Goal: Contribute content: Contribute content

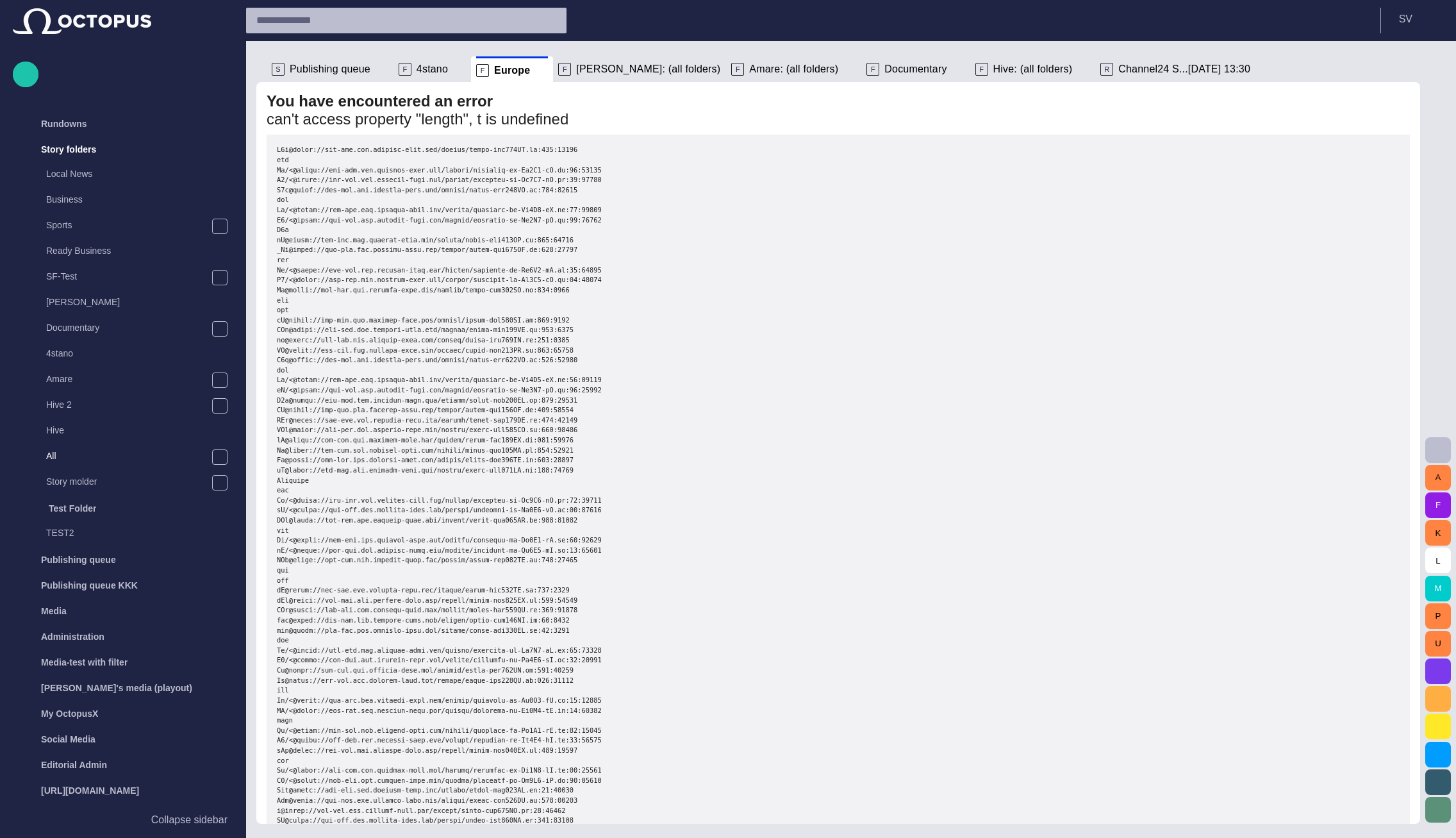
scroll to position [47, 0]
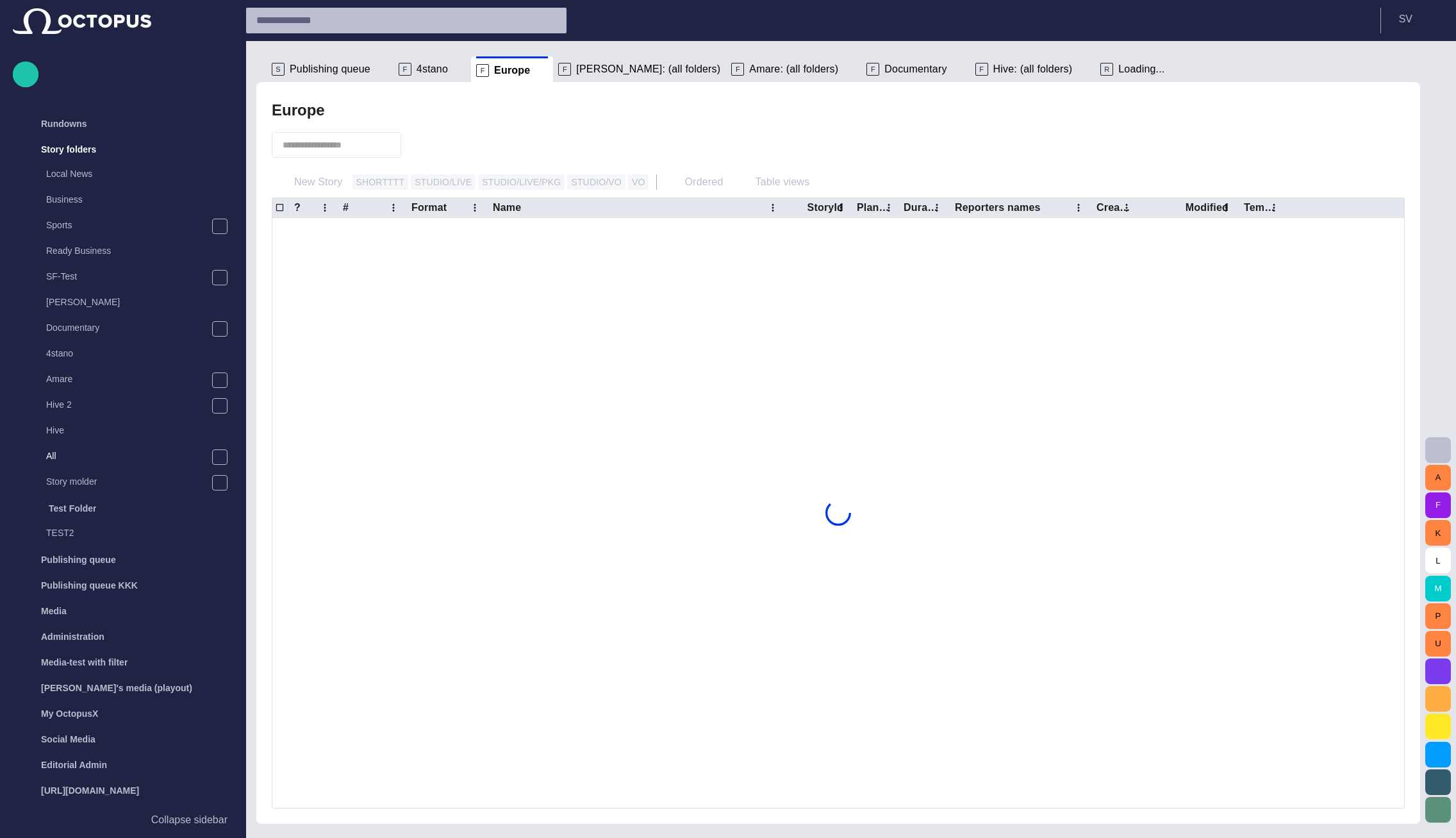
scroll to position [26, 0]
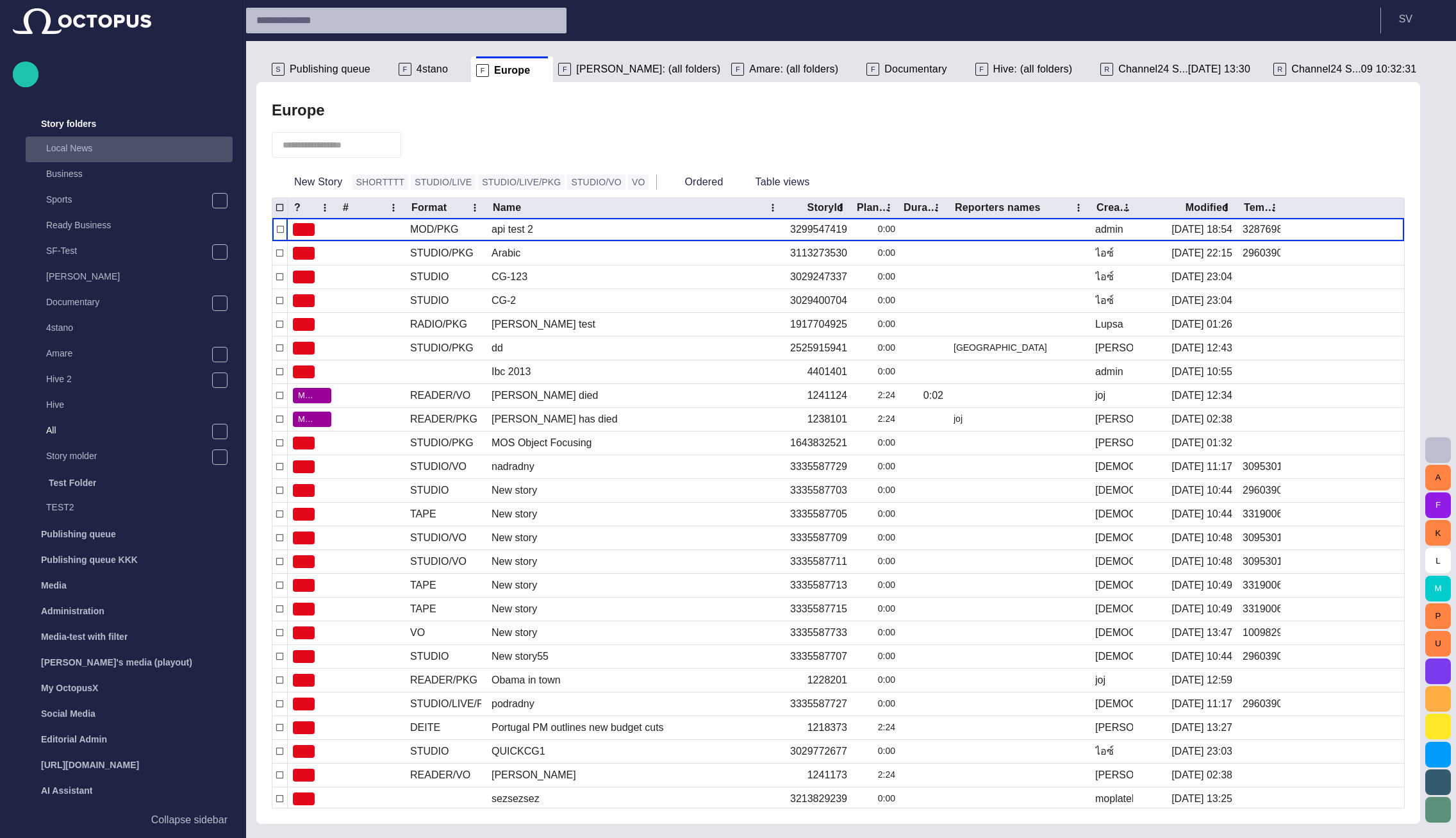
click at [118, 152] on p "Local News" at bounding box center [139, 148] width 187 height 13
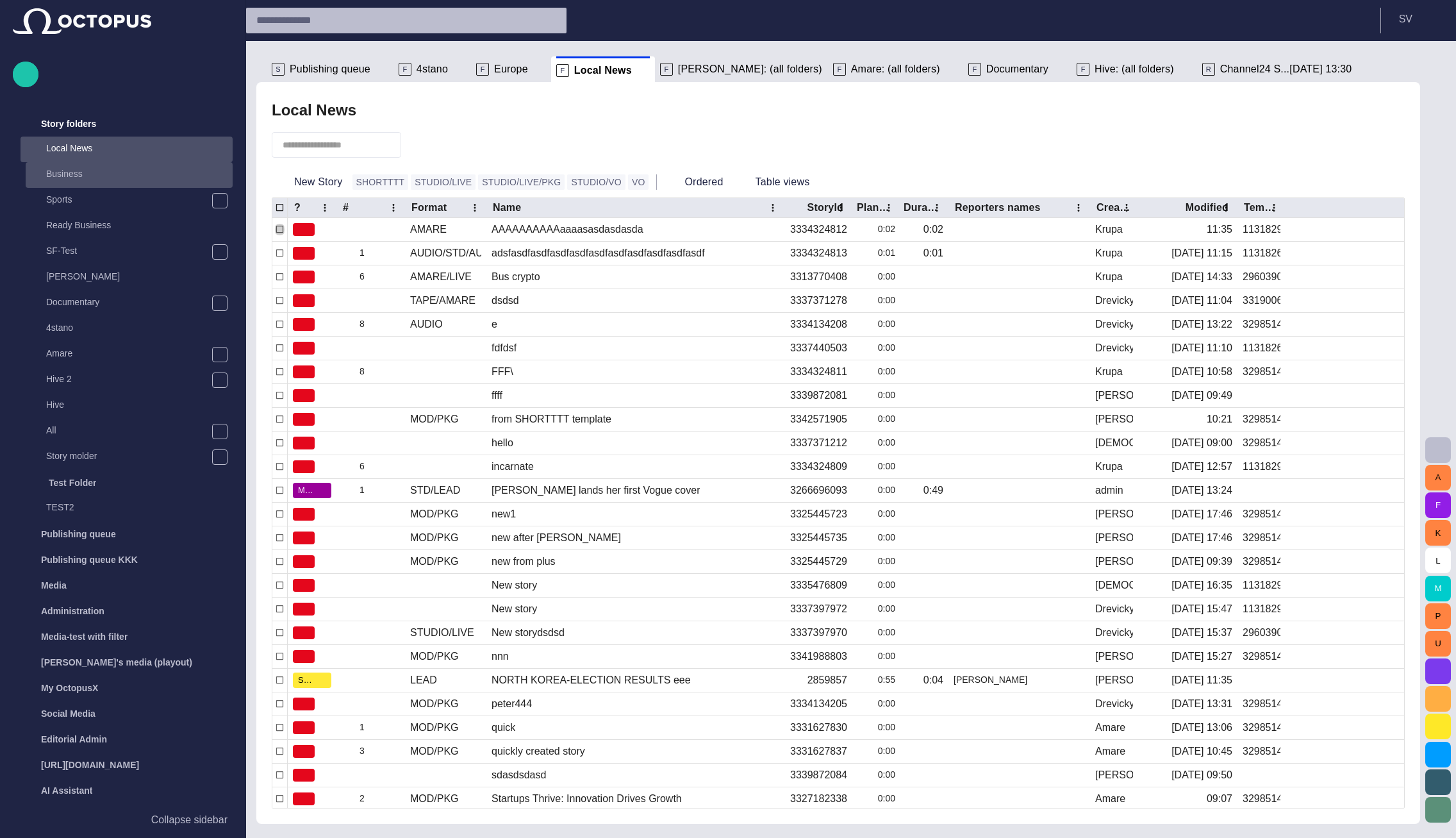
scroll to position [47, 0]
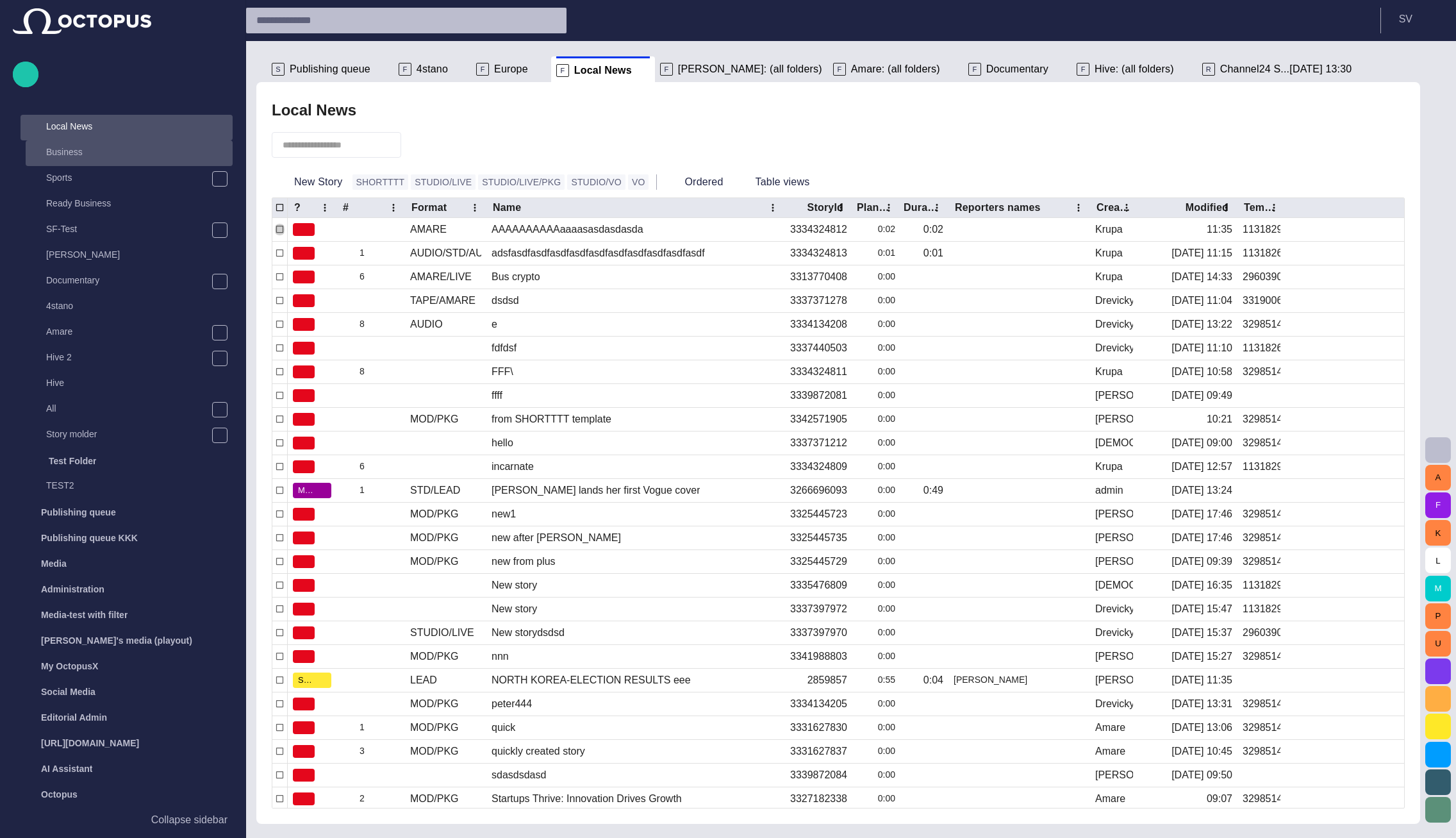
click at [117, 151] on p "Business" at bounding box center [139, 152] width 187 height 13
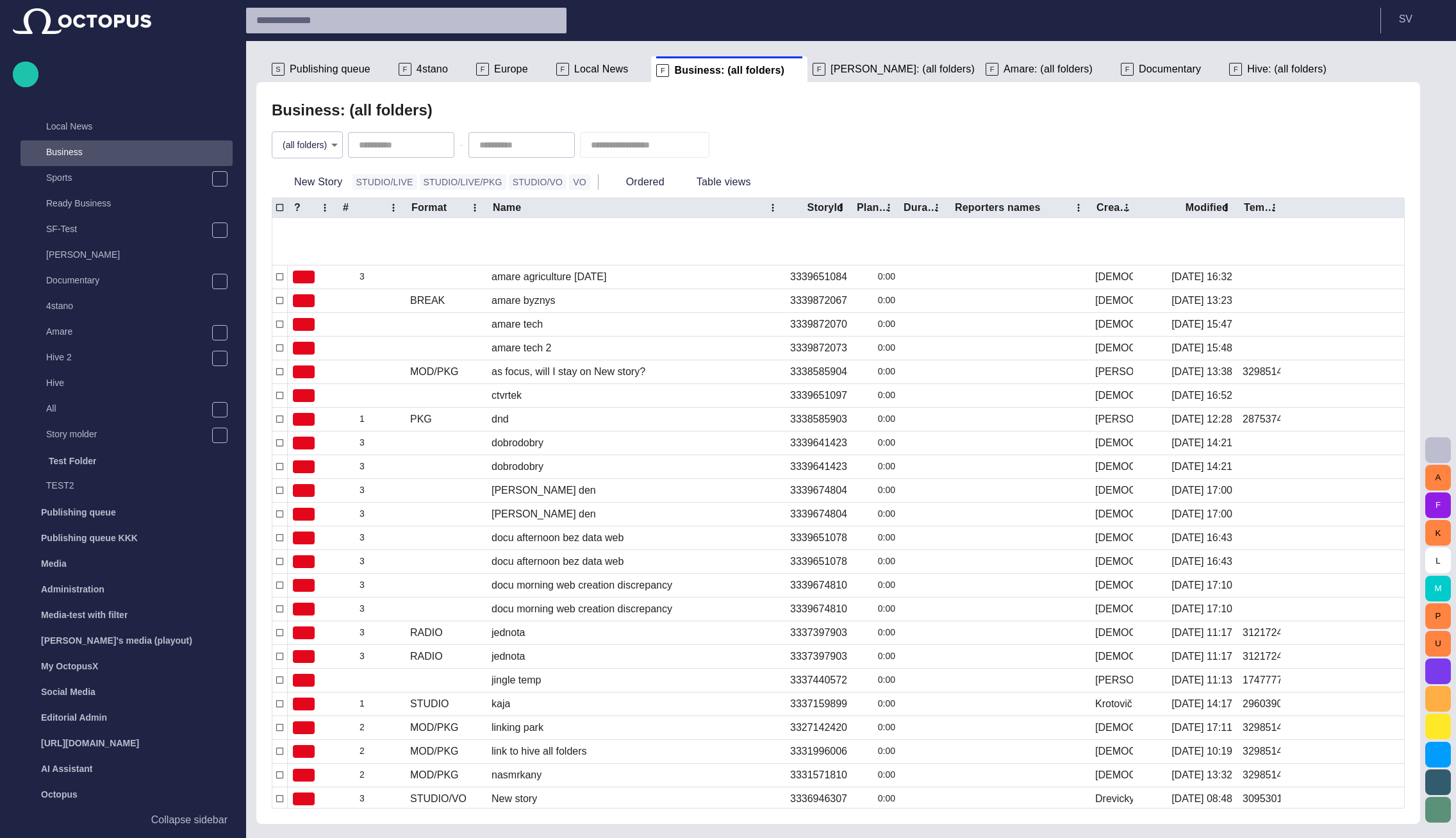
scroll to position [0, 0]
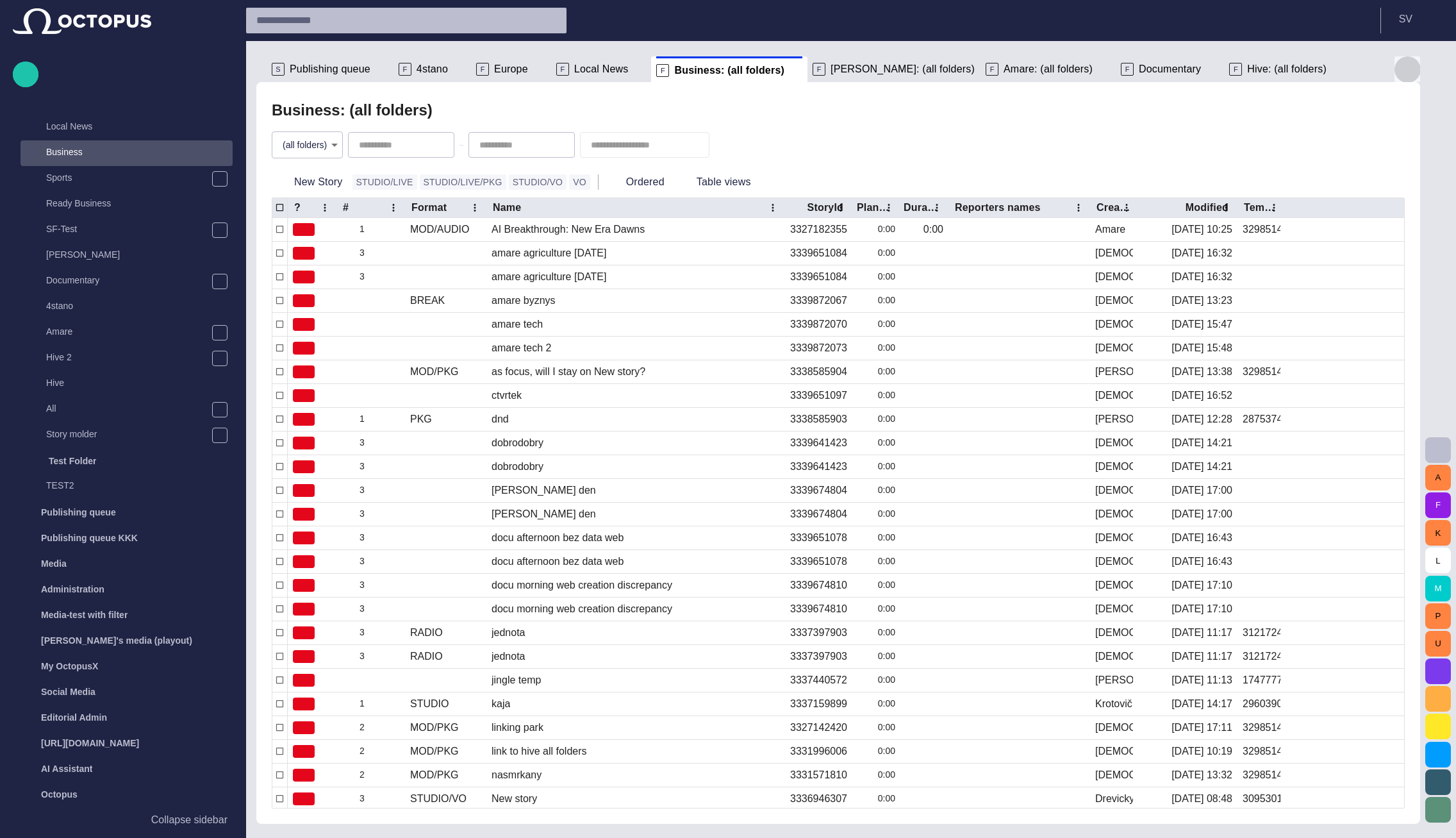
click at [1406, 58] on button "button" at bounding box center [1408, 69] width 26 height 26
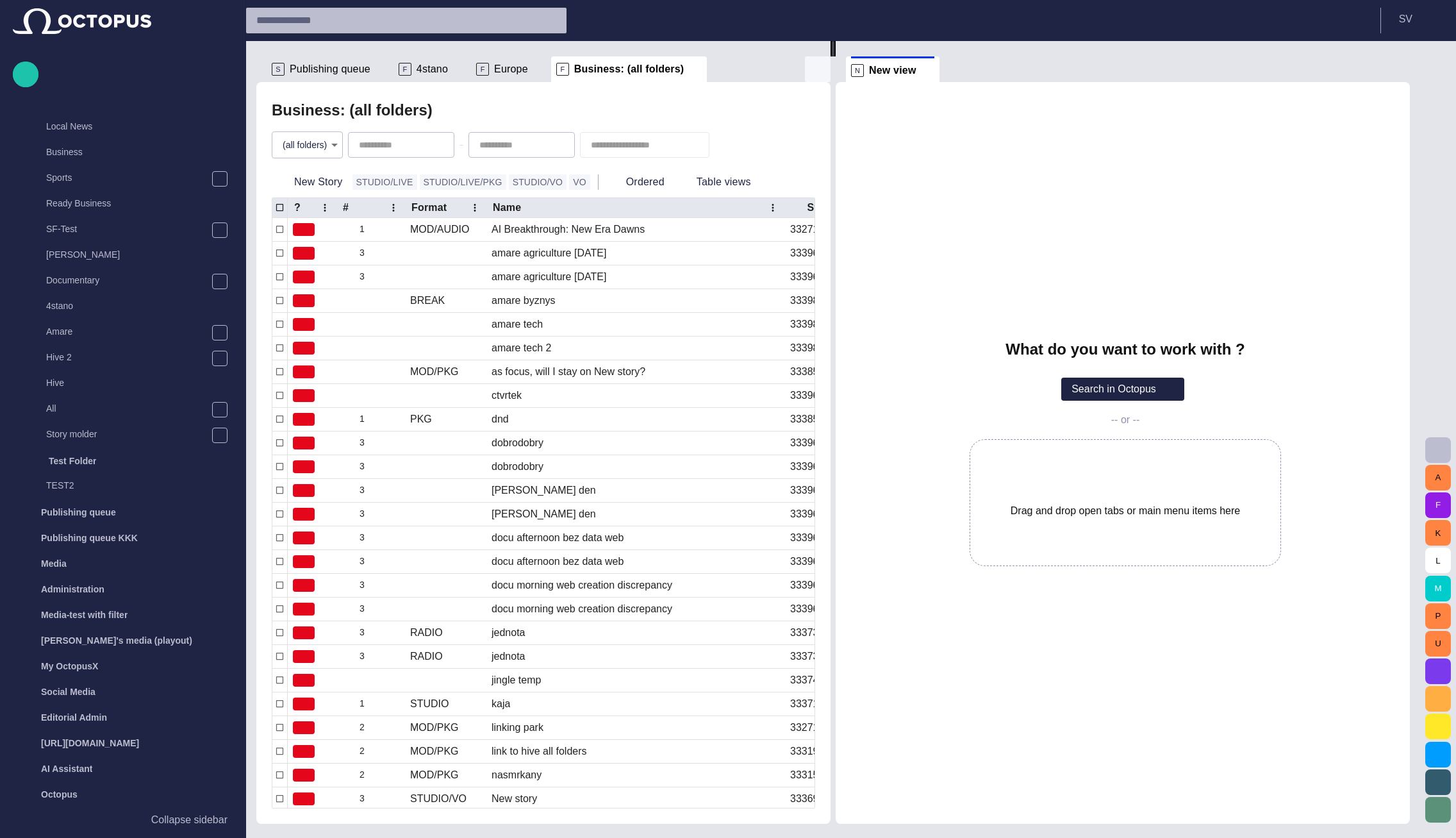
click at [821, 65] on span "button" at bounding box center [818, 68] width 15 height 16
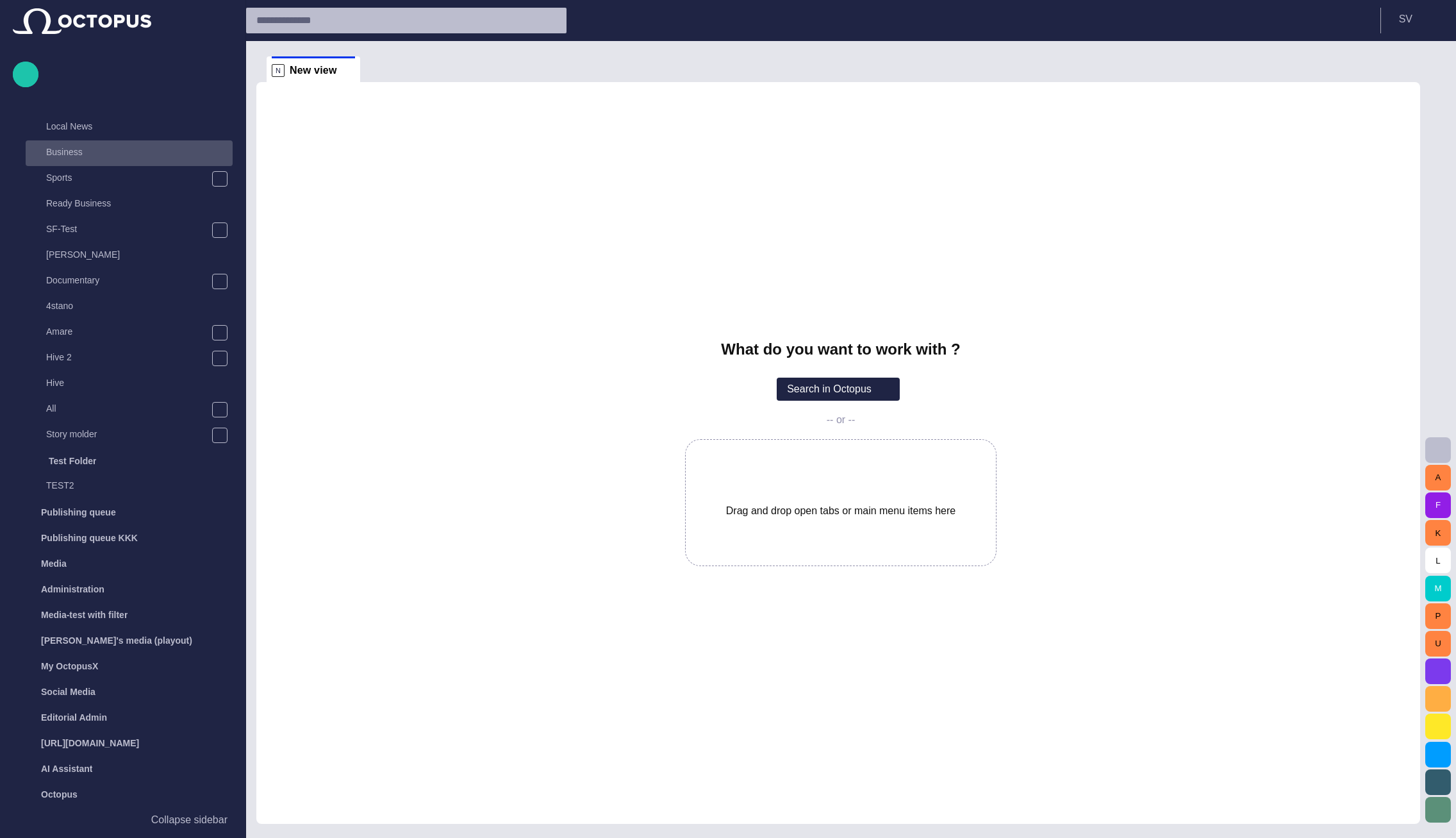
click at [72, 147] on p "Business" at bounding box center [139, 152] width 187 height 13
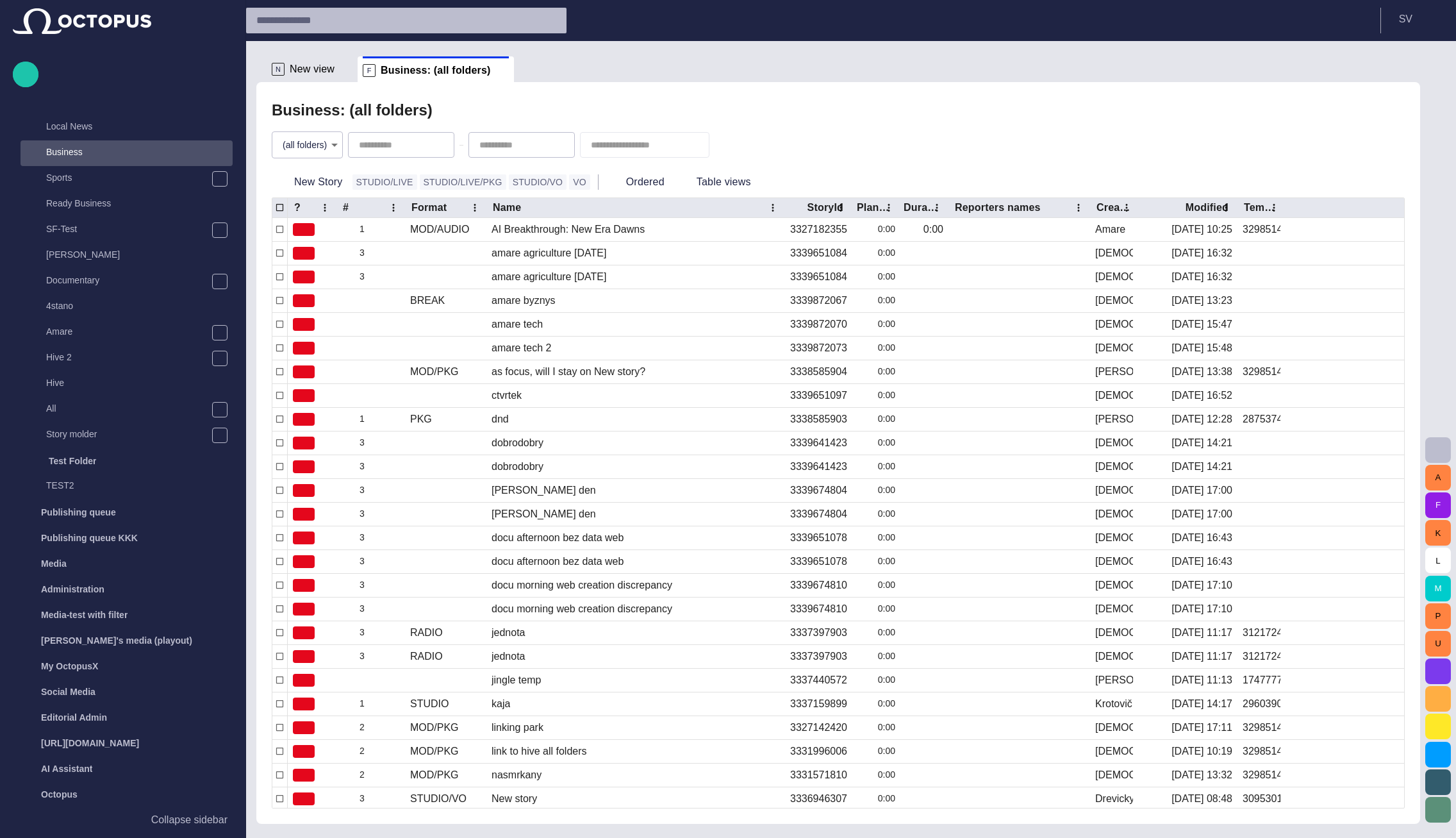
click at [342, 64] on span at bounding box center [346, 69] width 13 height 13
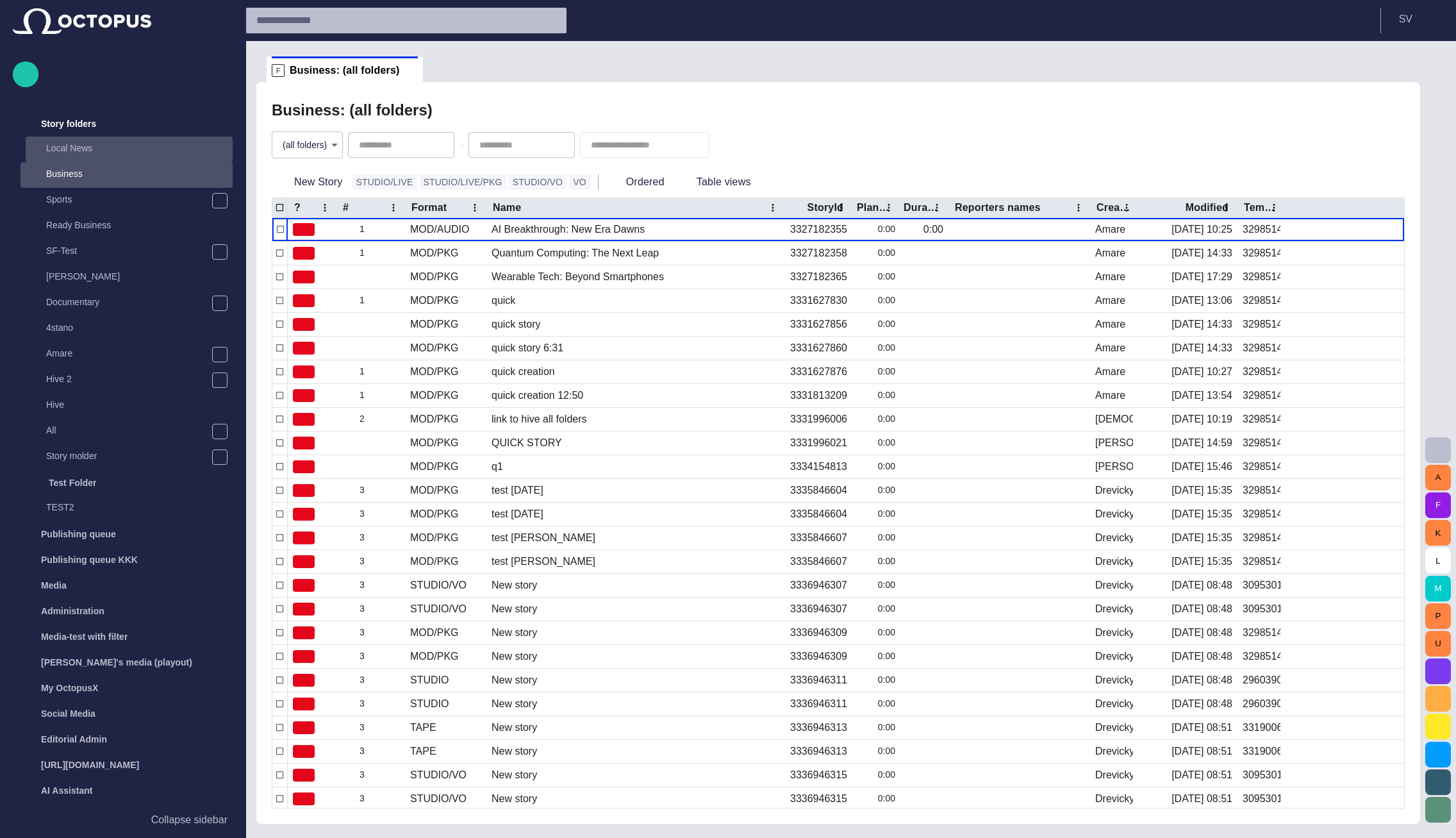
click at [103, 152] on p "Local News" at bounding box center [139, 148] width 187 height 13
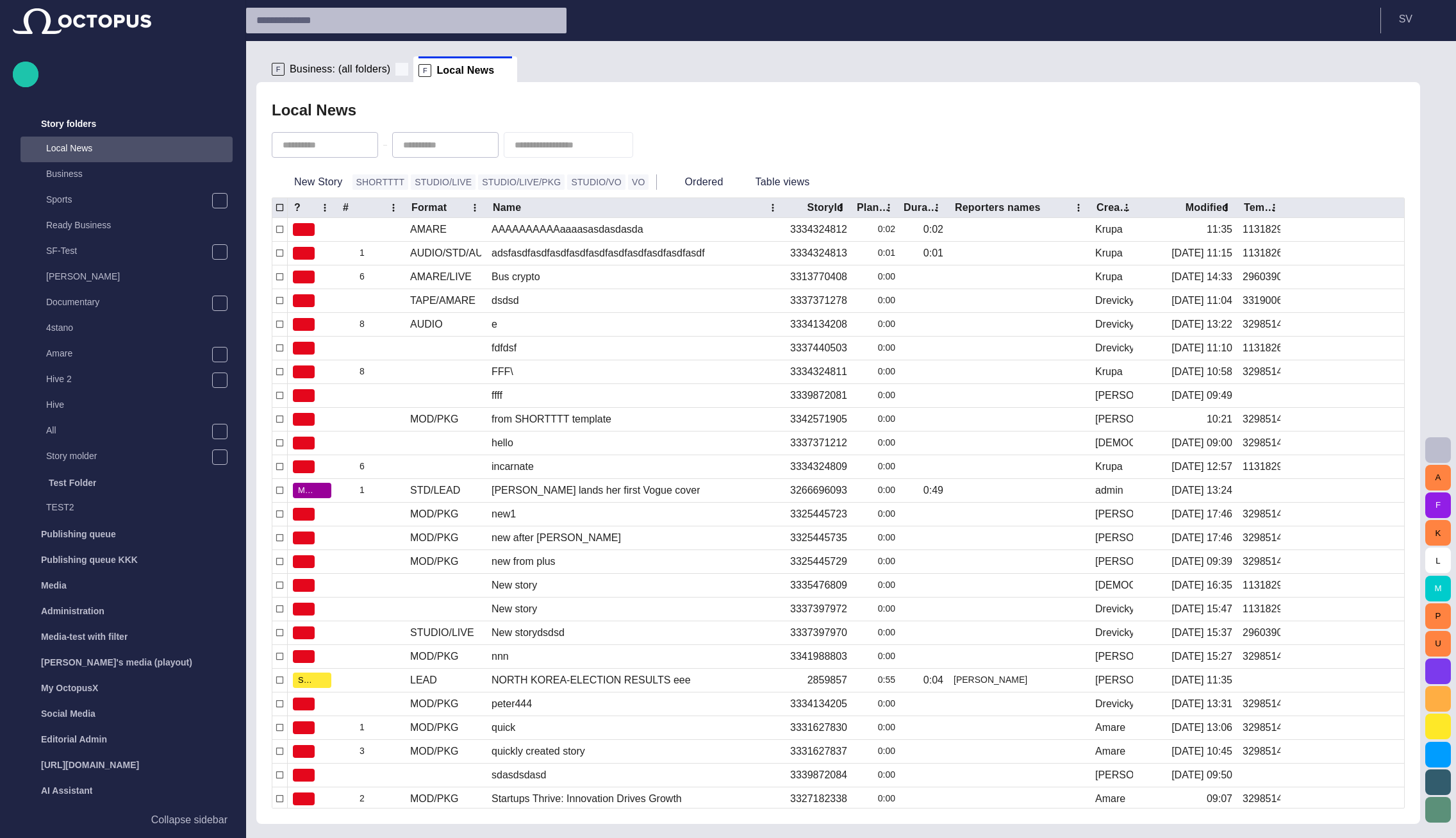
scroll to position [47, 0]
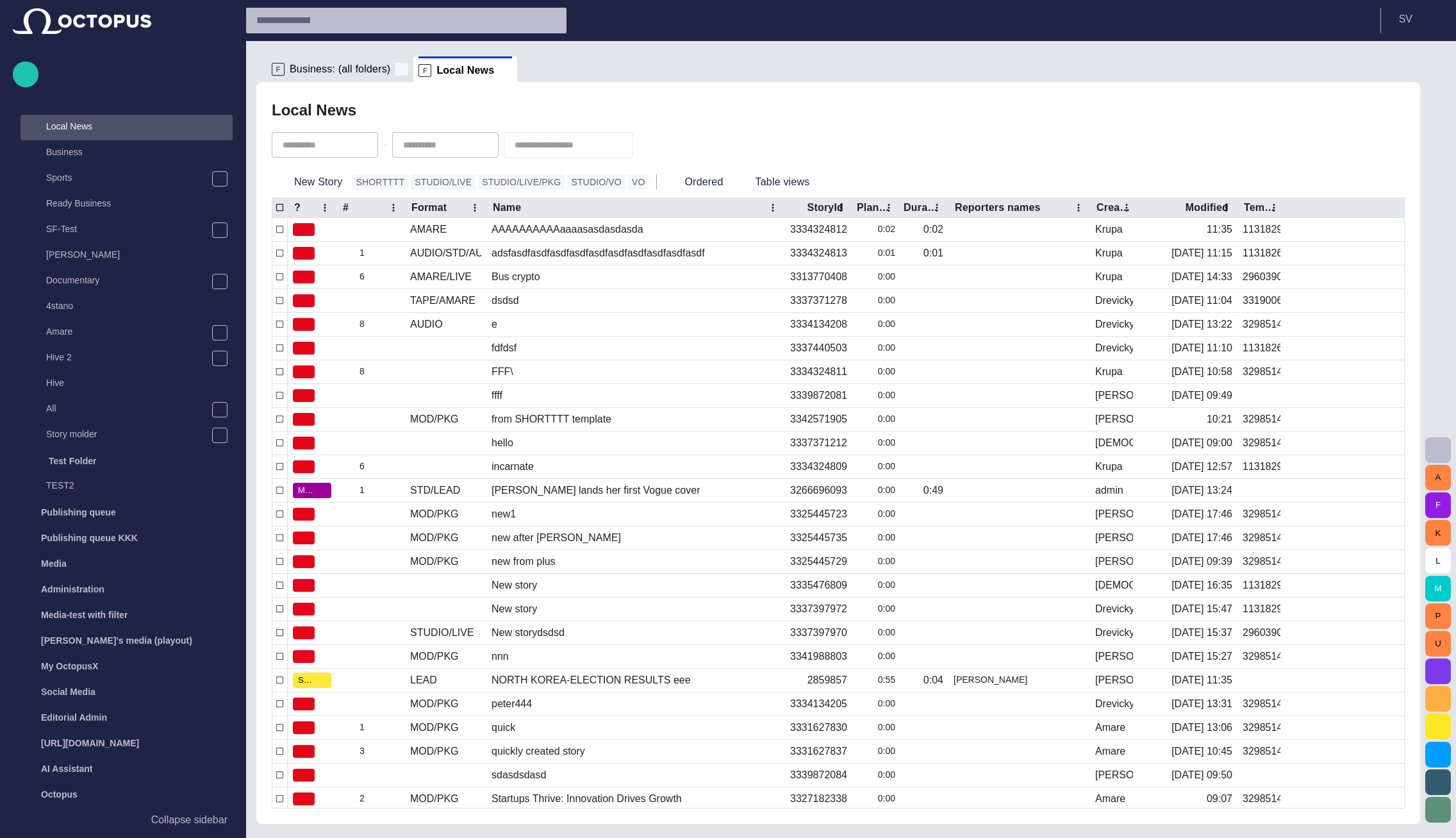
click at [396, 68] on span at bounding box center [402, 69] width 13 height 13
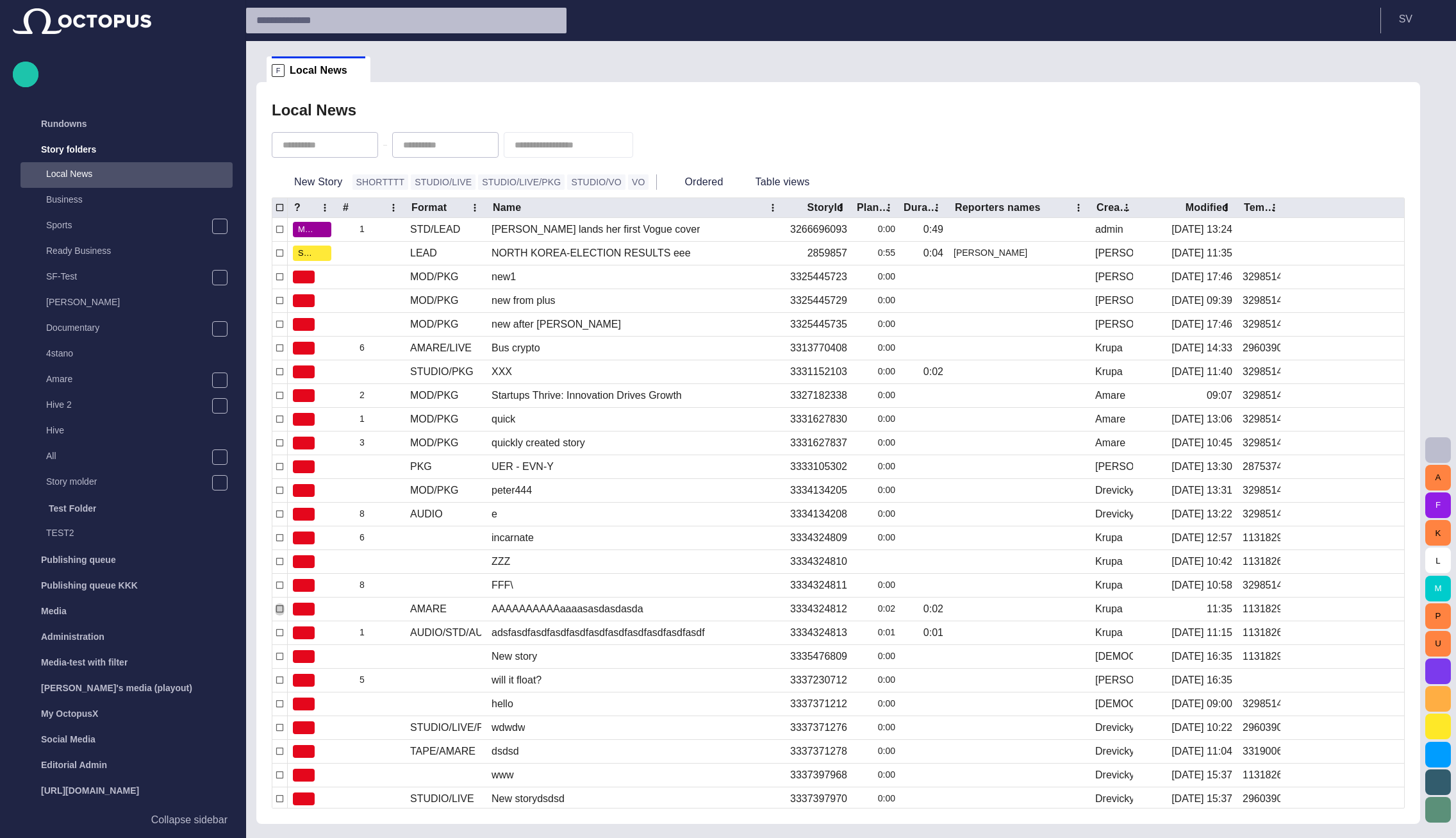
scroll to position [26, 0]
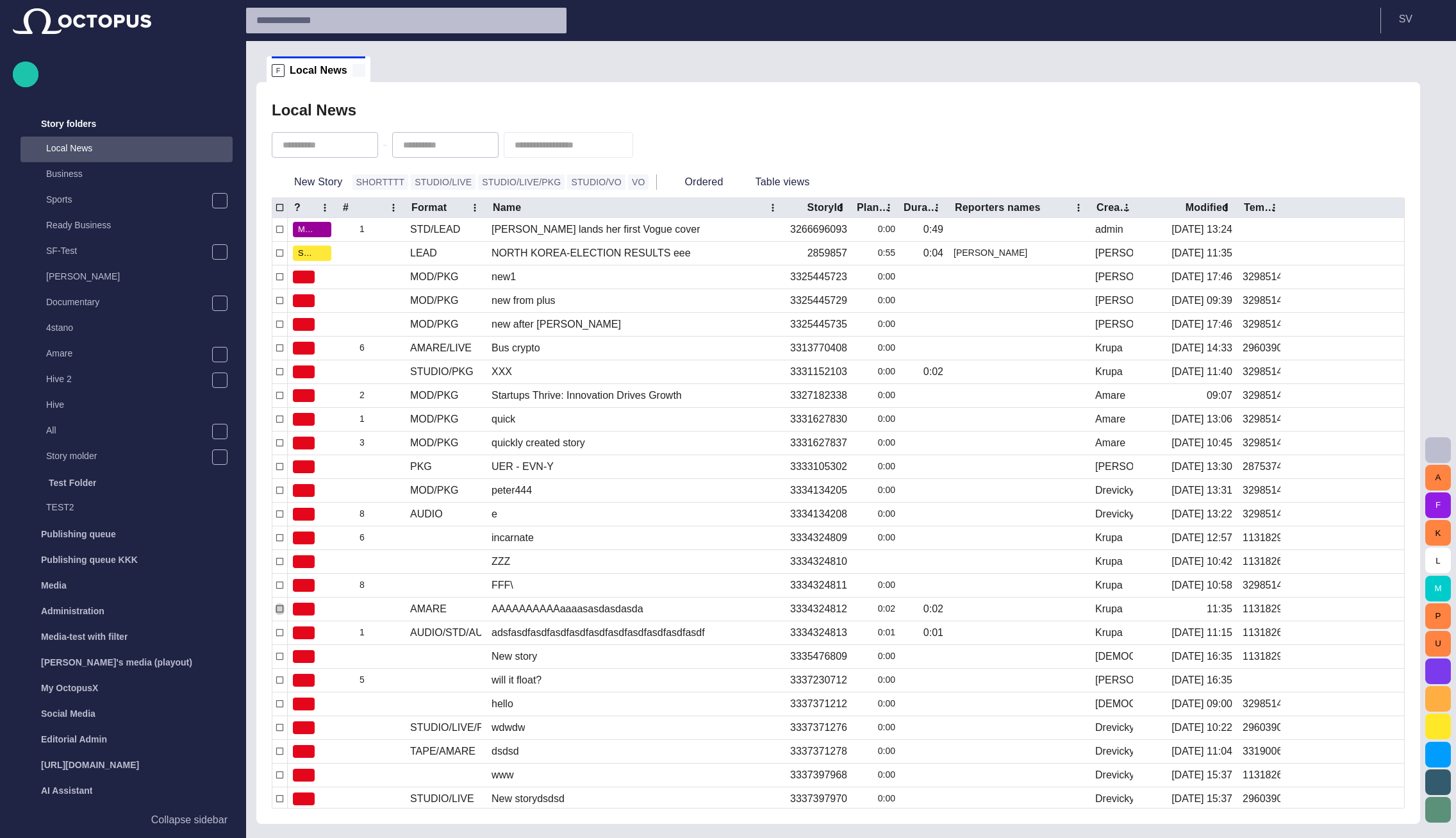
click at [355, 69] on span at bounding box center [359, 70] width 13 height 13
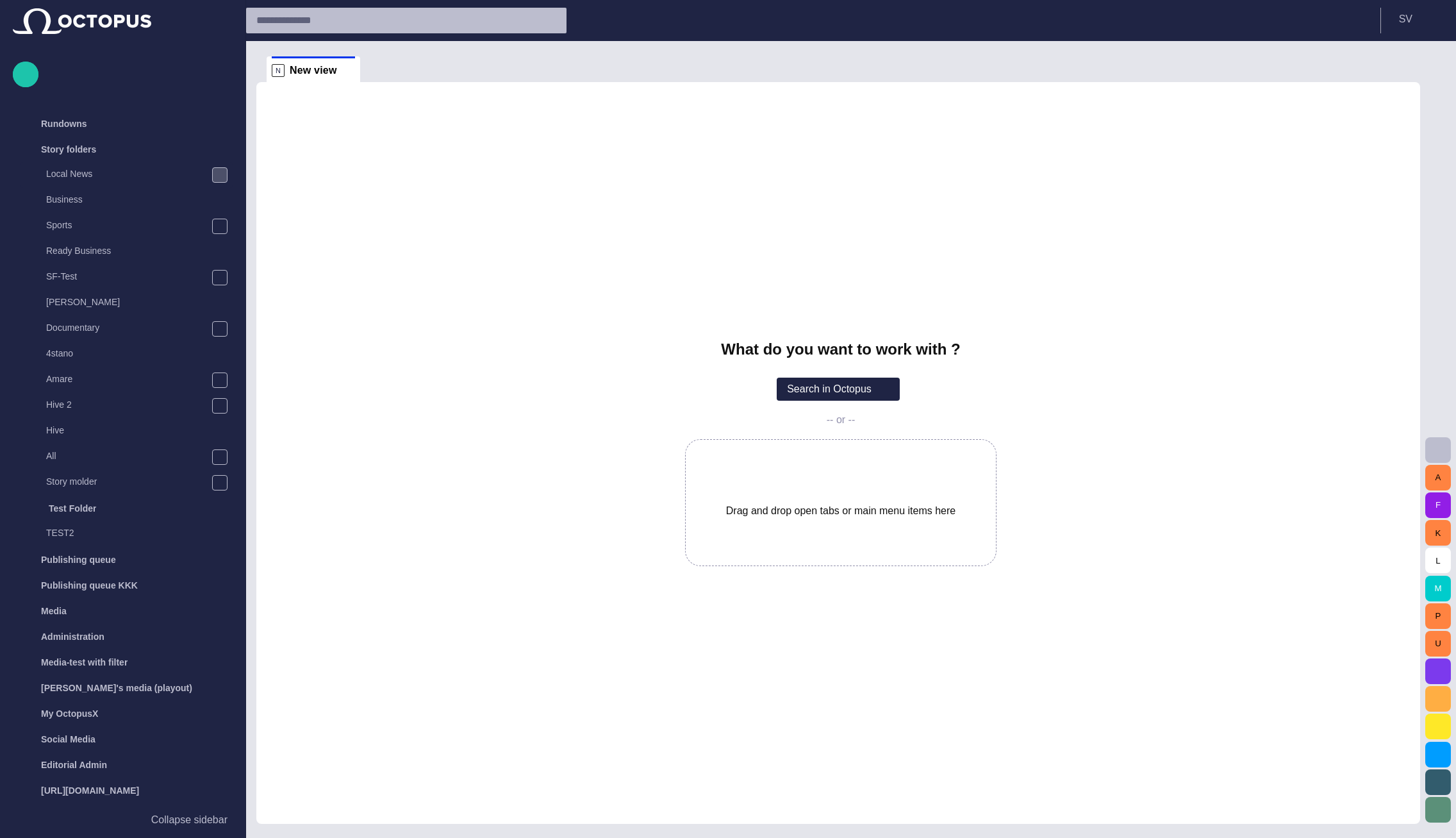
click at [221, 170] on span "main menu" at bounding box center [220, 174] width 10 height 10
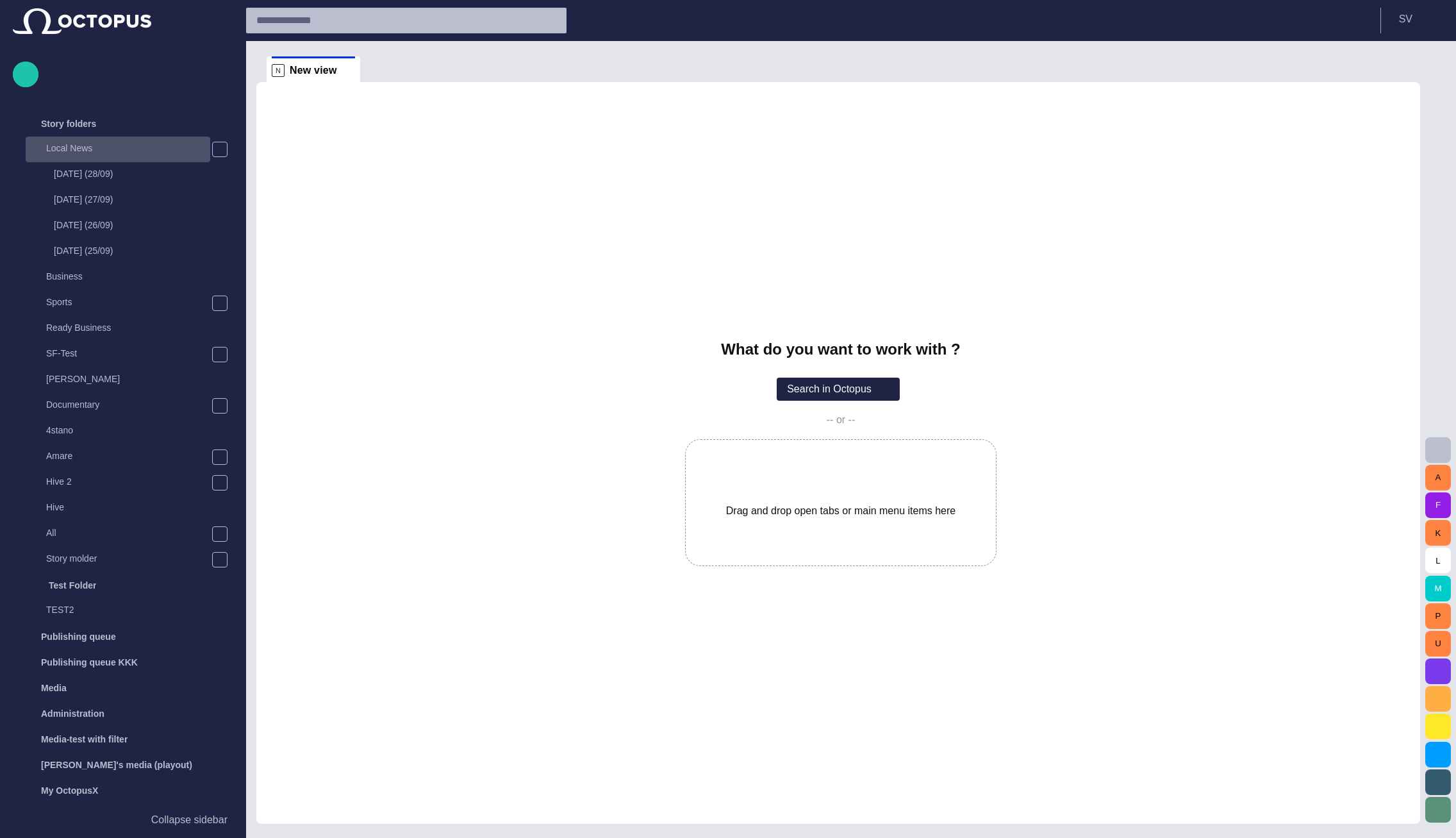
click at [84, 148] on p "Local News" at bounding box center [129, 148] width 164 height 13
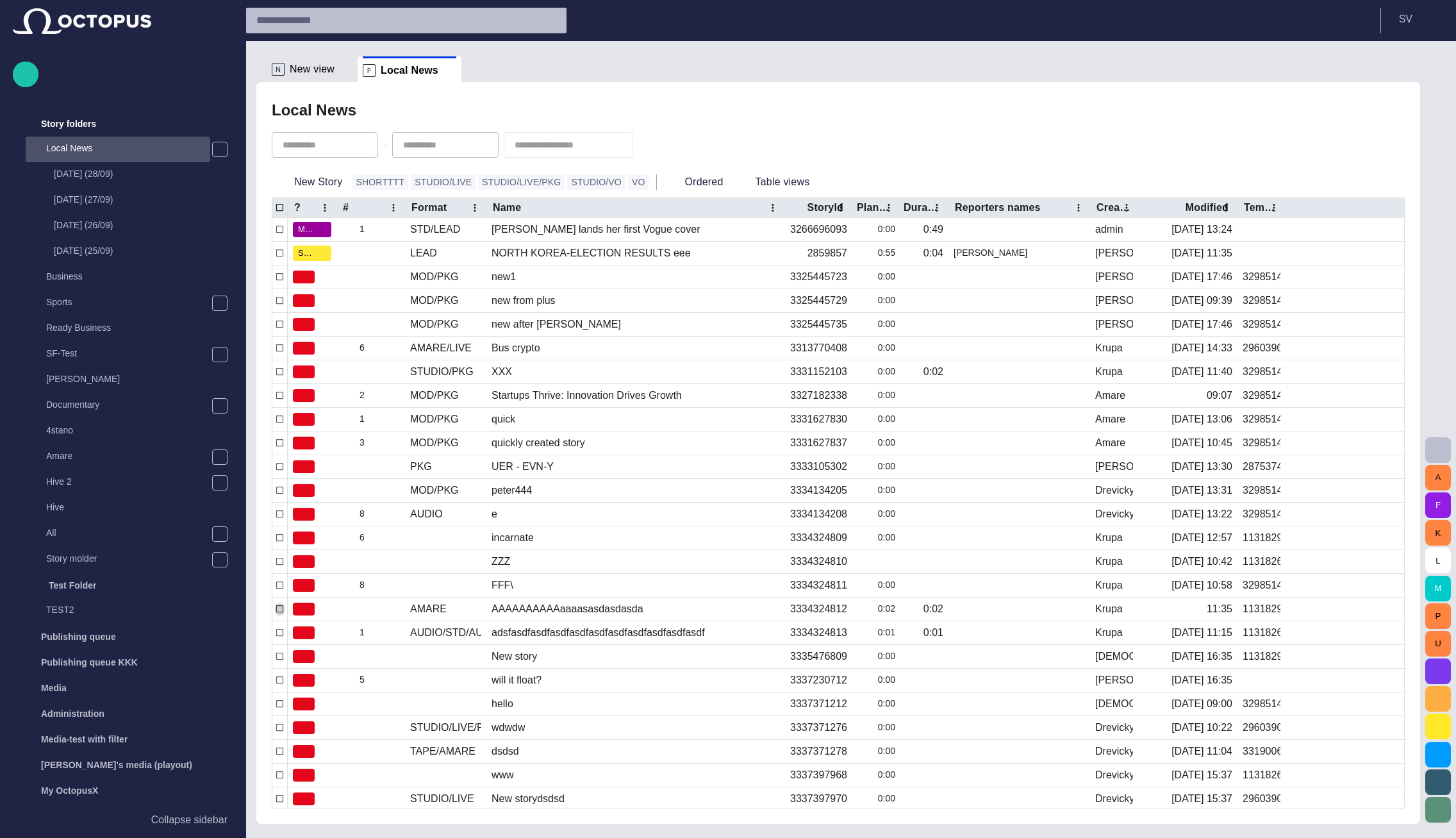
scroll to position [51, 0]
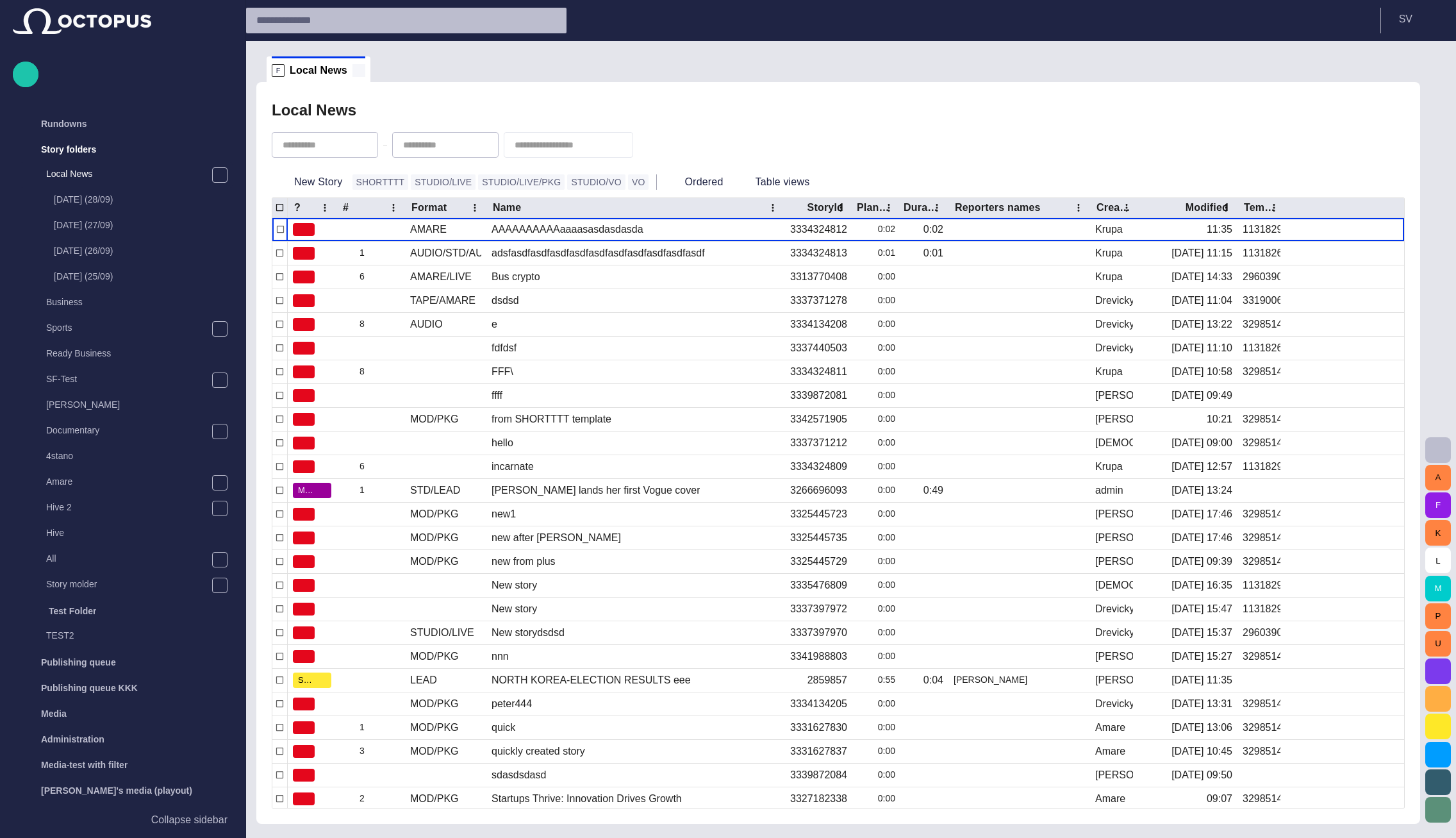
click at [353, 68] on span at bounding box center [359, 70] width 13 height 13
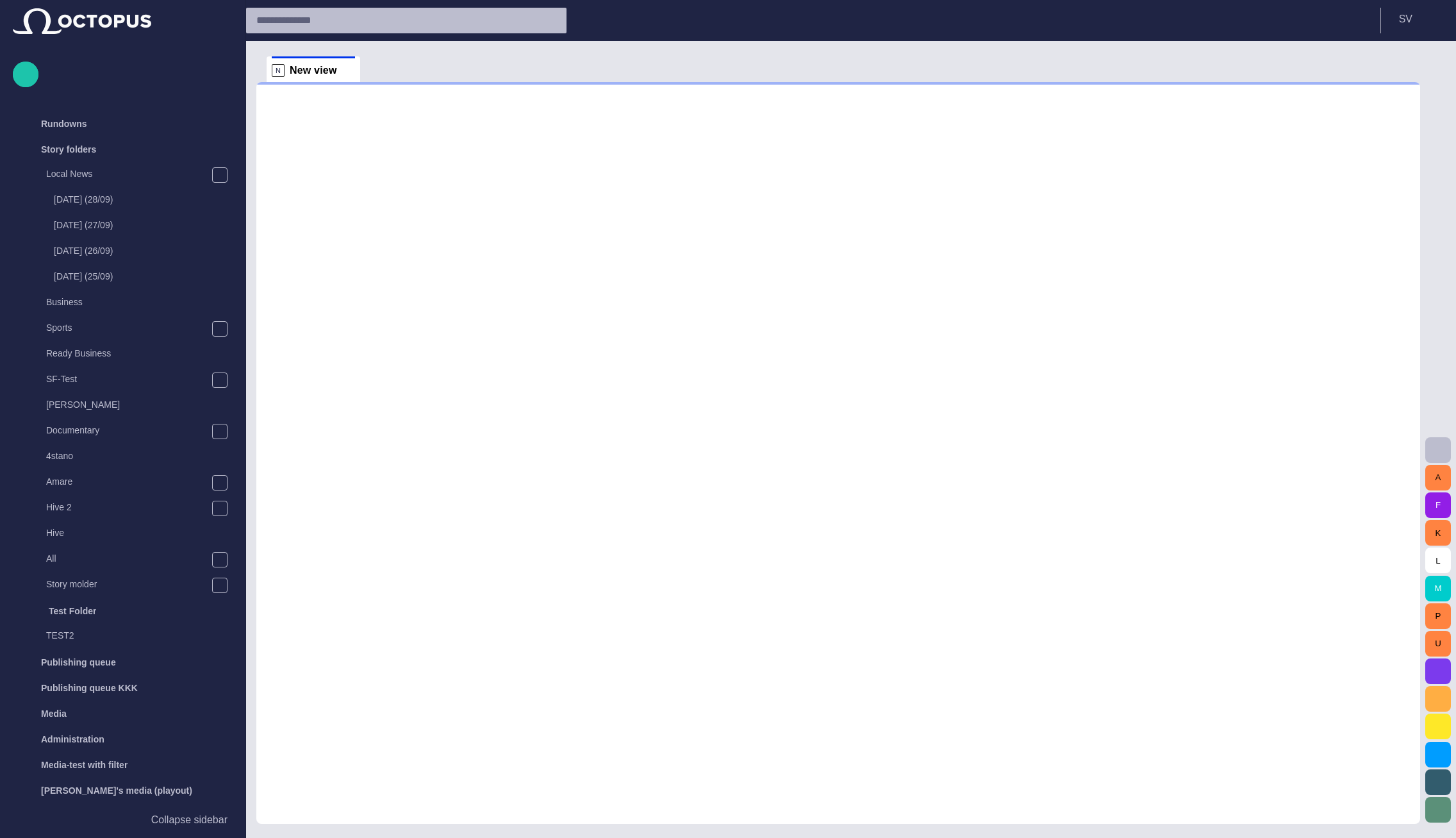
scroll to position [26, 0]
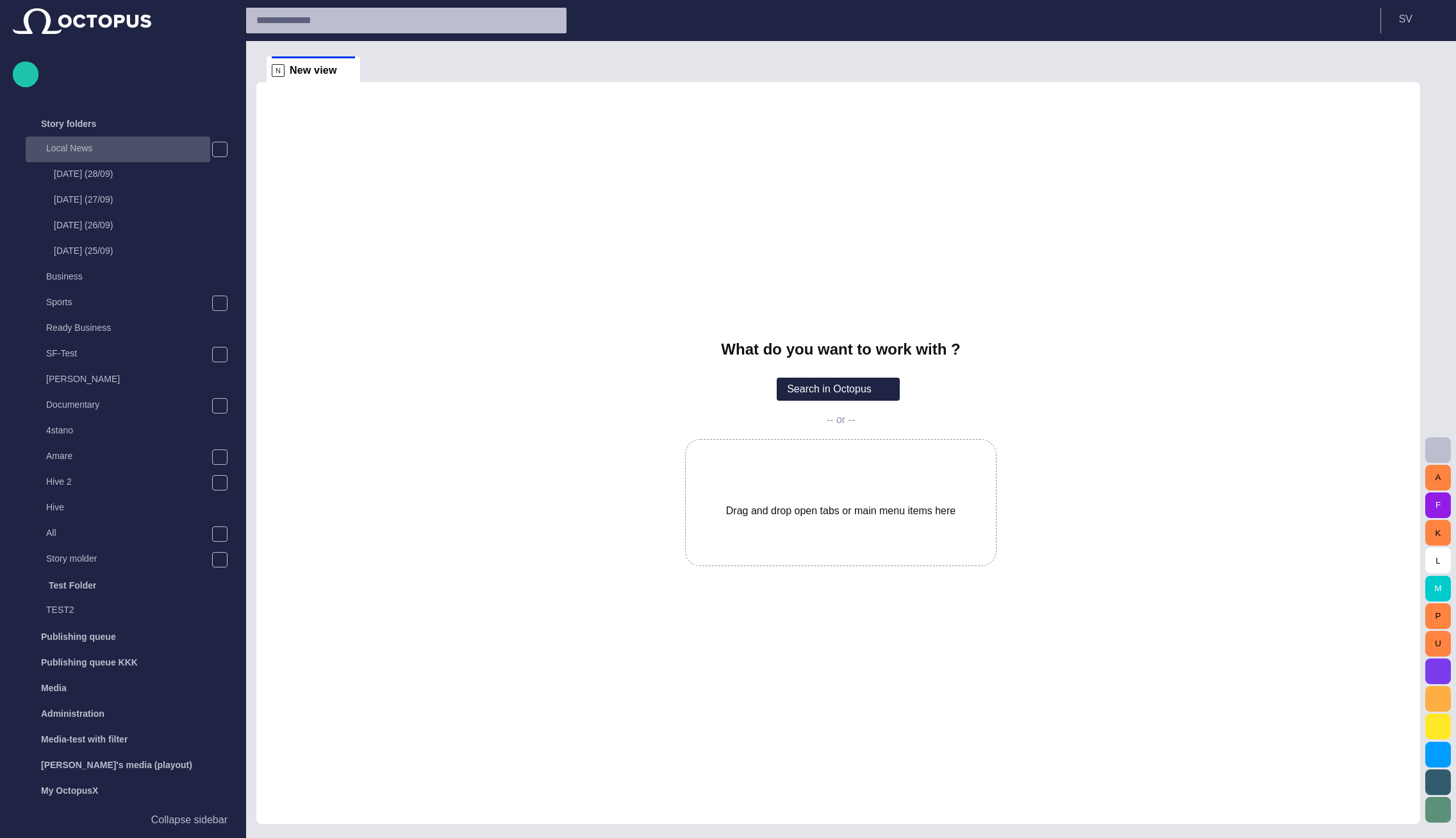
click at [106, 144] on p "Local News" at bounding box center [129, 148] width 164 height 13
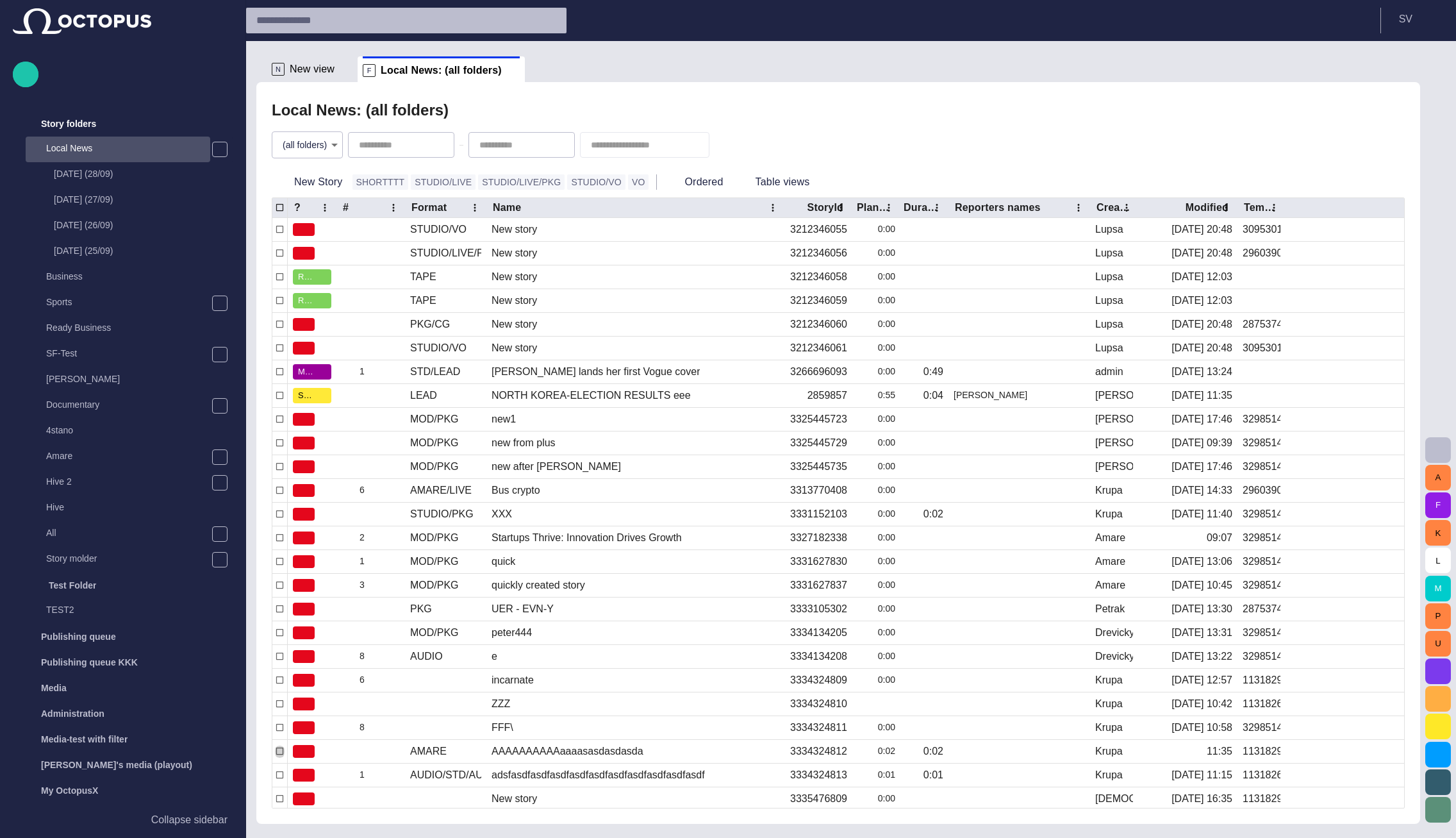
scroll to position [51, 0]
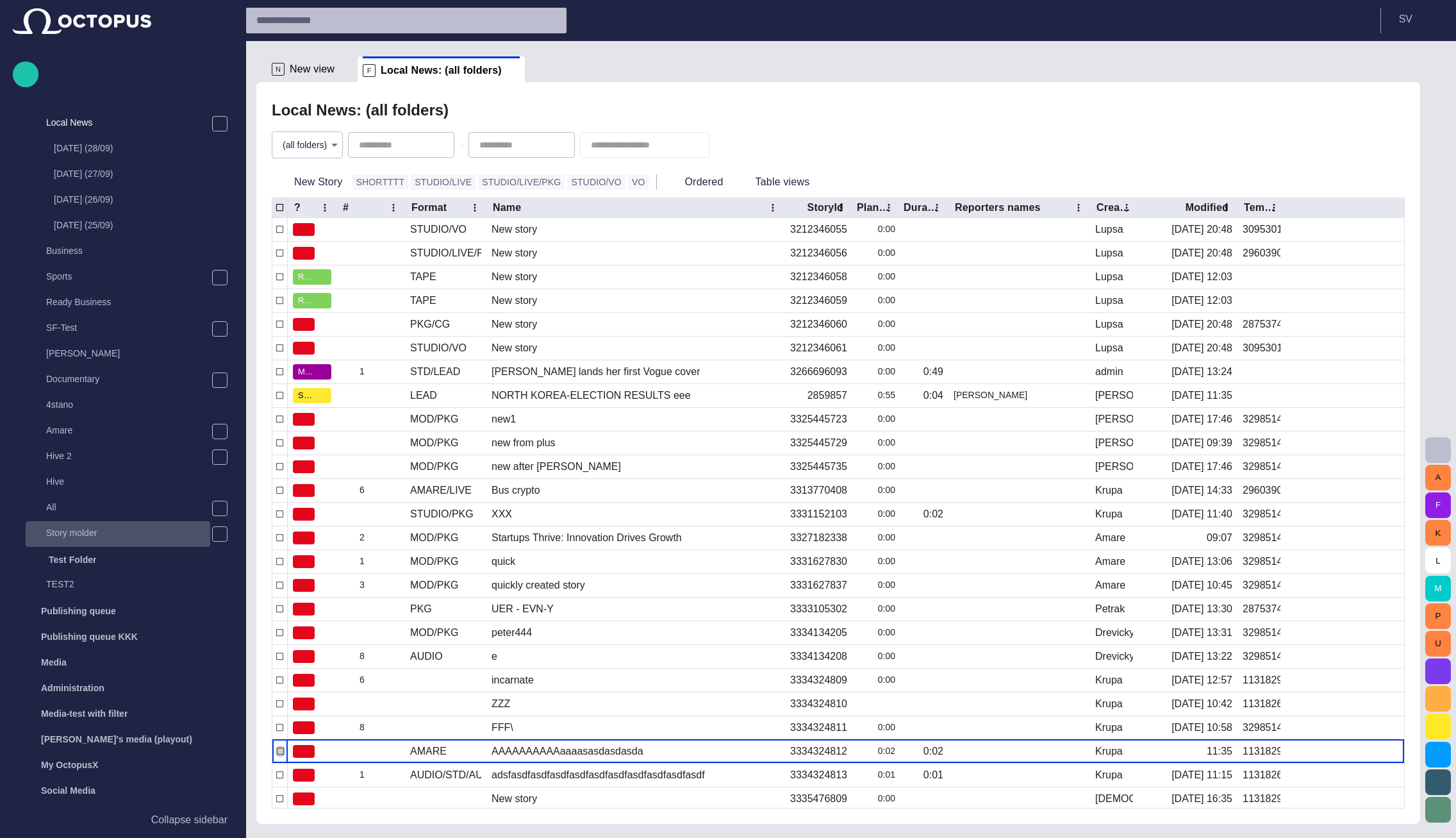
click at [57, 538] on p "Story molder" at bounding box center [129, 533] width 164 height 13
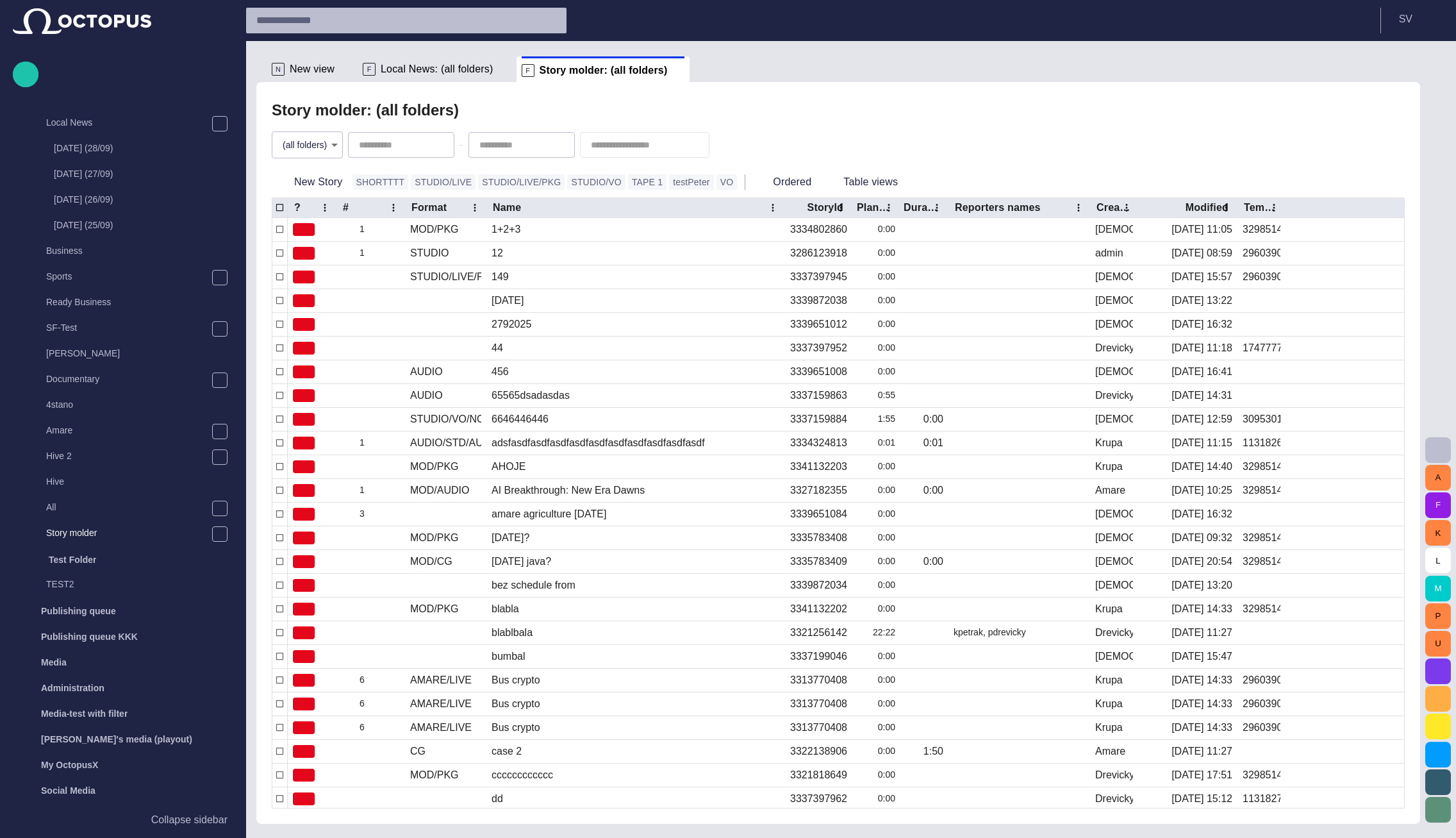
scroll to position [150, 0]
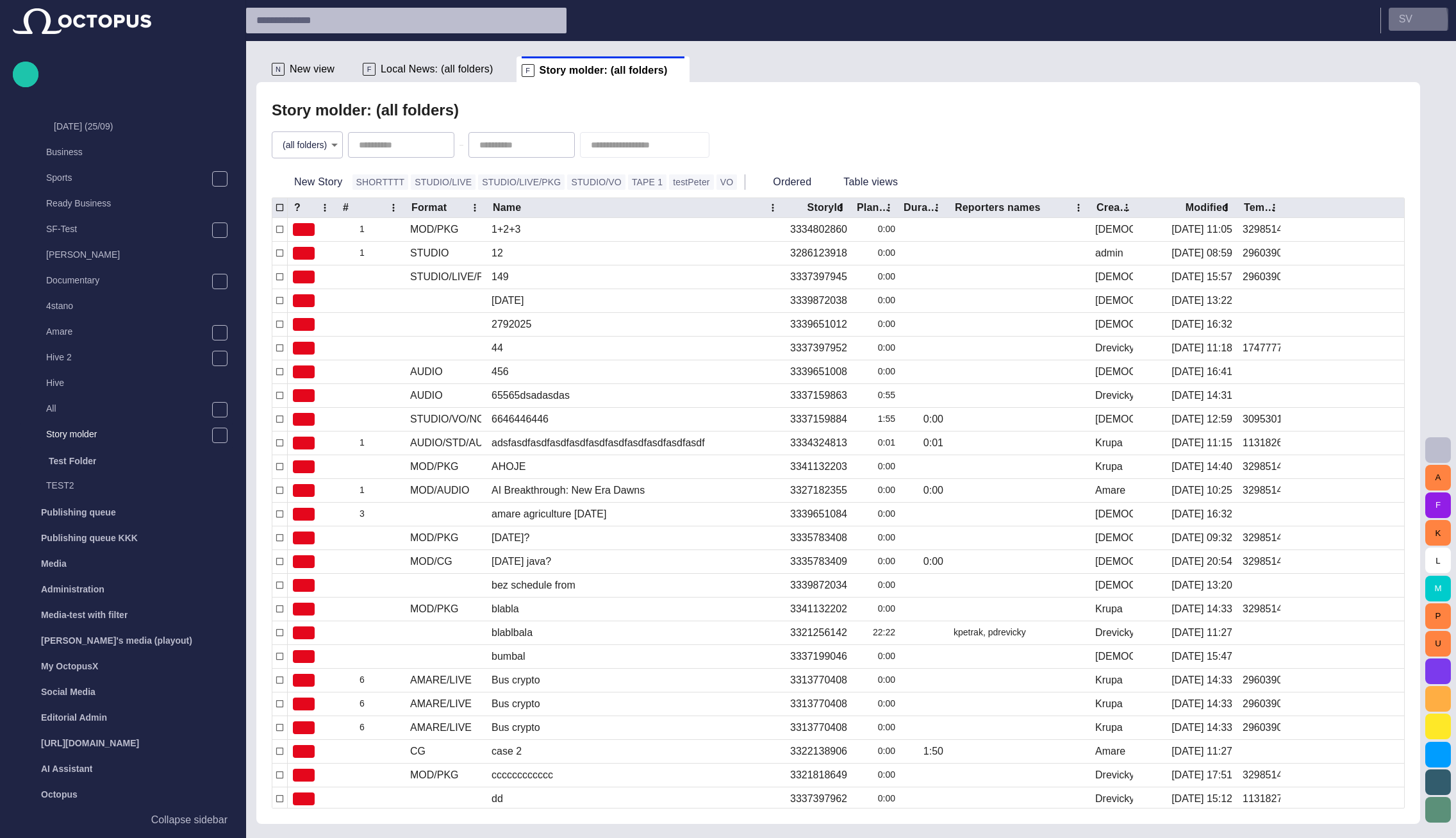
click at [1394, 20] on button "S V" at bounding box center [1419, 18] width 59 height 23
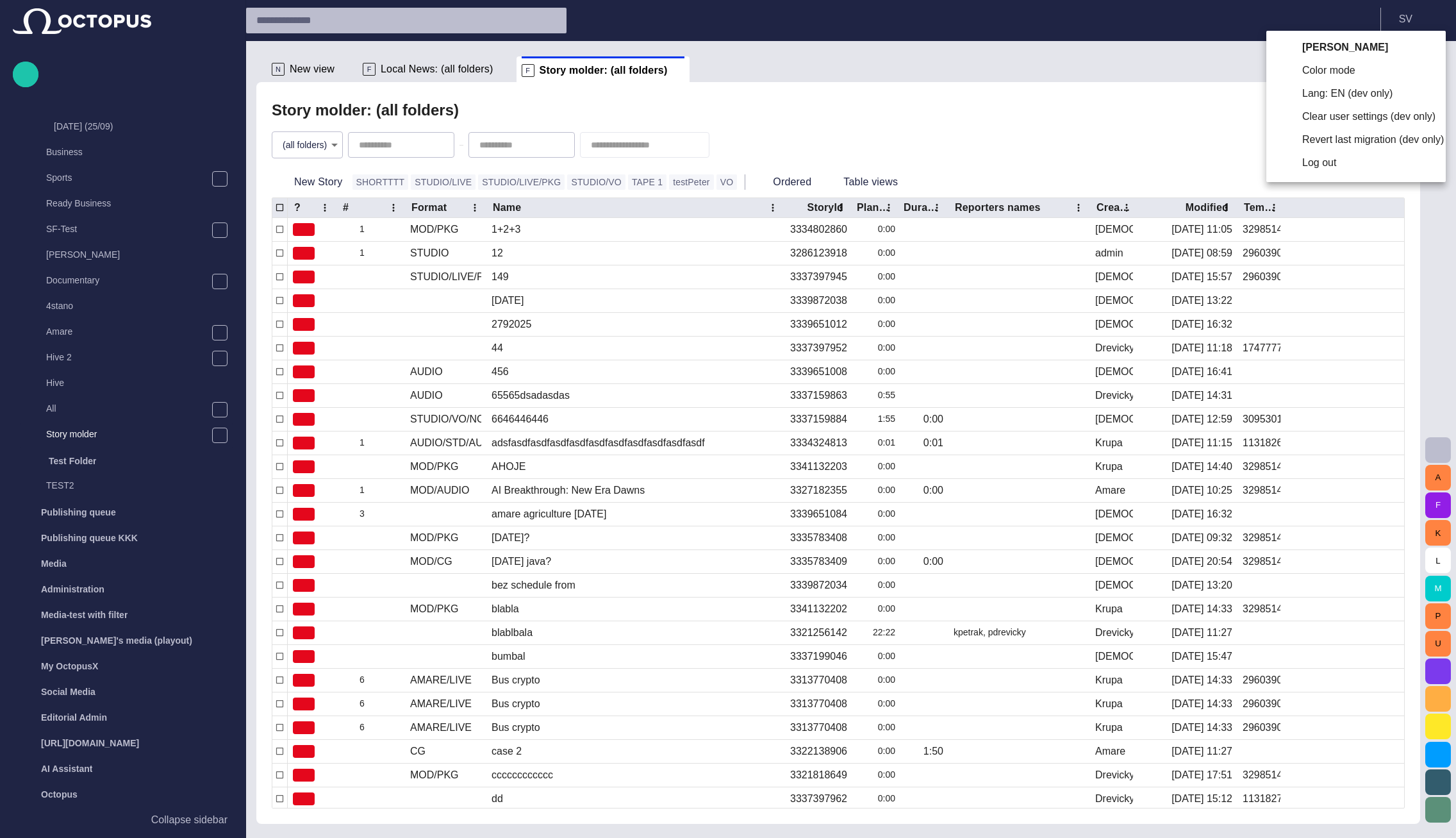
click at [1188, 58] on div at bounding box center [728, 419] width 1456 height 838
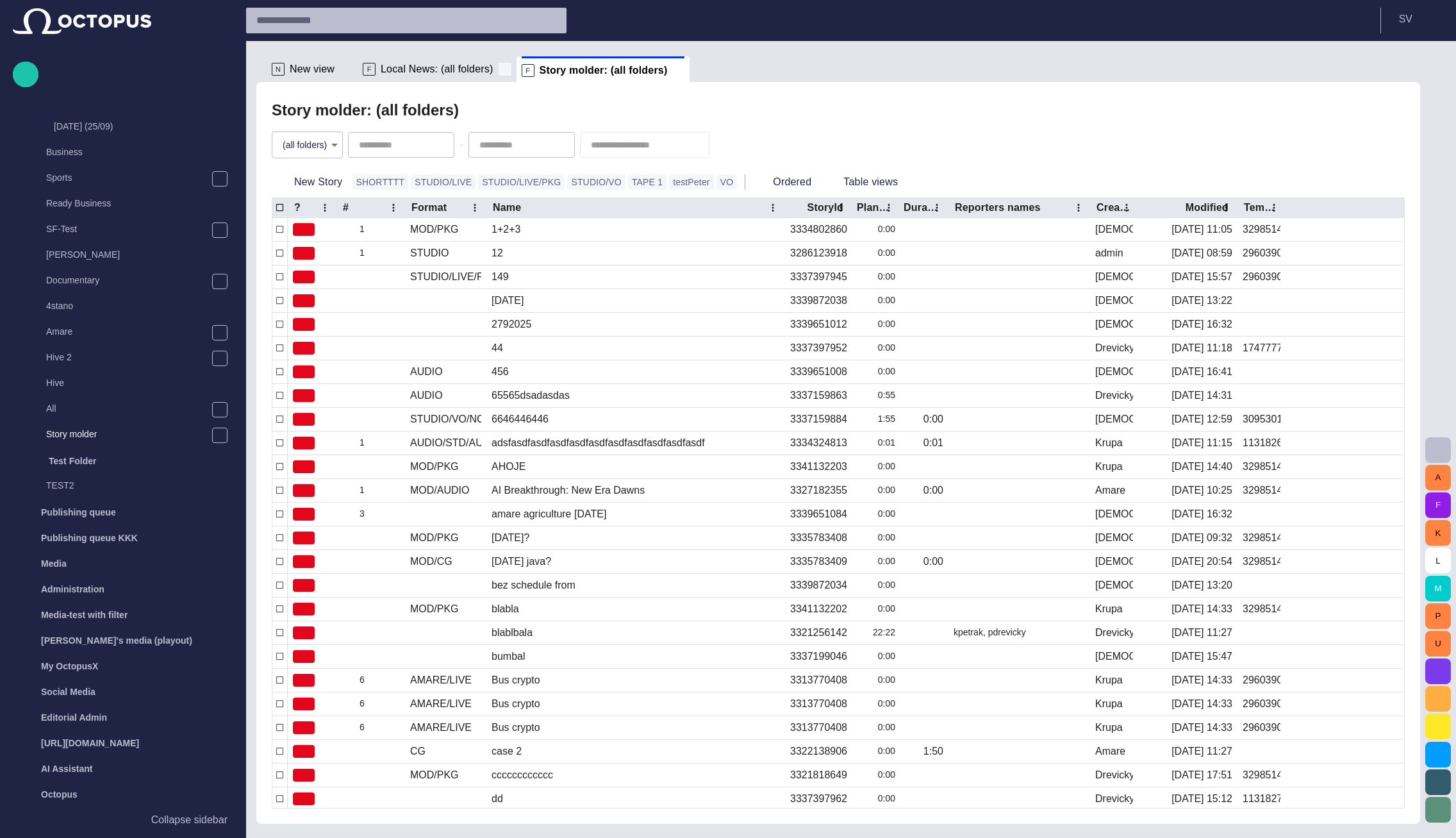
click at [499, 70] on span at bounding box center [505, 69] width 13 height 13
click at [514, 69] on span at bounding box center [521, 70] width 13 height 13
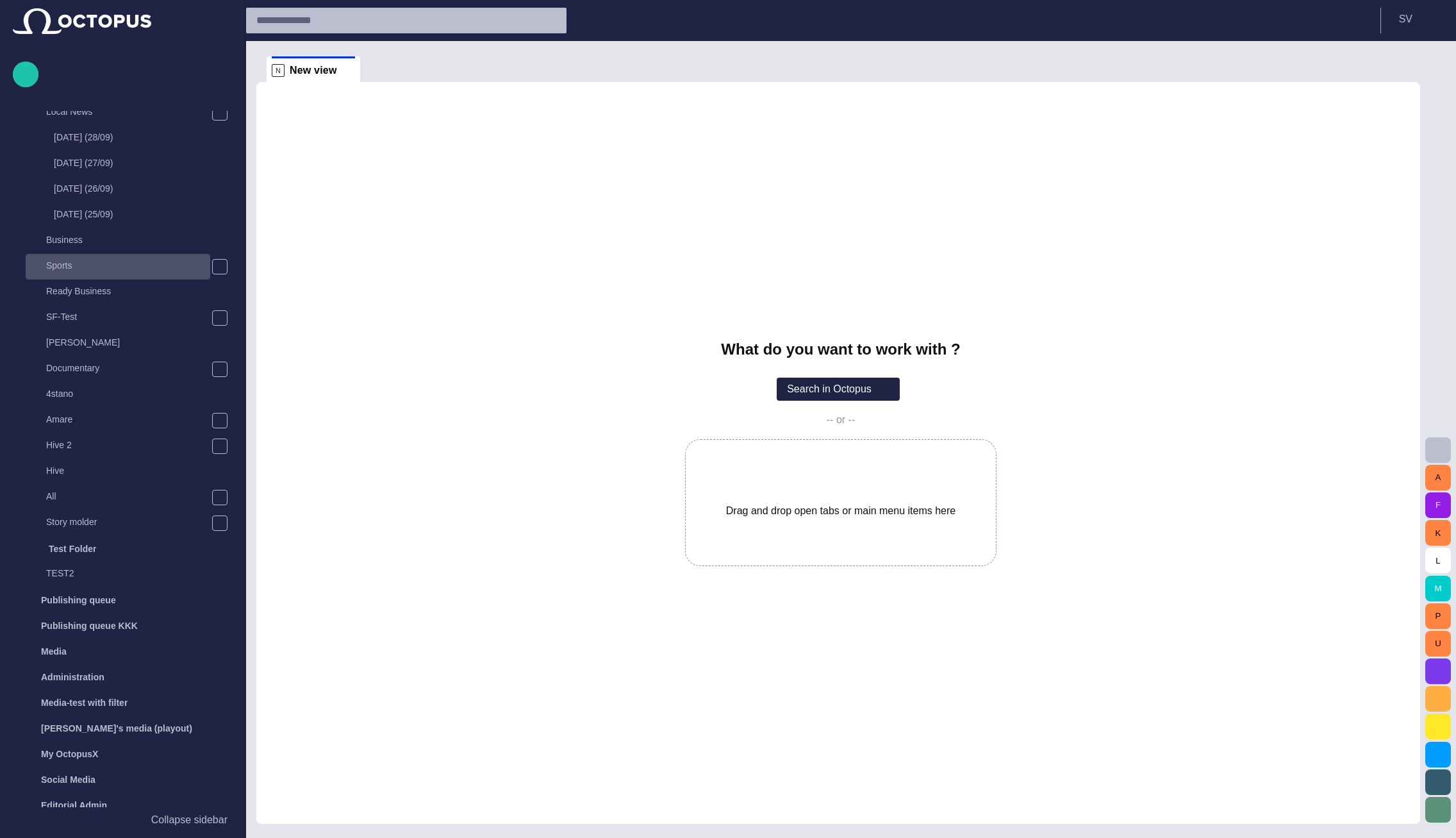
scroll to position [0, 0]
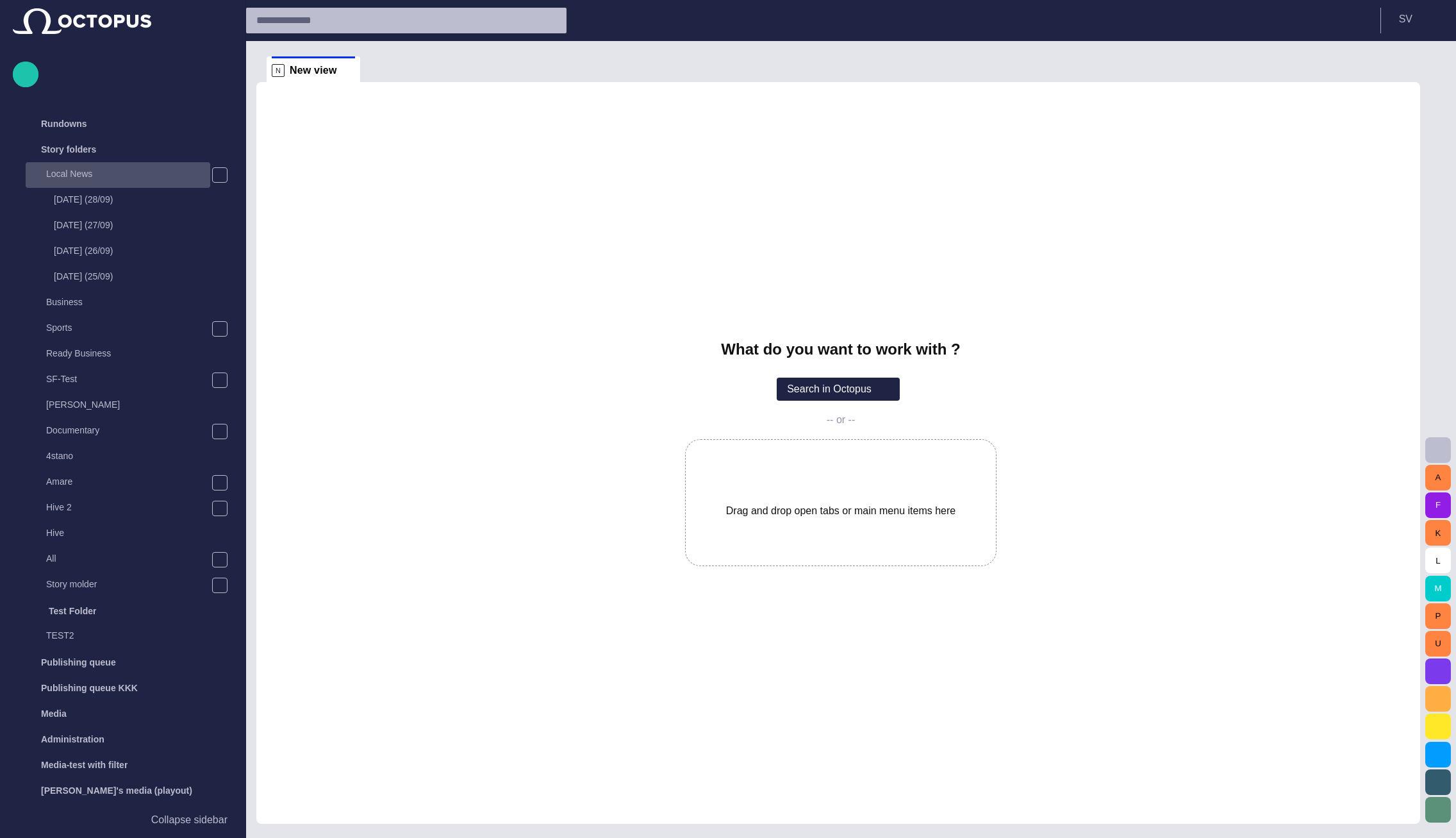
click at [129, 171] on p "Local News" at bounding box center [129, 174] width 164 height 13
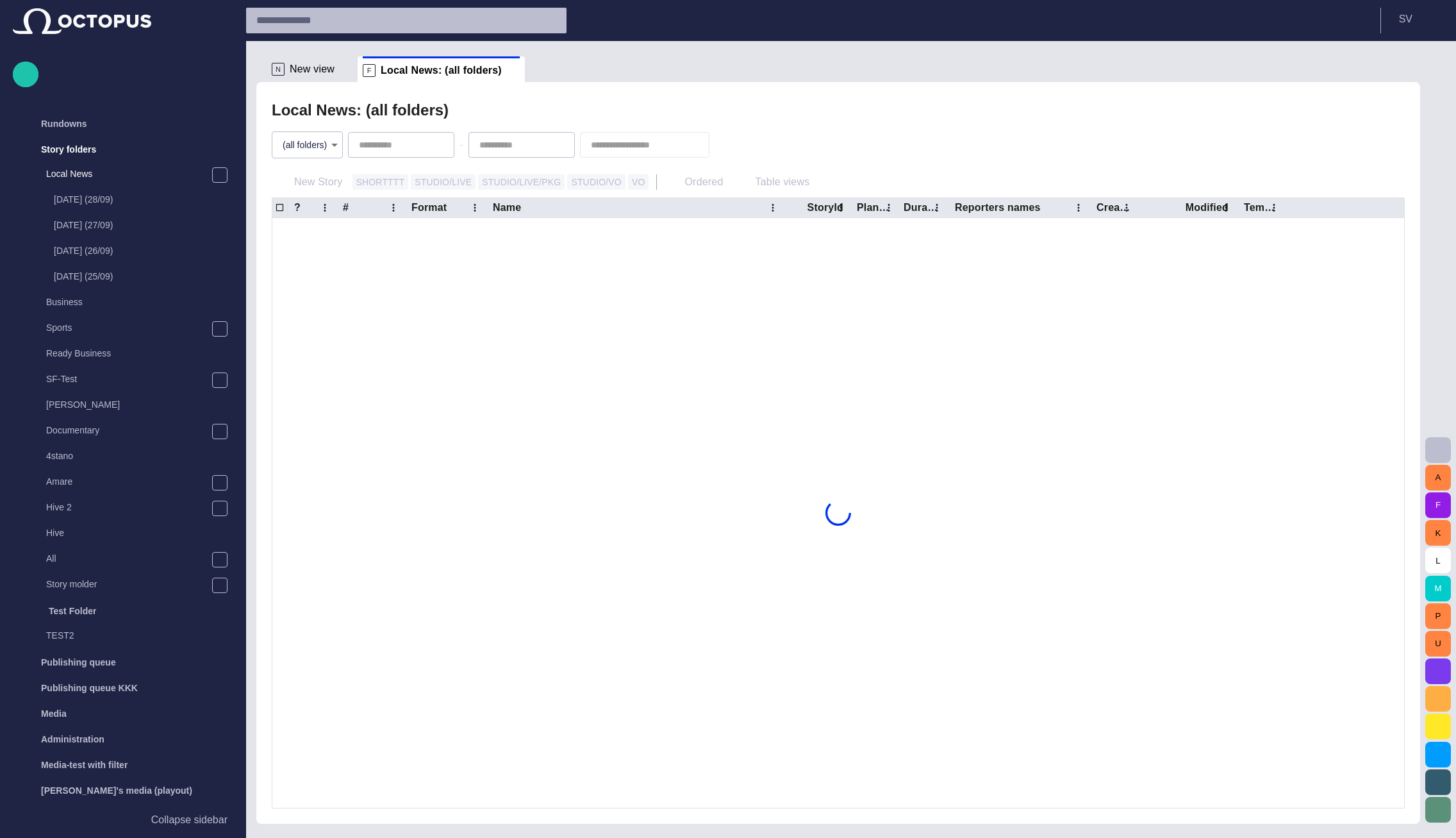
scroll to position [26, 0]
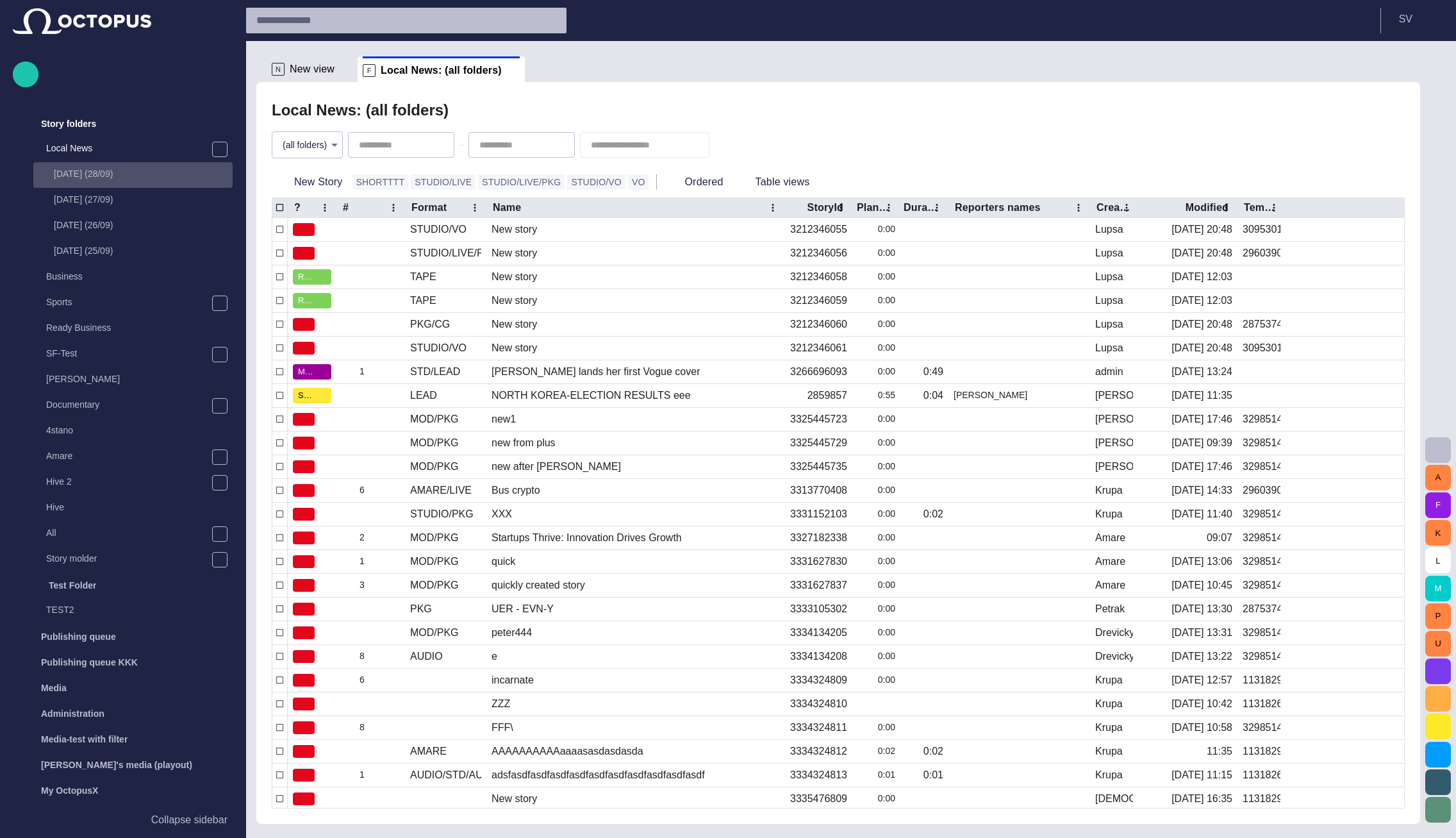
click at [110, 179] on p "Sunday (28/09)" at bounding box center [143, 174] width 179 height 13
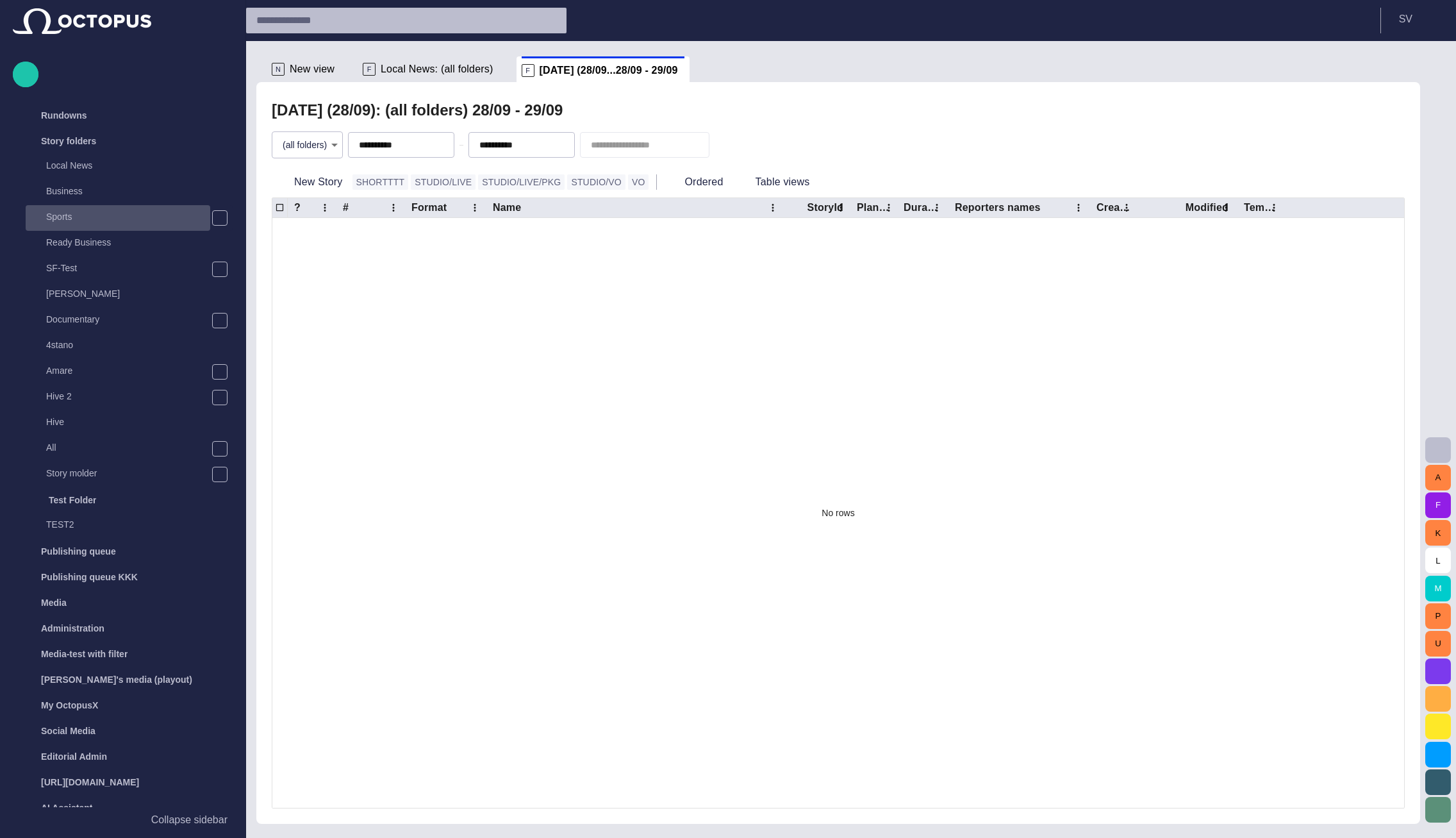
scroll to position [0, 0]
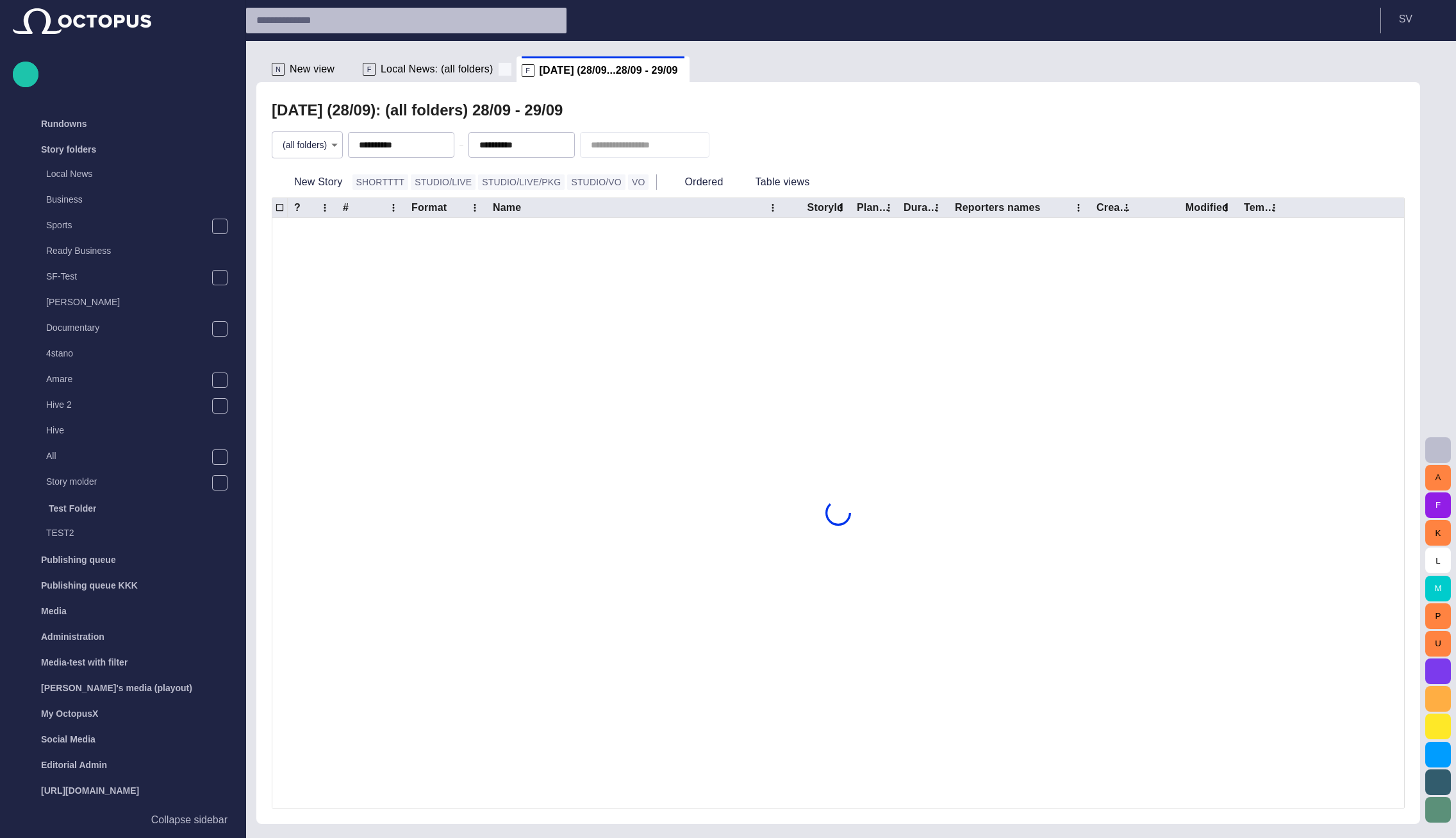
click at [499, 64] on span at bounding box center [505, 69] width 13 height 13
click at [524, 68] on span at bounding box center [531, 70] width 13 height 13
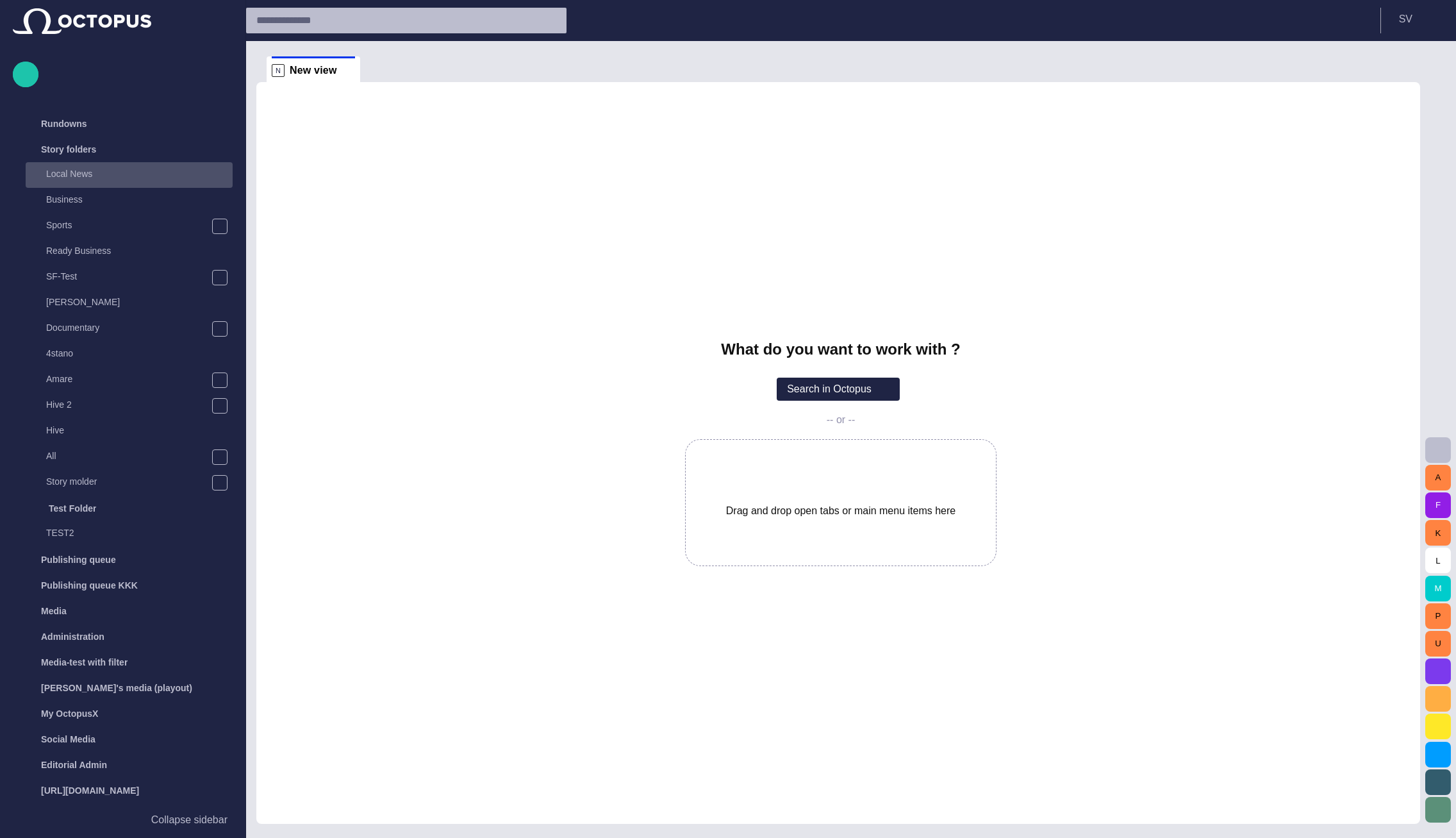
click at [86, 171] on p "Local News" at bounding box center [139, 174] width 187 height 13
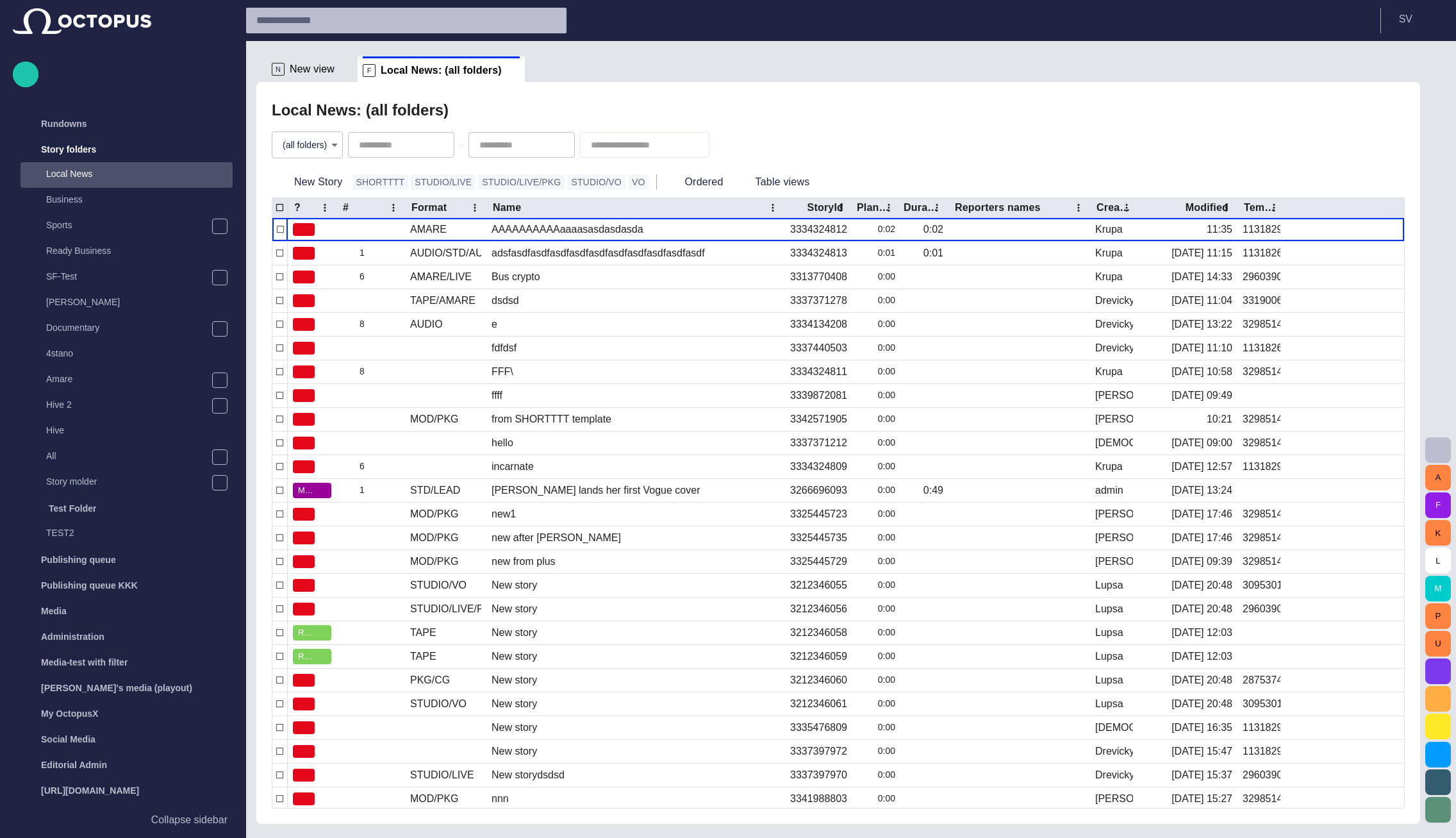
scroll to position [26, 0]
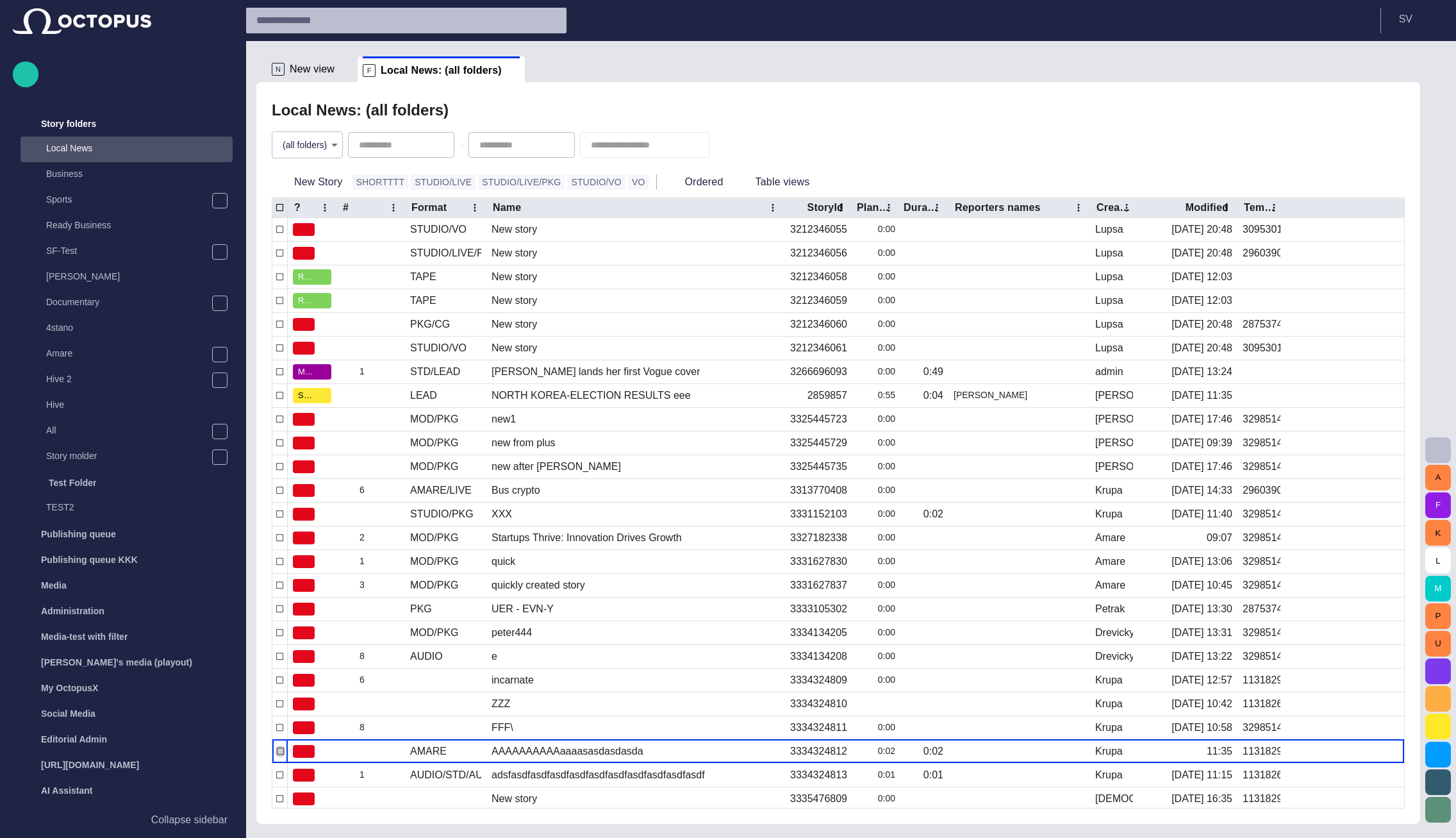
click at [490, 77] on div "F Local News: (all folders)" at bounding box center [441, 69] width 157 height 26
click at [505, 74] on li "F Local News: (all folders)" at bounding box center [441, 69] width 168 height 26
click at [507, 75] on span at bounding box center [513, 70] width 13 height 13
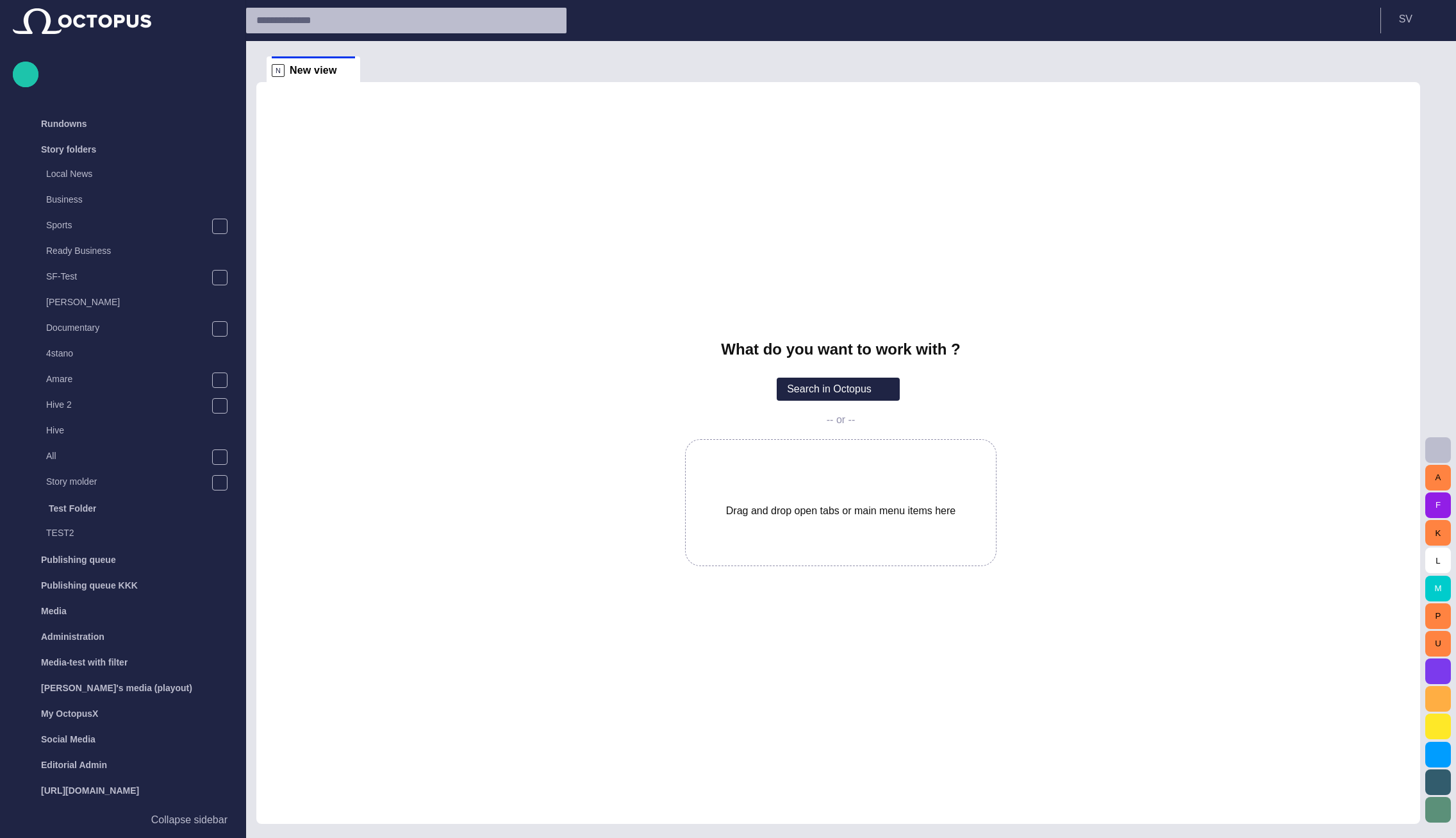
scroll to position [26, 0]
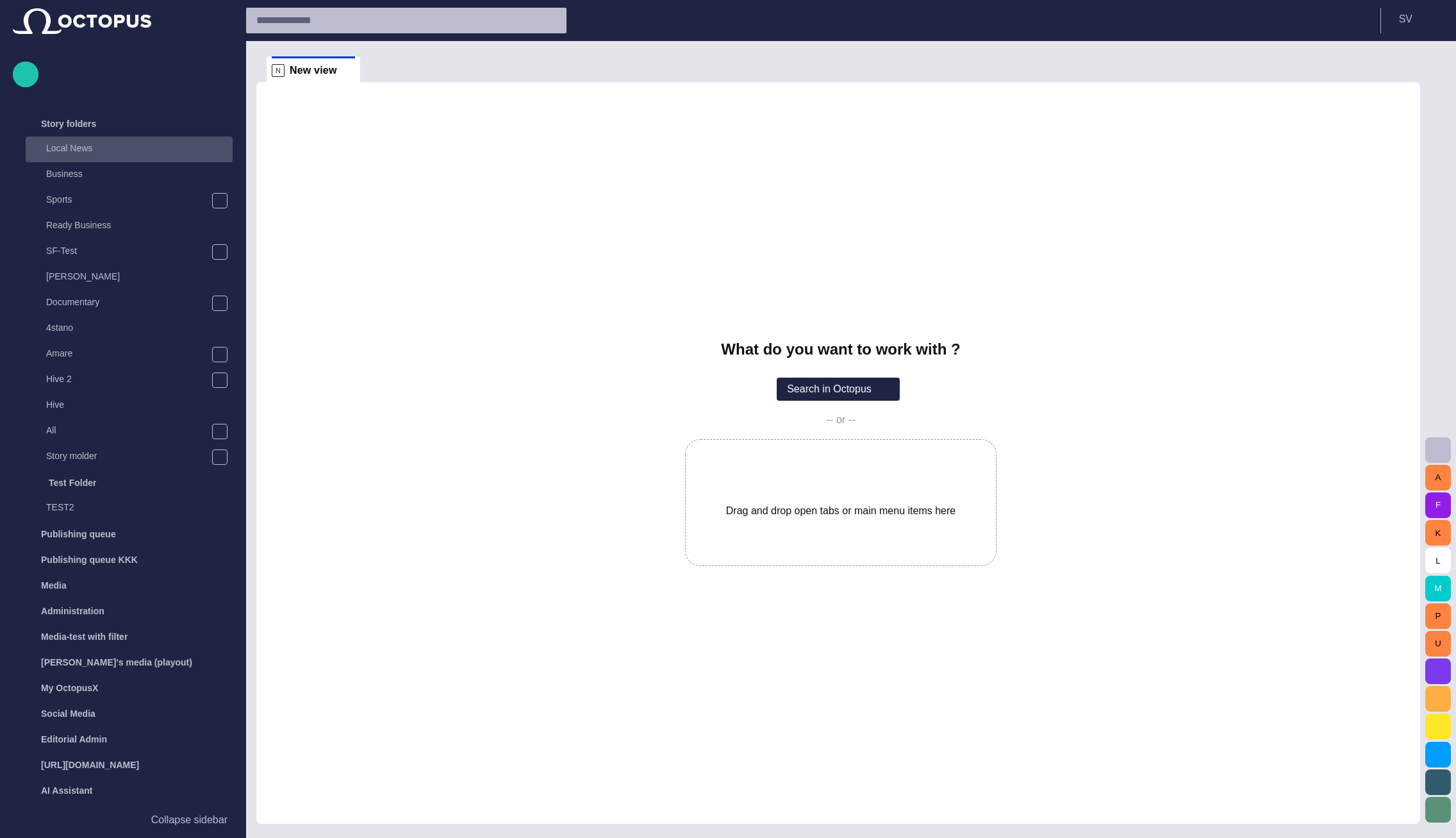
click at [113, 151] on p "Local News" at bounding box center [139, 148] width 187 height 13
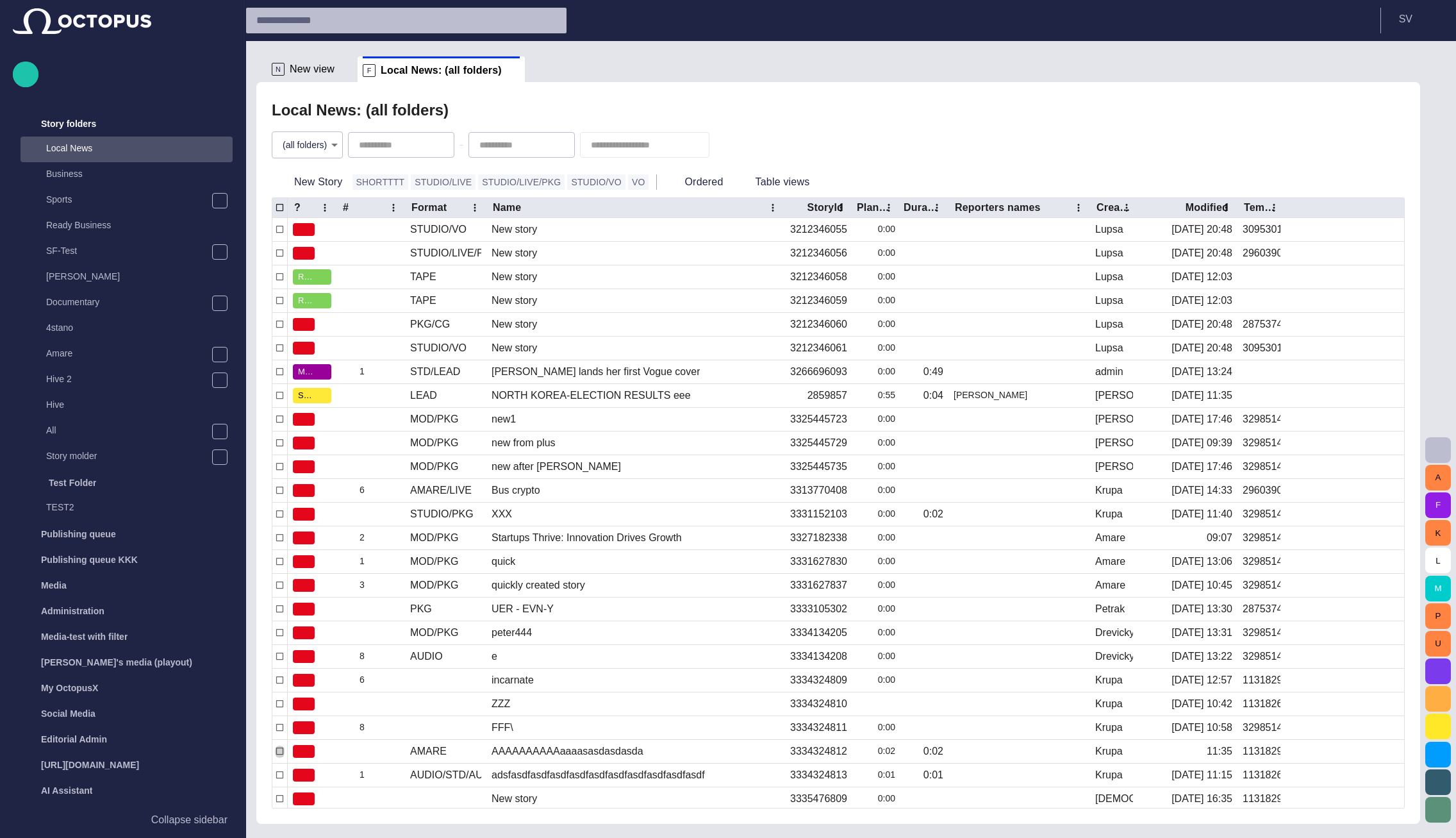
scroll to position [47, 0]
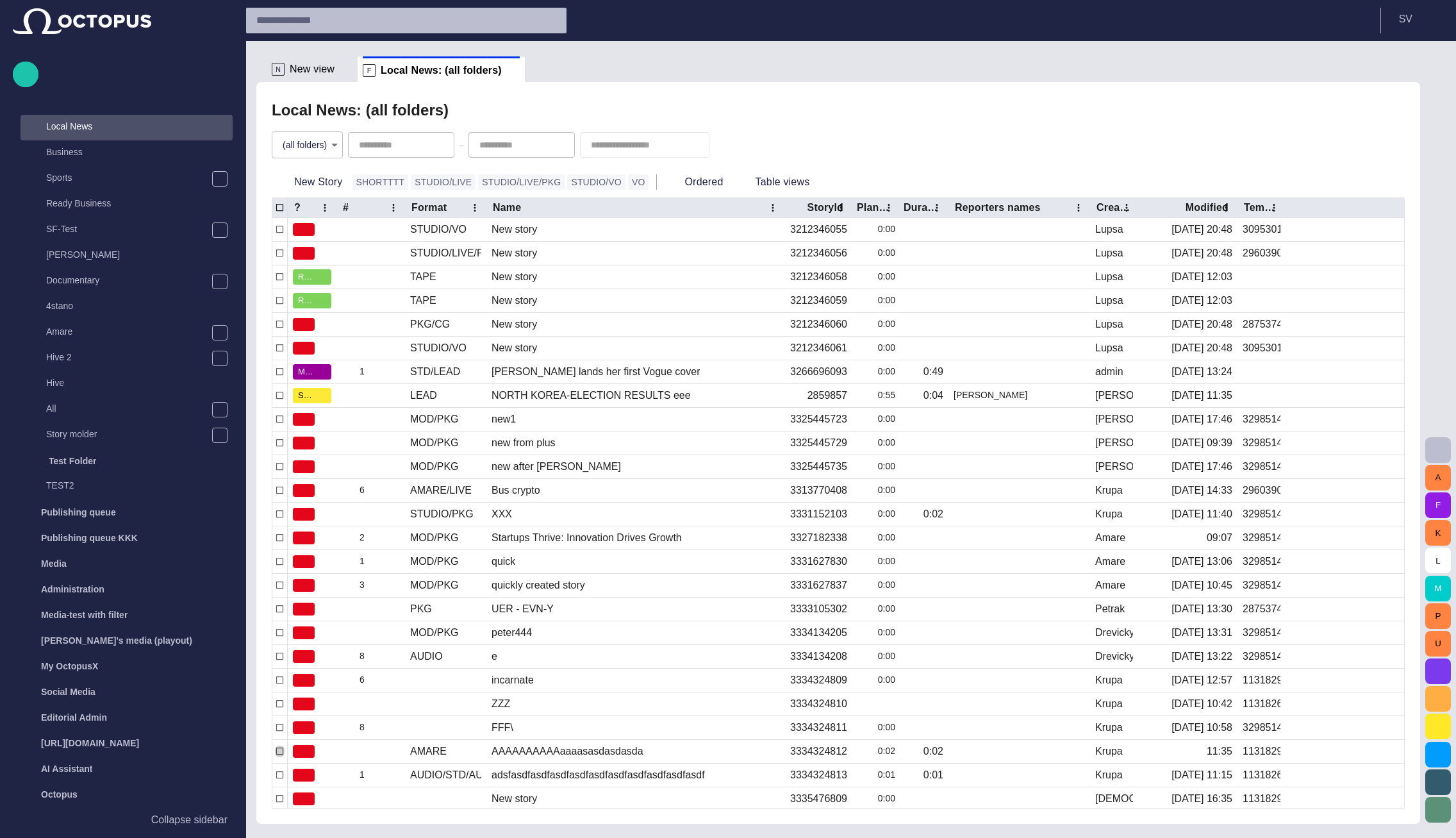
click at [307, 163] on div "(all folders) *" at bounding box center [838, 145] width 1133 height 44
click at [307, 152] on body "Story Rundown Rundowns Story folders Local News Business Sports Ready Business …" at bounding box center [728, 419] width 1456 height 838
click at [312, 196] on li "Local News" at bounding box center [309, 198] width 89 height 23
type input "****"
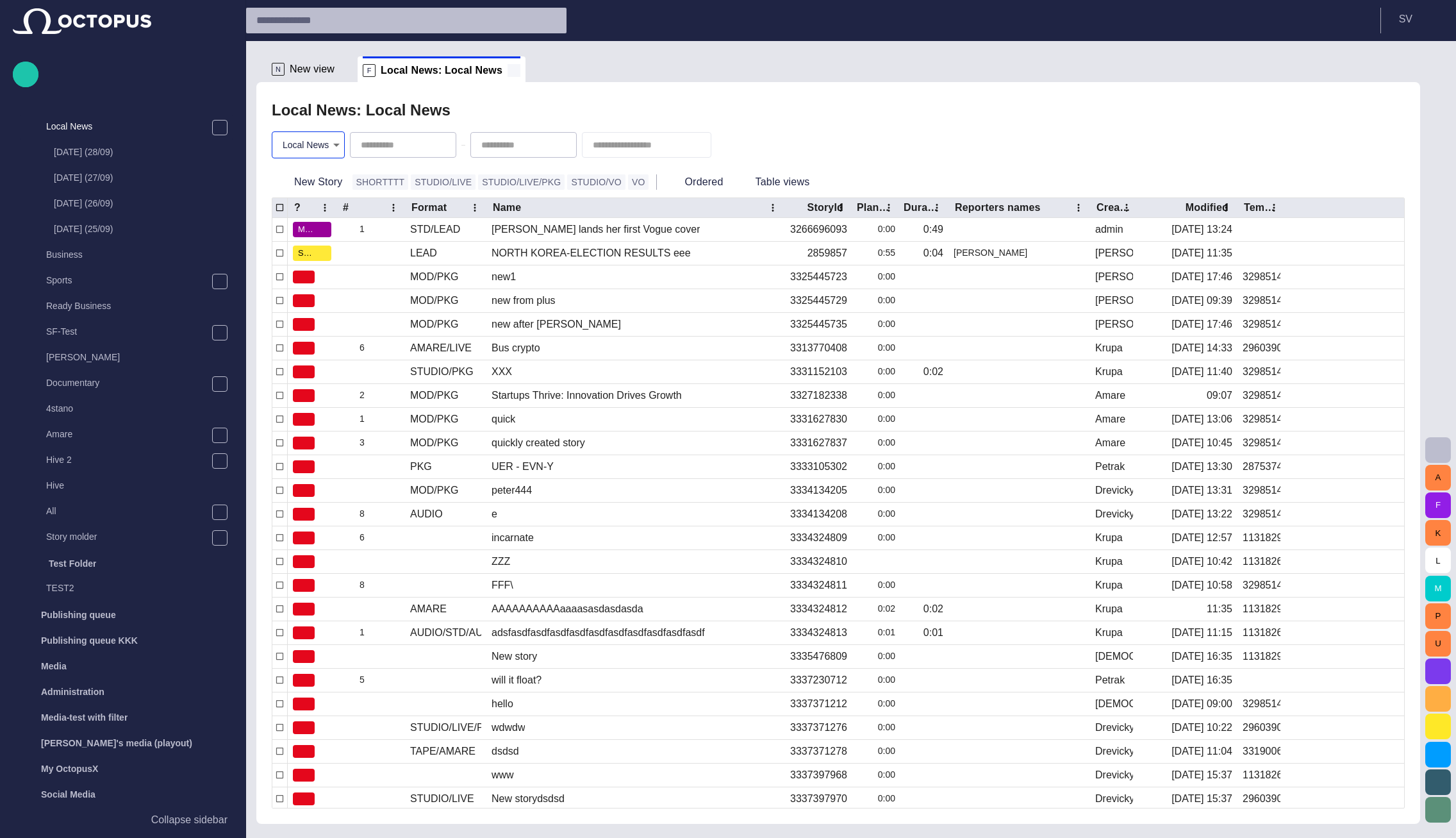
click at [508, 68] on span at bounding box center [514, 70] width 13 height 13
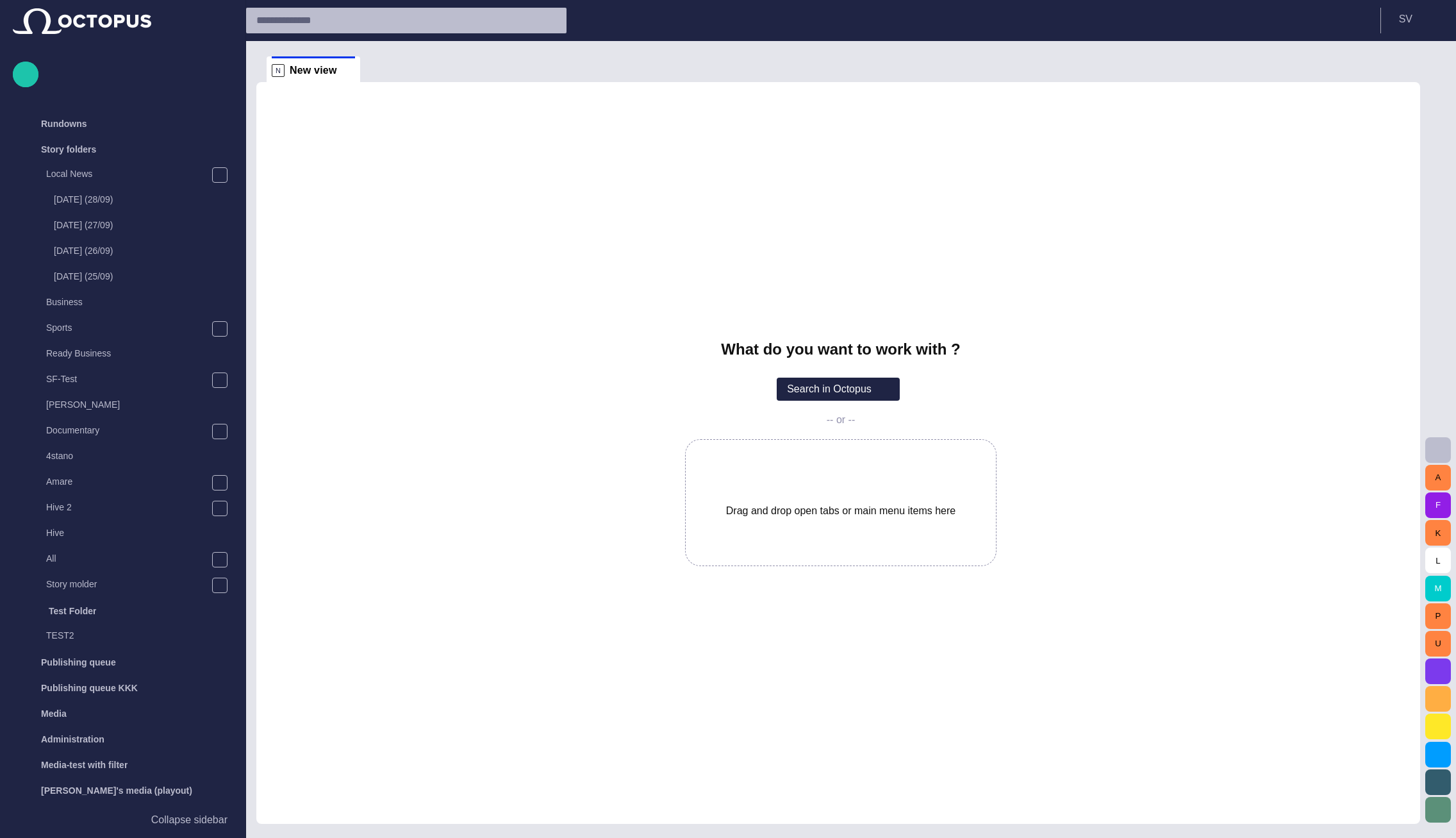
scroll to position [47, 0]
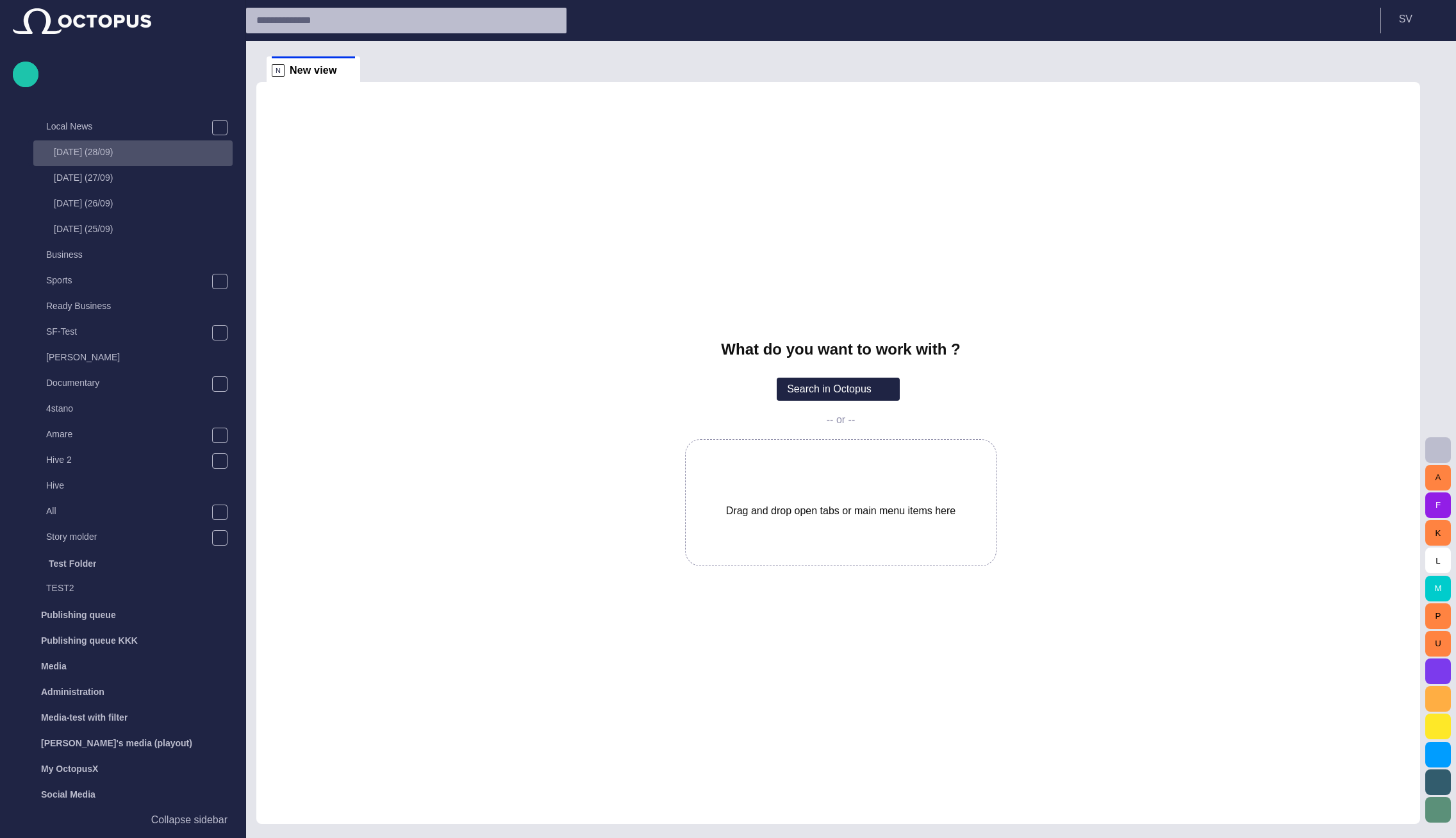
click at [98, 157] on p "[DATE] (28/09)" at bounding box center [143, 152] width 179 height 13
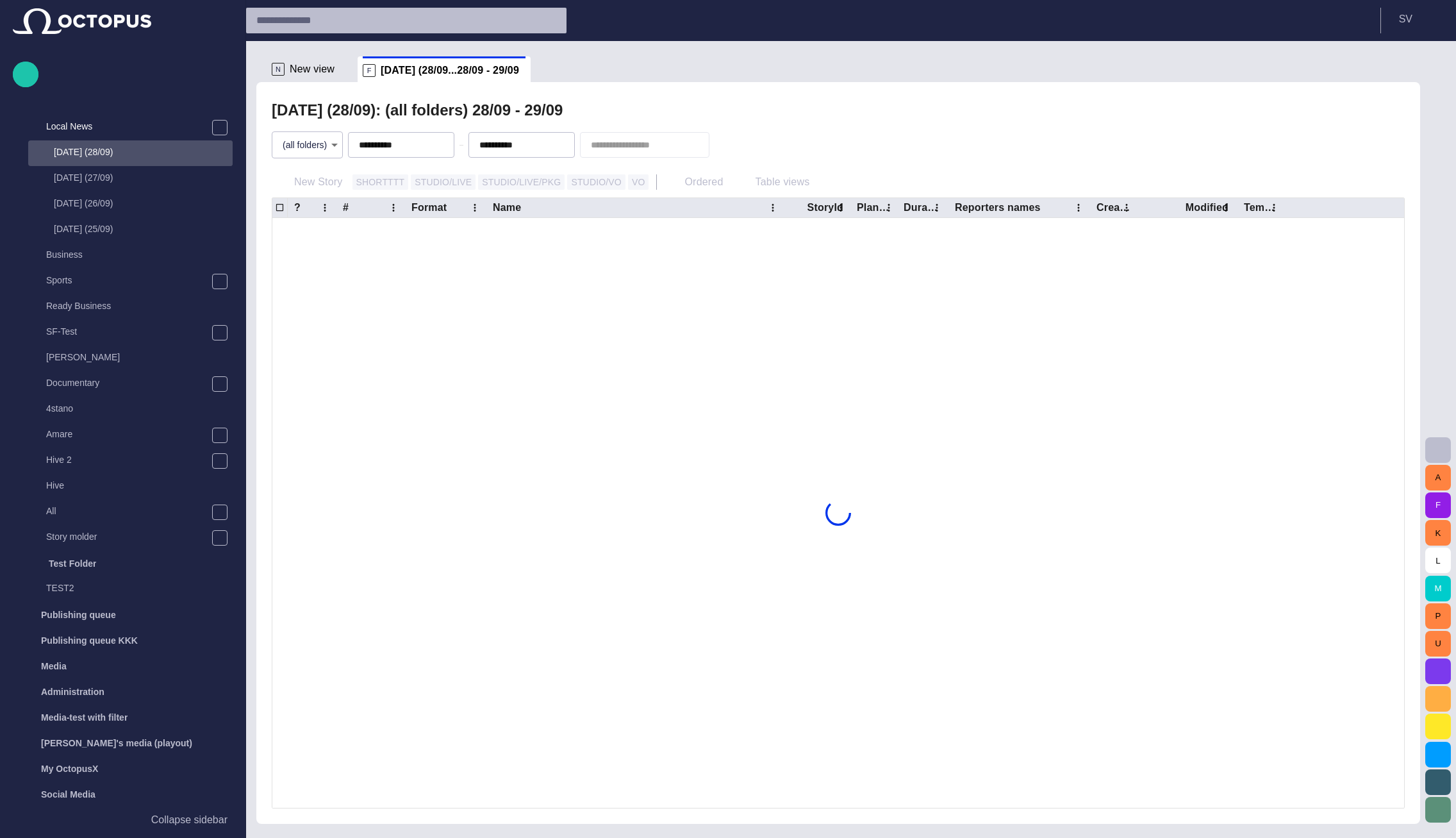
scroll to position [26, 0]
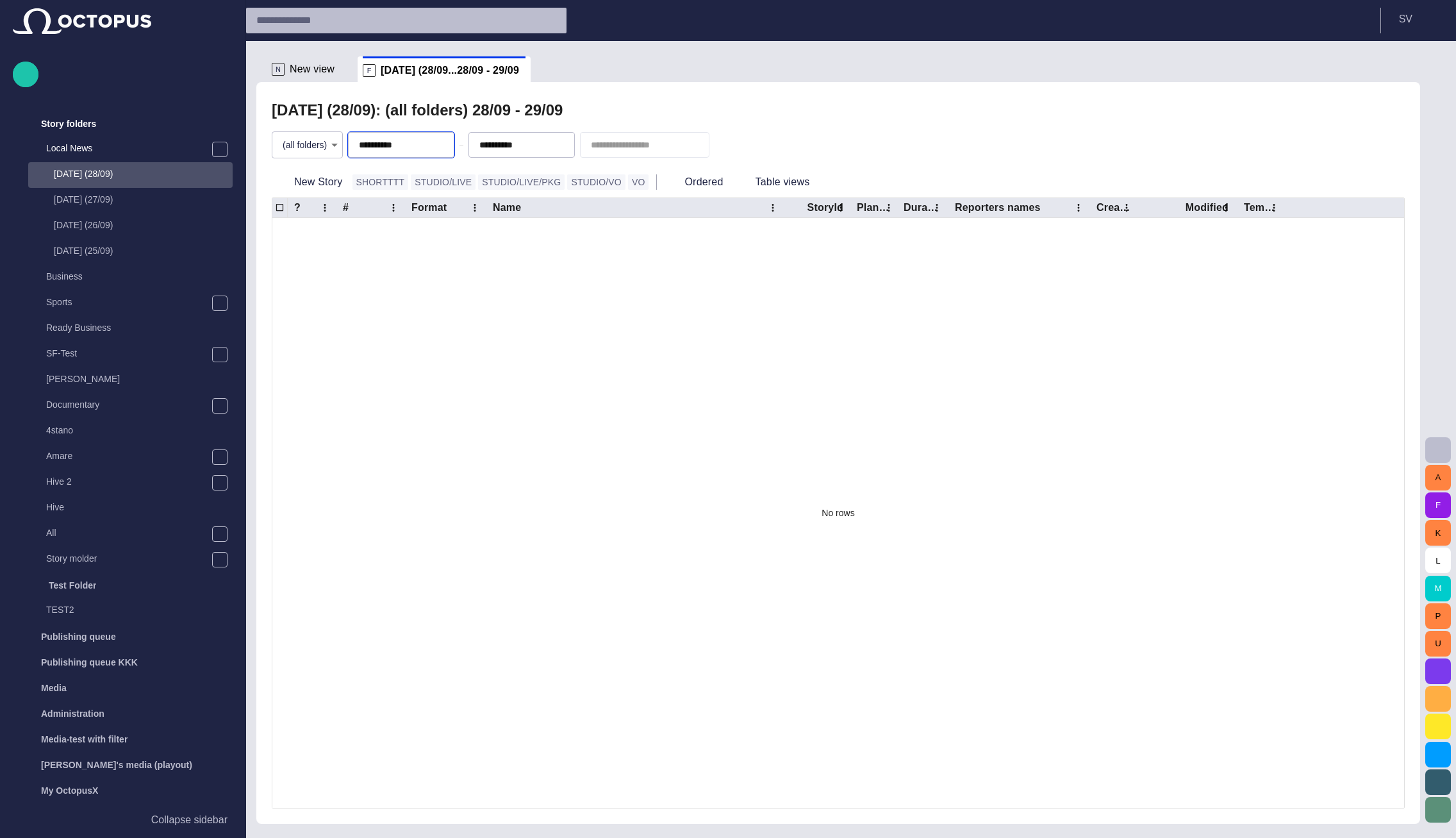
click at [389, 142] on input "**********" at bounding box center [404, 145] width 89 height 13
type input "**********"
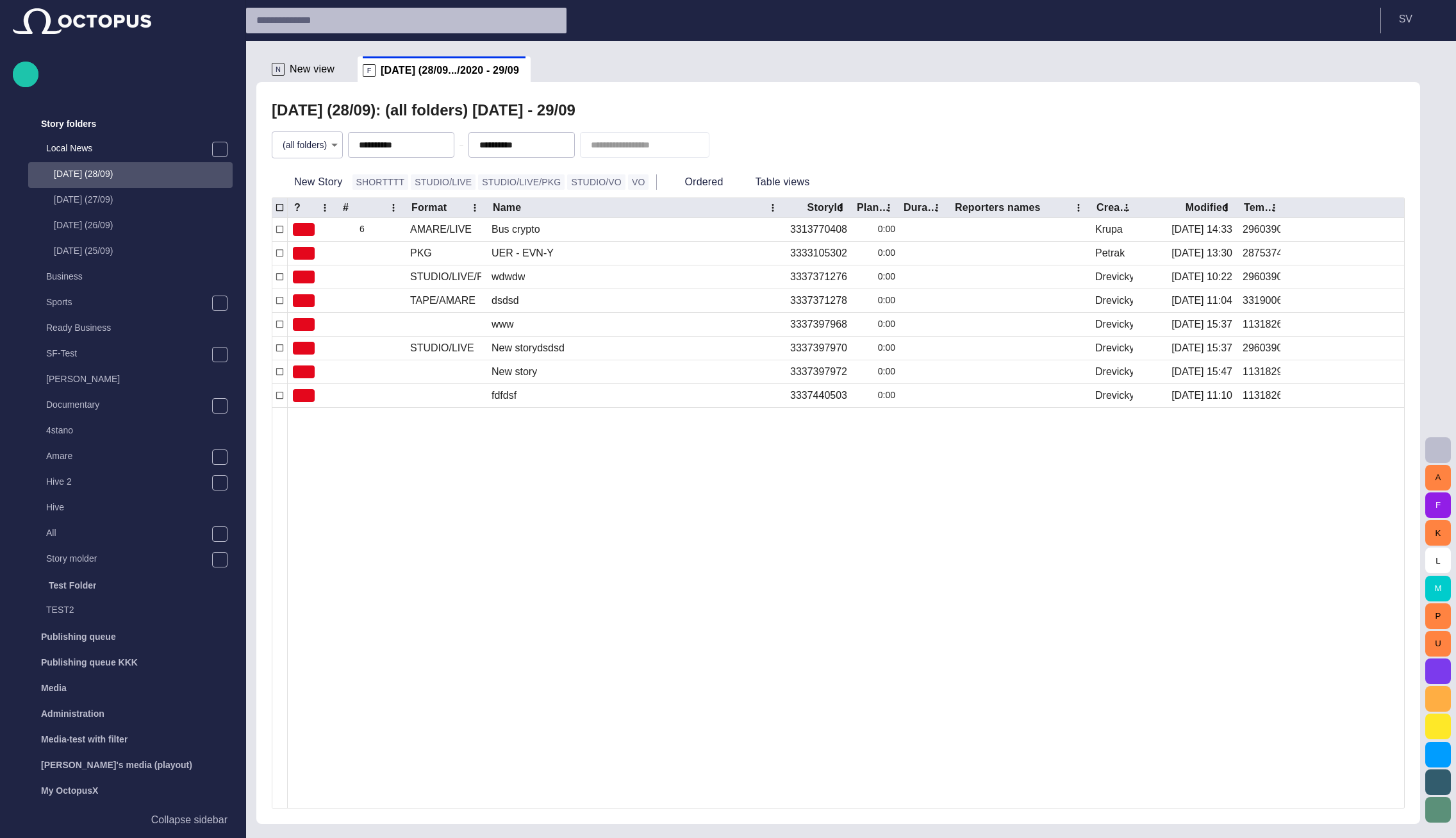
click at [845, 118] on div "Sunday (28/09): (all folders) 28/09/2020 - 29/09" at bounding box center [838, 110] width 1133 height 26
click at [780, 122] on div "Sunday (28/09): (all folders) 28/09/2020 - 29/09" at bounding box center [838, 110] width 1133 height 26
click at [312, 66] on span "New view" at bounding box center [312, 69] width 45 height 13
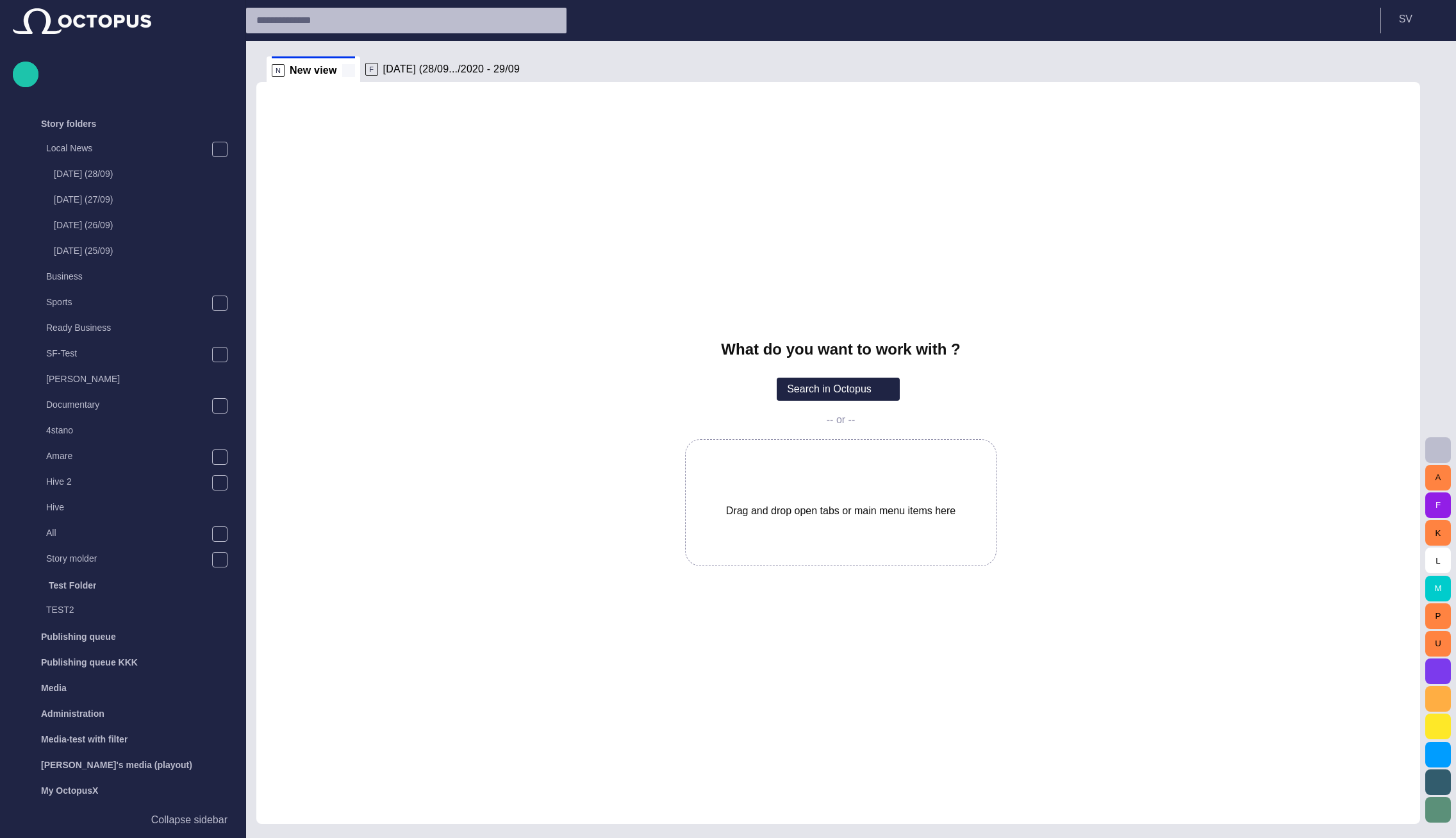
click at [343, 67] on span at bounding box center [348, 70] width 13 height 13
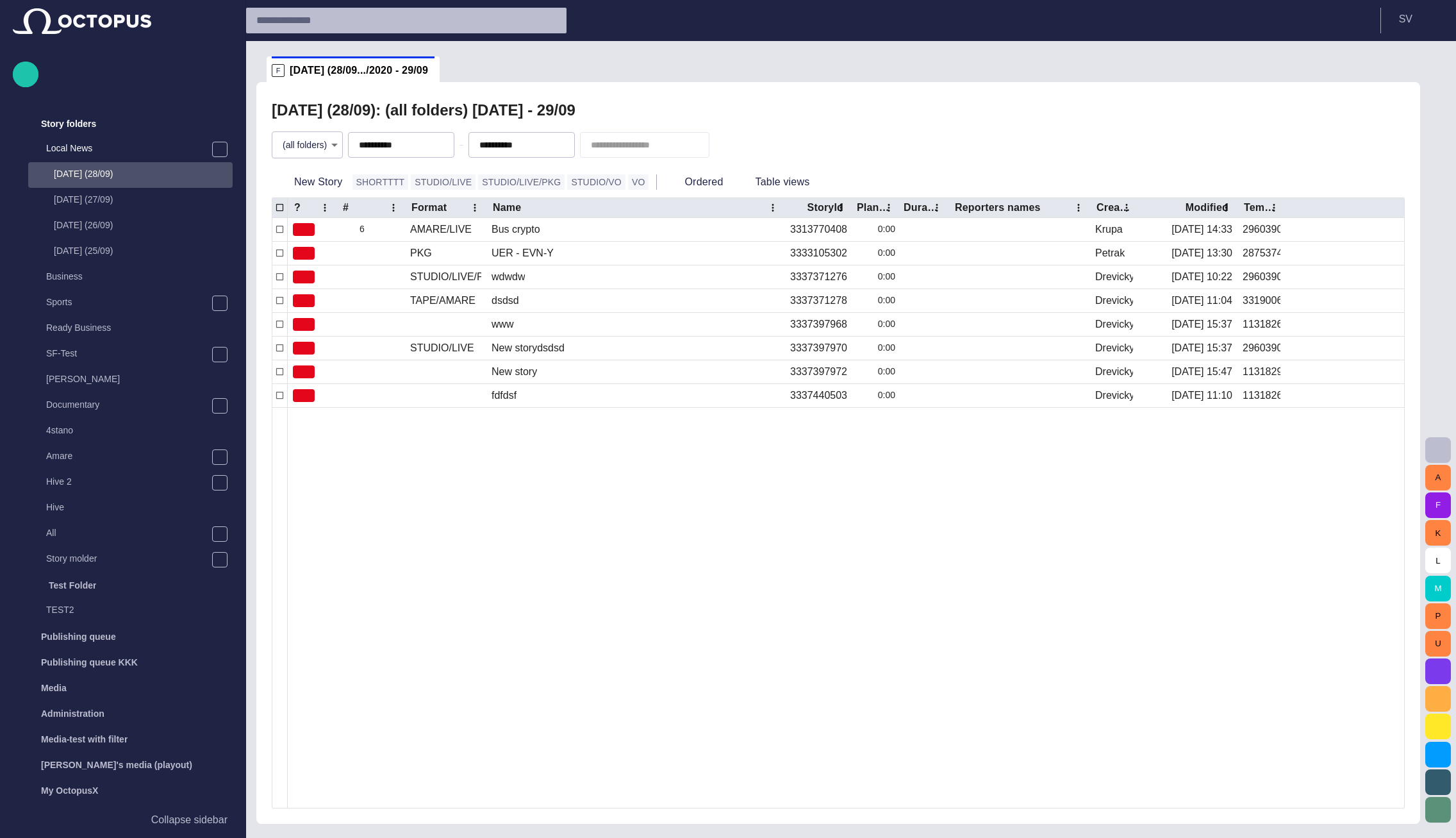
scroll to position [51, 0]
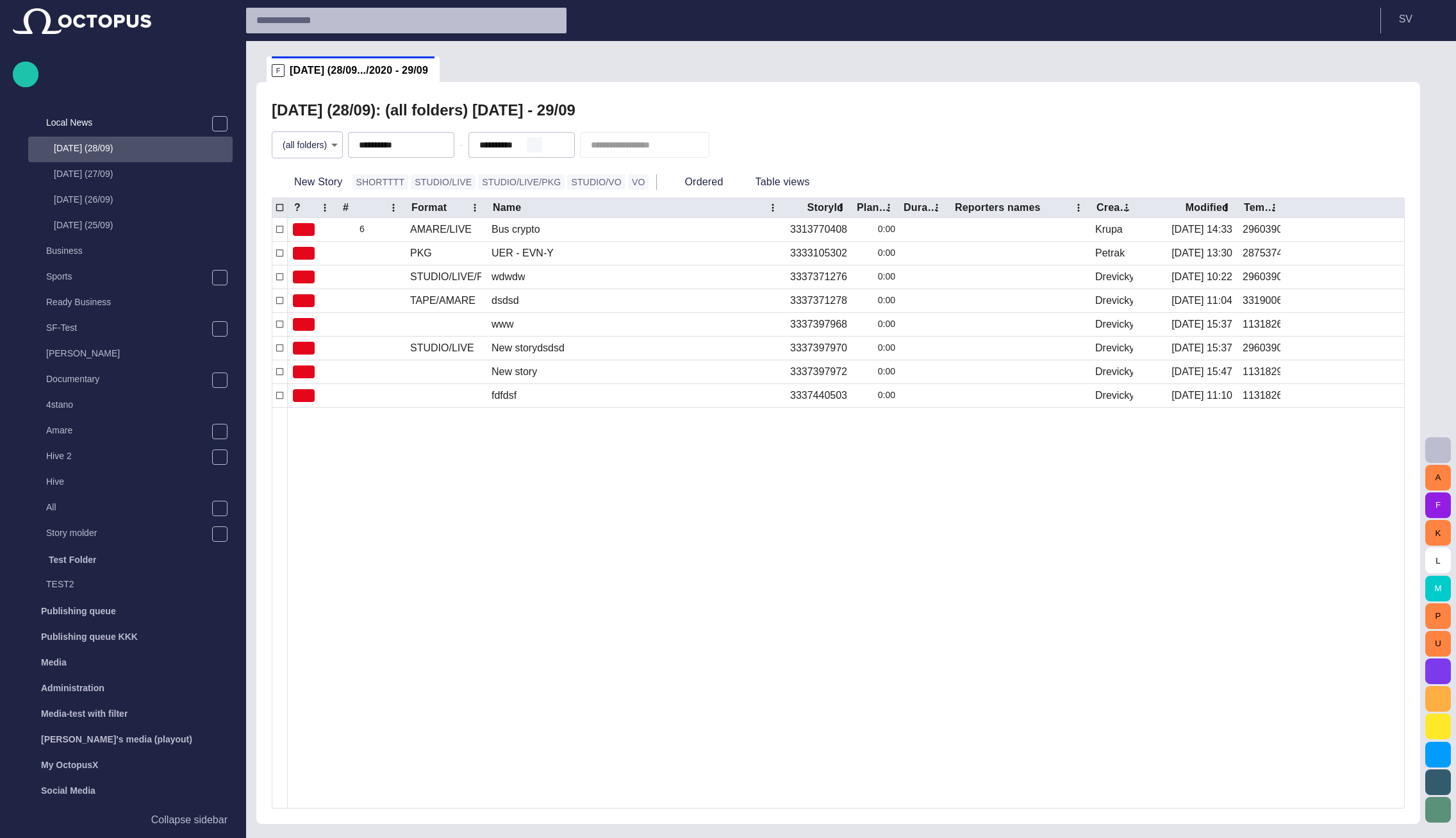
click at [540, 149] on span "button" at bounding box center [534, 144] width 10 height 10
click at [772, 79] on ul "F Sunday (28/09.../2020 - 29/09" at bounding box center [830, 69] width 1128 height 26
click at [419, 146] on span "button" at bounding box center [414, 144] width 10 height 10
click at [573, 111] on div "Sunday (28/09): (all folders) 28/09/2020" at bounding box center [838, 110] width 1133 height 26
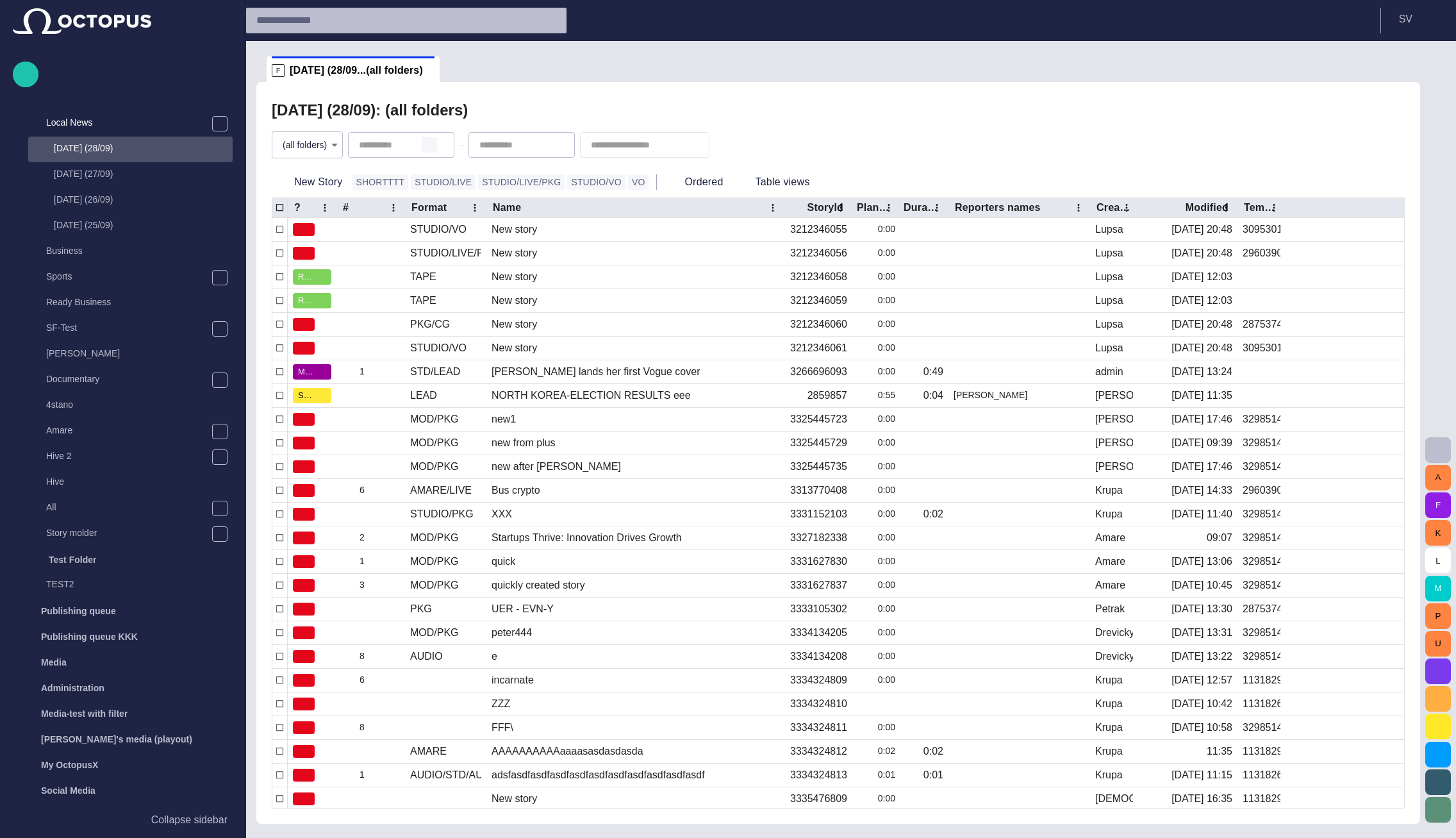
click at [435, 146] on span "button" at bounding box center [429, 144] width 10 height 10
click at [391, 146] on input "**********" at bounding box center [404, 145] width 89 height 13
type input "**********"
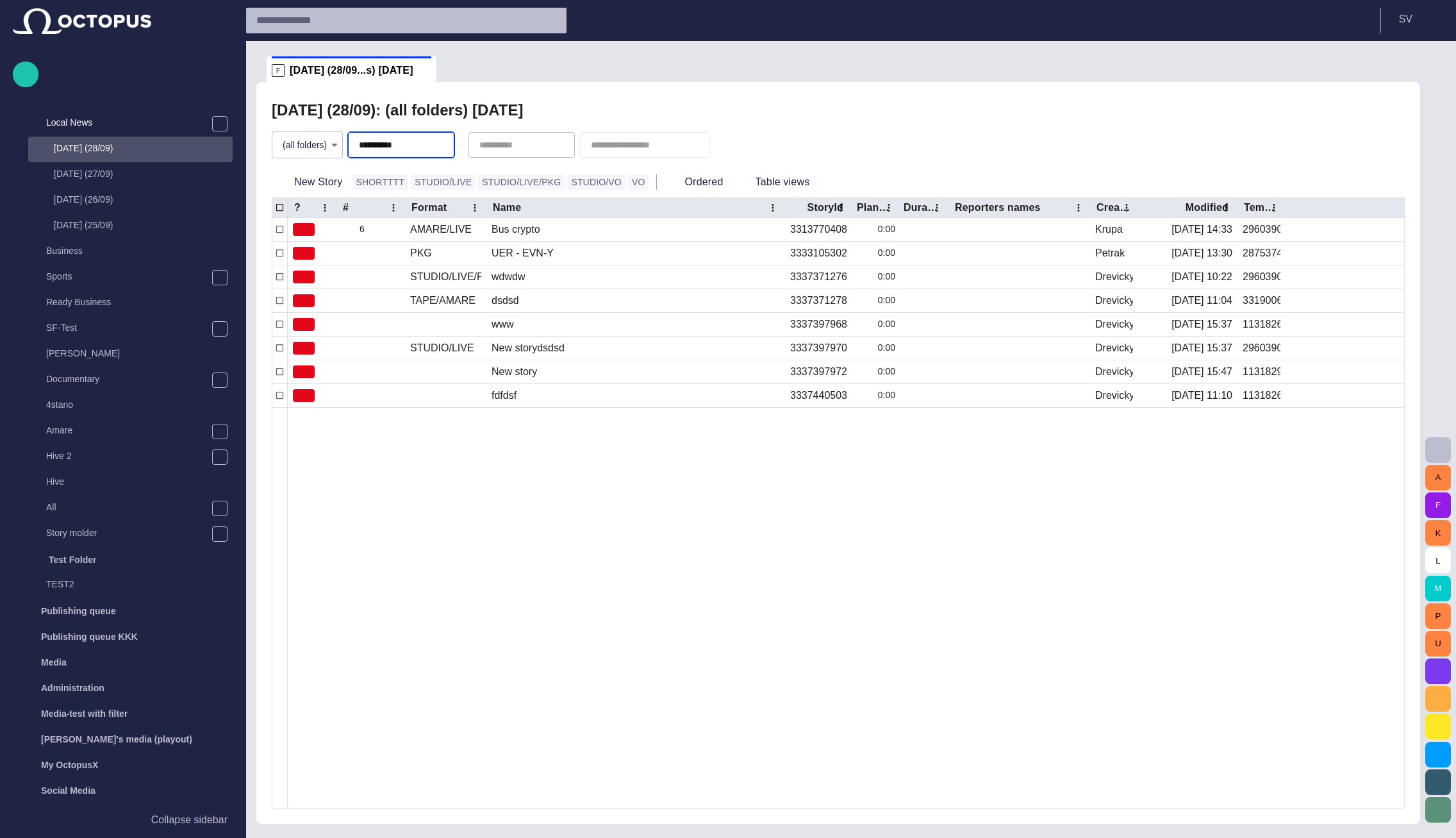
click at [640, 90] on div "**********" at bounding box center [838, 452] width 1164 height 741
click at [323, 150] on body "**********" at bounding box center [728, 419] width 1456 height 838
click at [316, 197] on li "Local News" at bounding box center [309, 198] width 89 height 23
click at [328, 147] on body "**********" at bounding box center [728, 419] width 1456 height 838
click at [325, 217] on li "New4FormTest" at bounding box center [309, 221] width 89 height 23
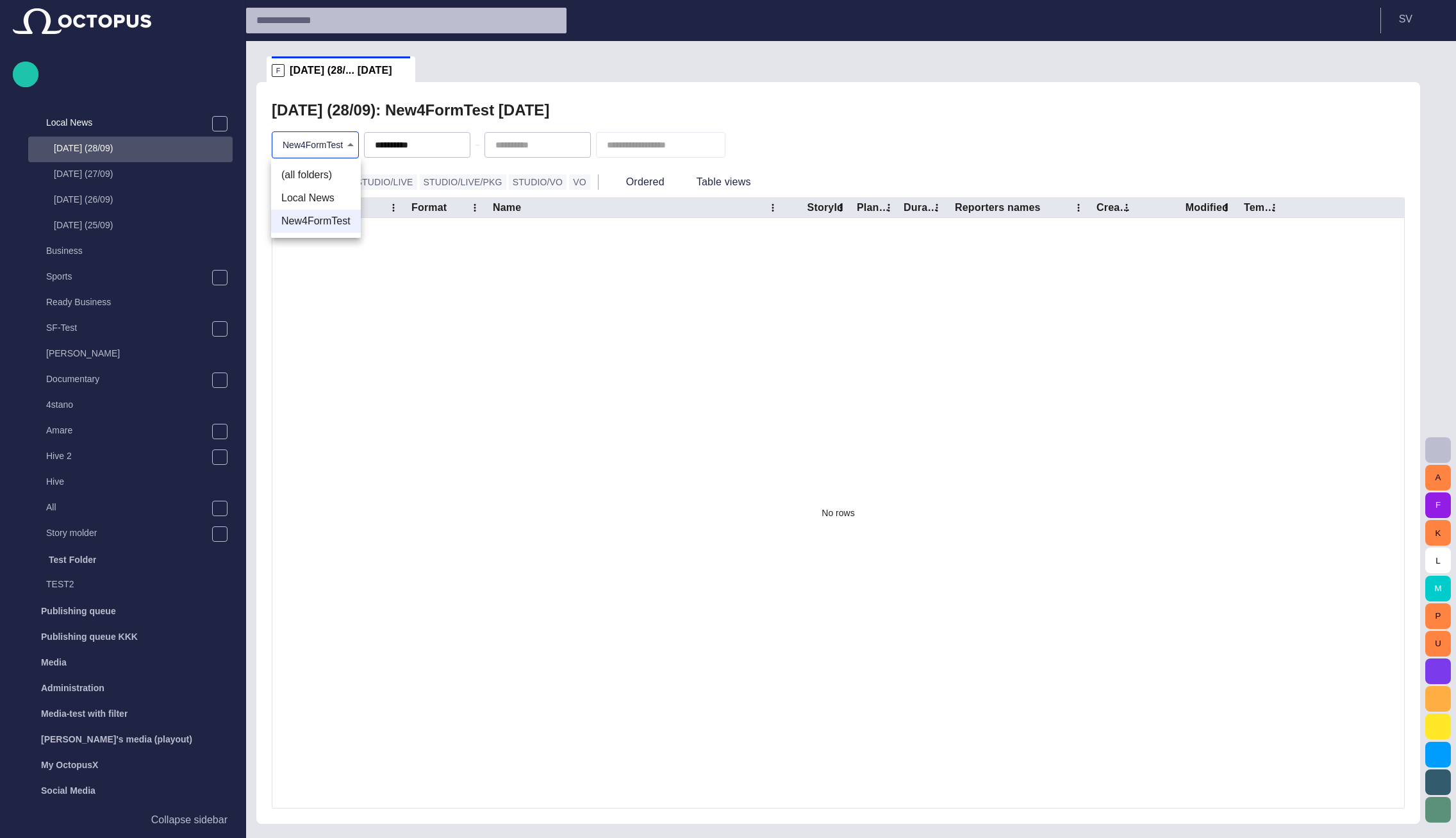
click at [338, 146] on body "**********" at bounding box center [728, 419] width 1456 height 838
click at [333, 198] on li "Local News" at bounding box center [315, 198] width 89 height 23
type input "****"
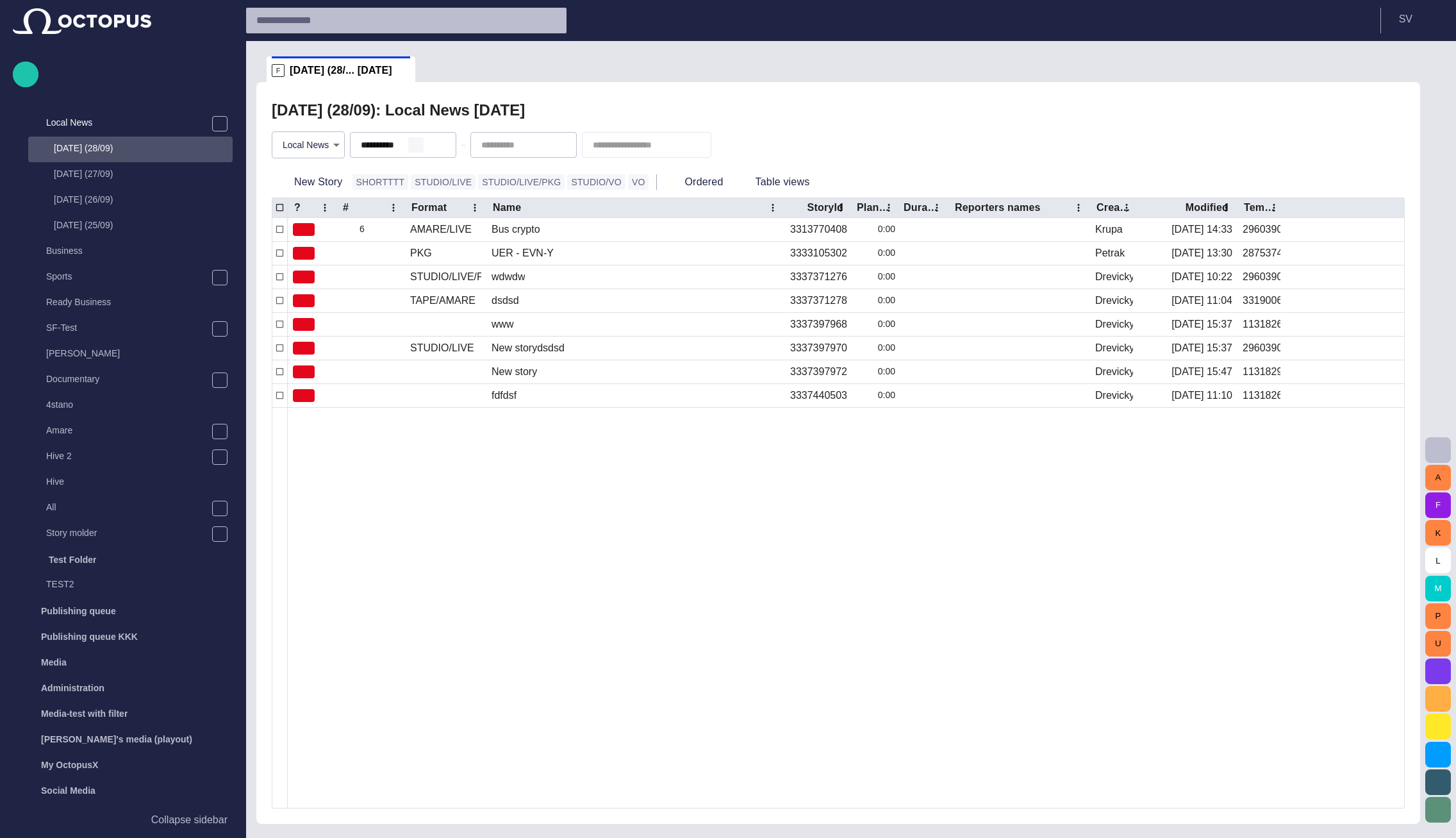
click at [421, 146] on span "button" at bounding box center [416, 144] width 10 height 10
click at [597, 94] on div "Sunday (28/09): Local News 24/09/2020 Local News **** New Story SHORTTTT STUDIO…" at bounding box center [838, 452] width 1164 height 741
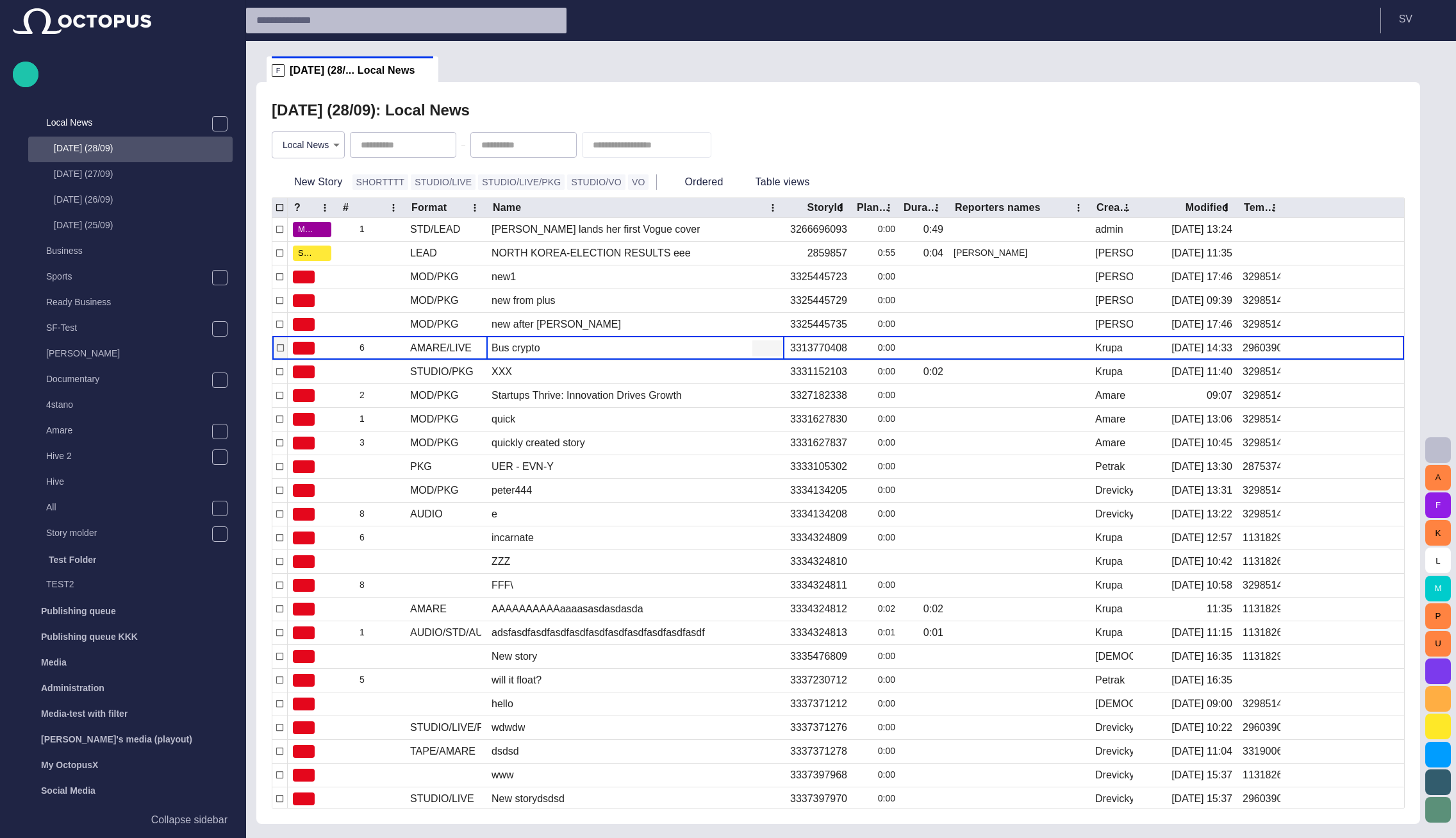
click at [509, 353] on div "Bus crypto" at bounding box center [515, 347] width 48 height 14
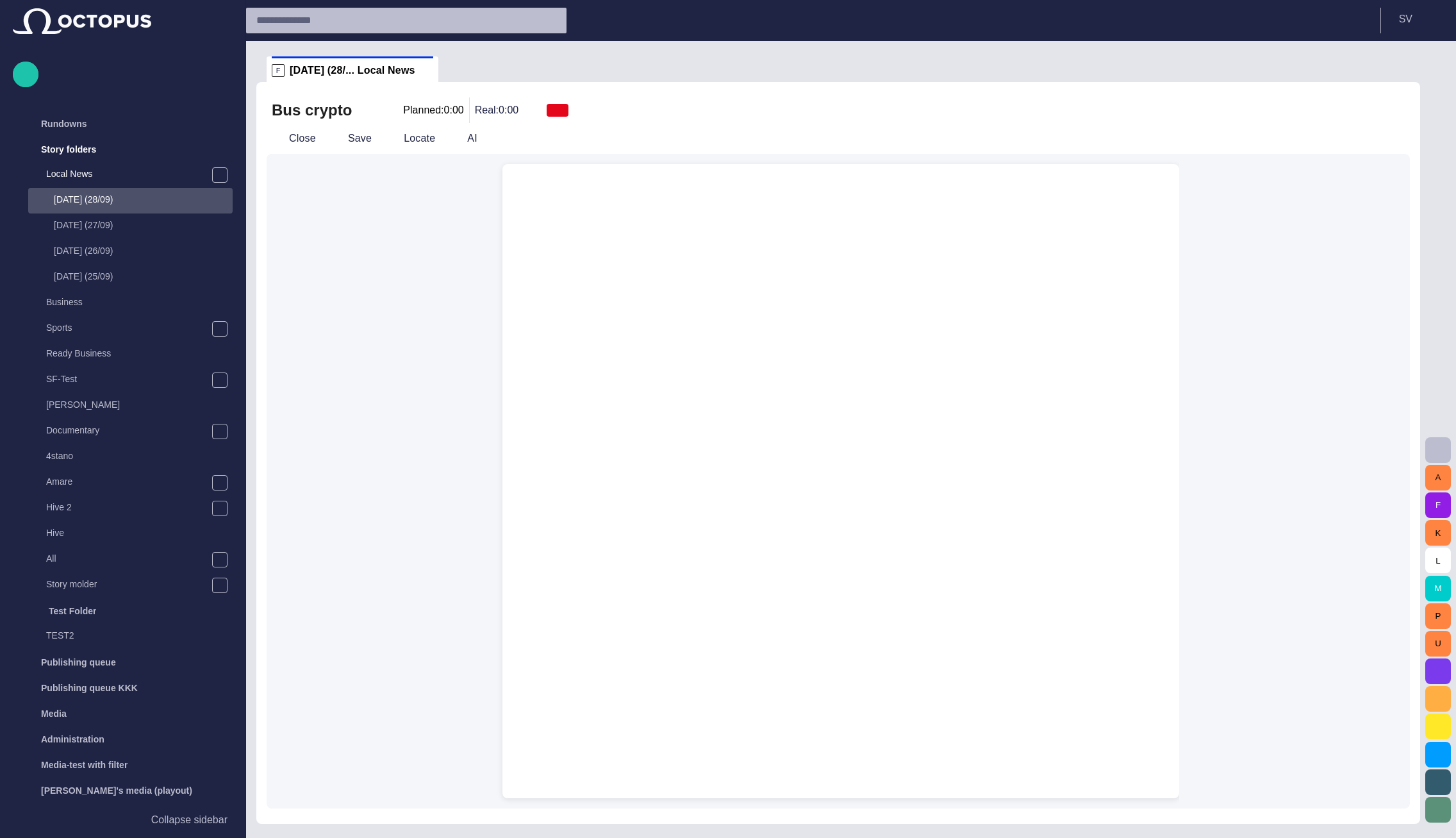
scroll to position [26, 0]
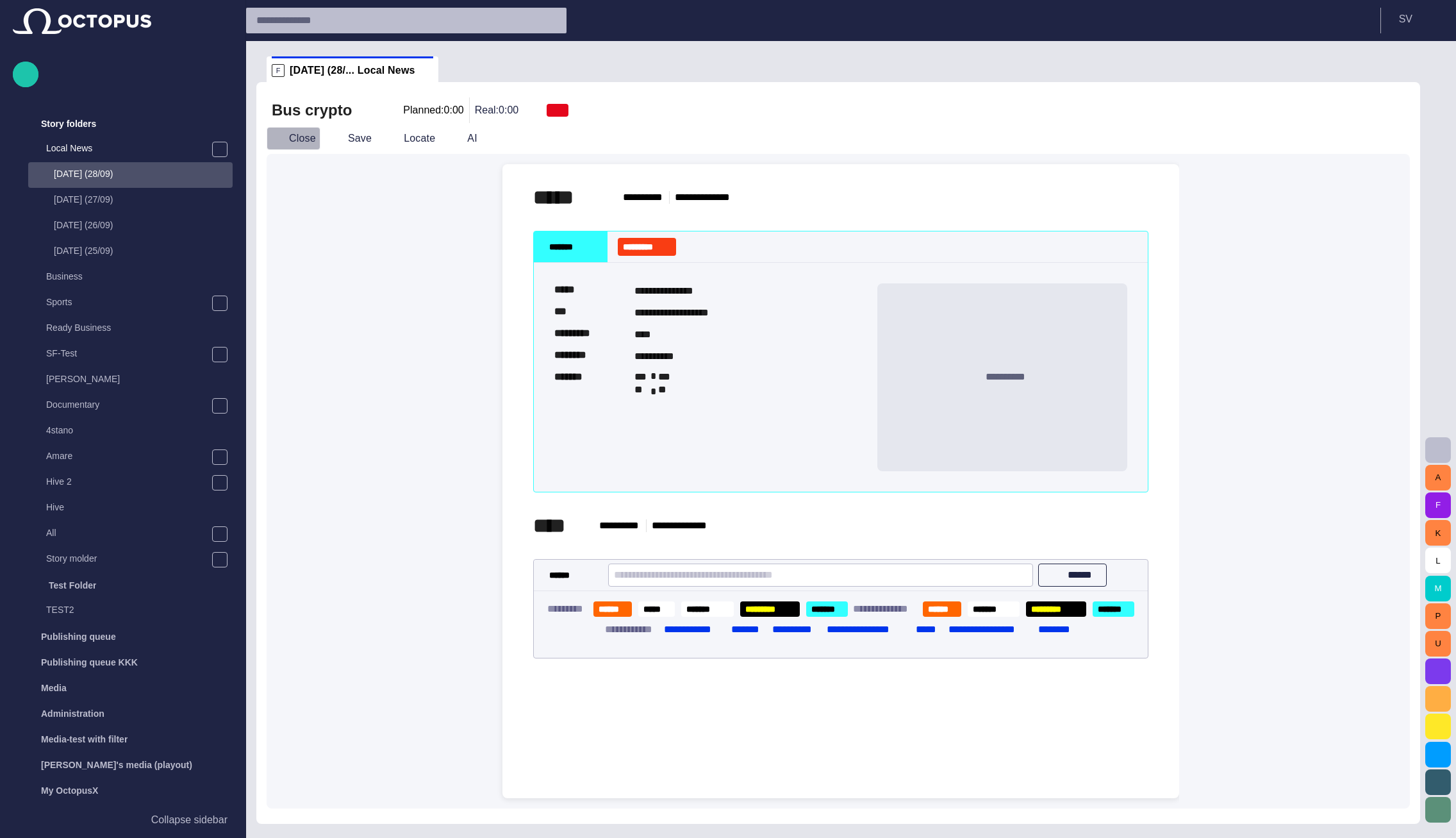
click at [305, 145] on button "Close" at bounding box center [293, 138] width 54 height 23
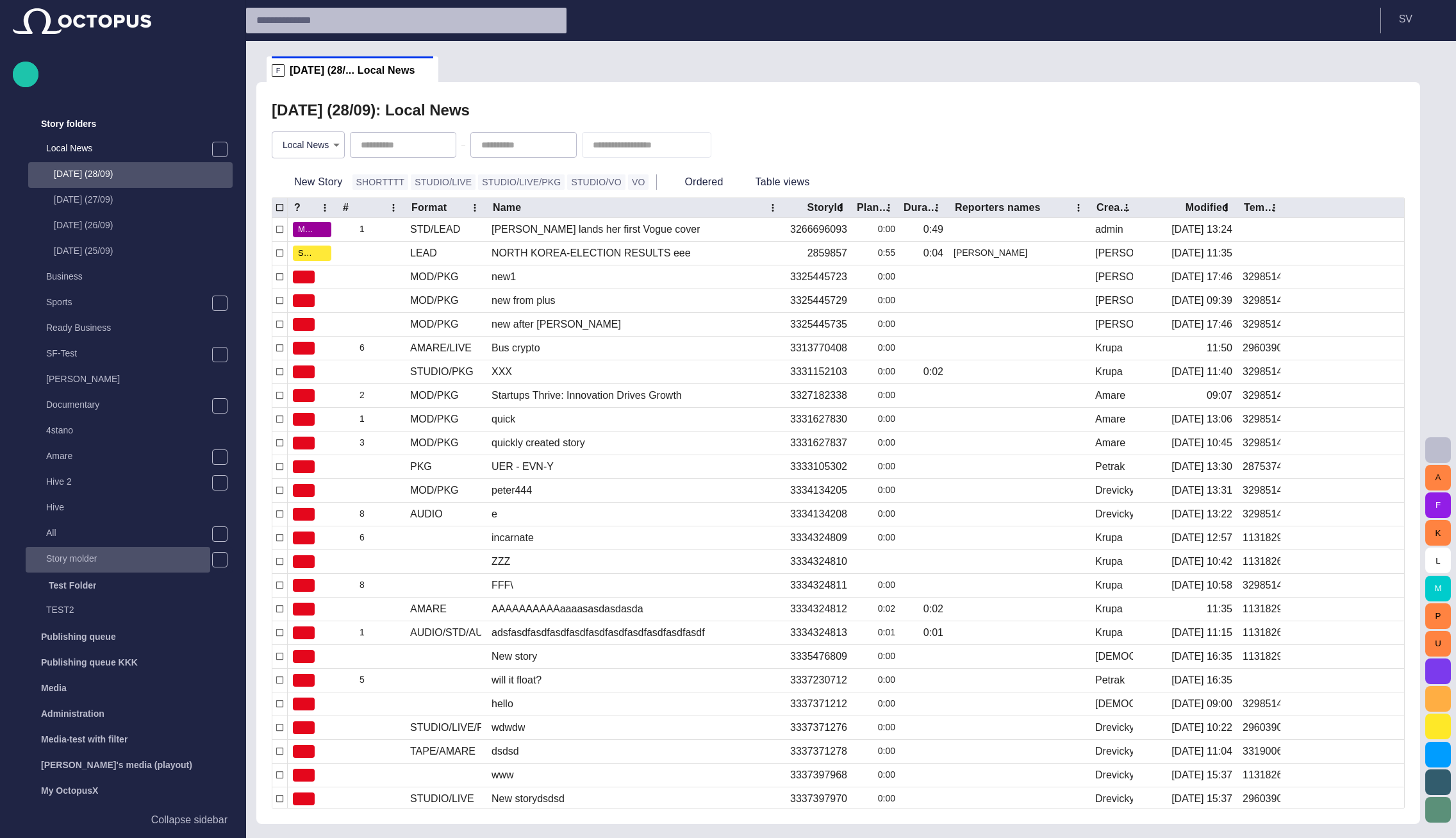
click at [81, 565] on div "Story molder" at bounding box center [119, 559] width 182 height 18
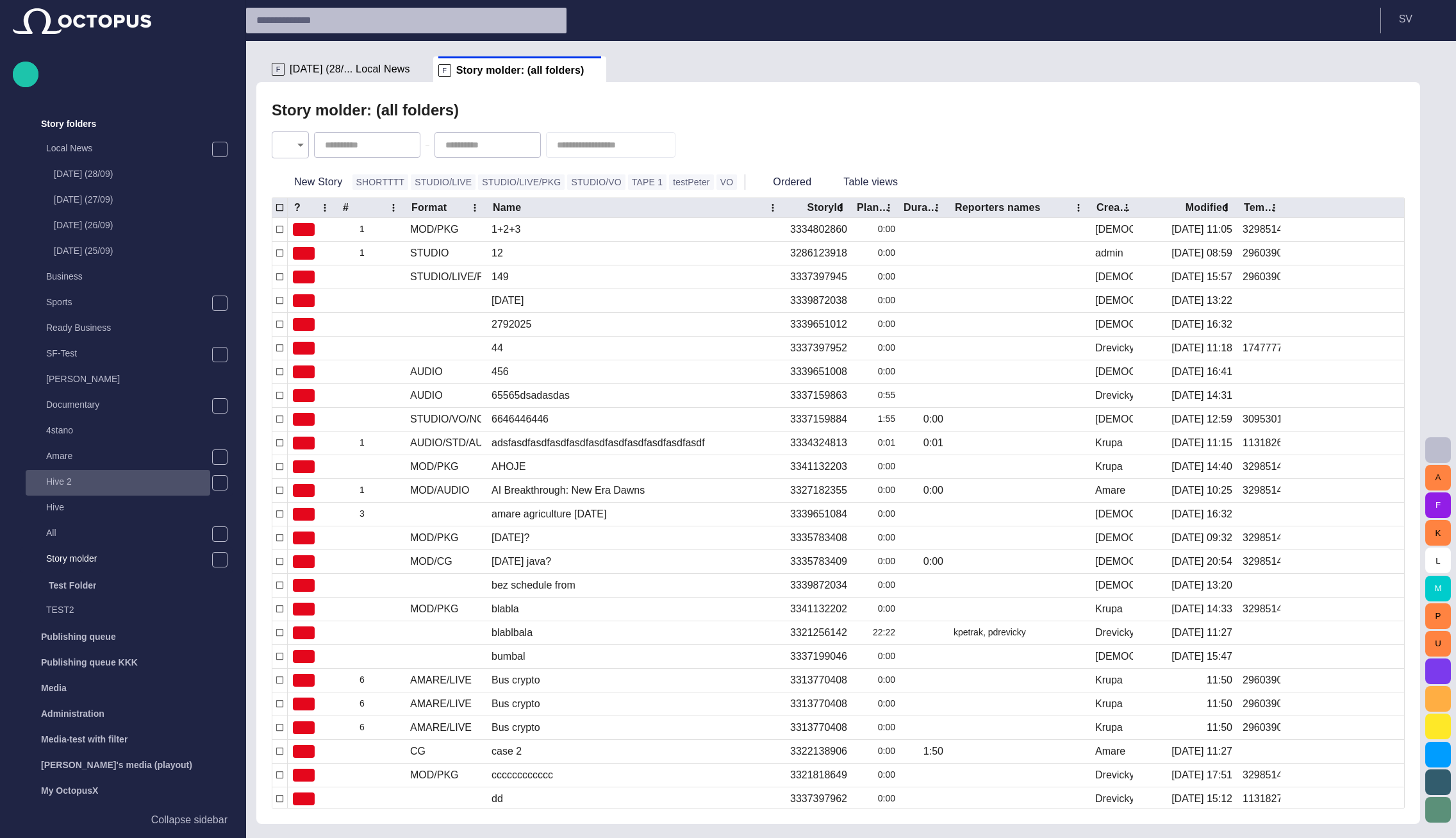
scroll to position [150, 0]
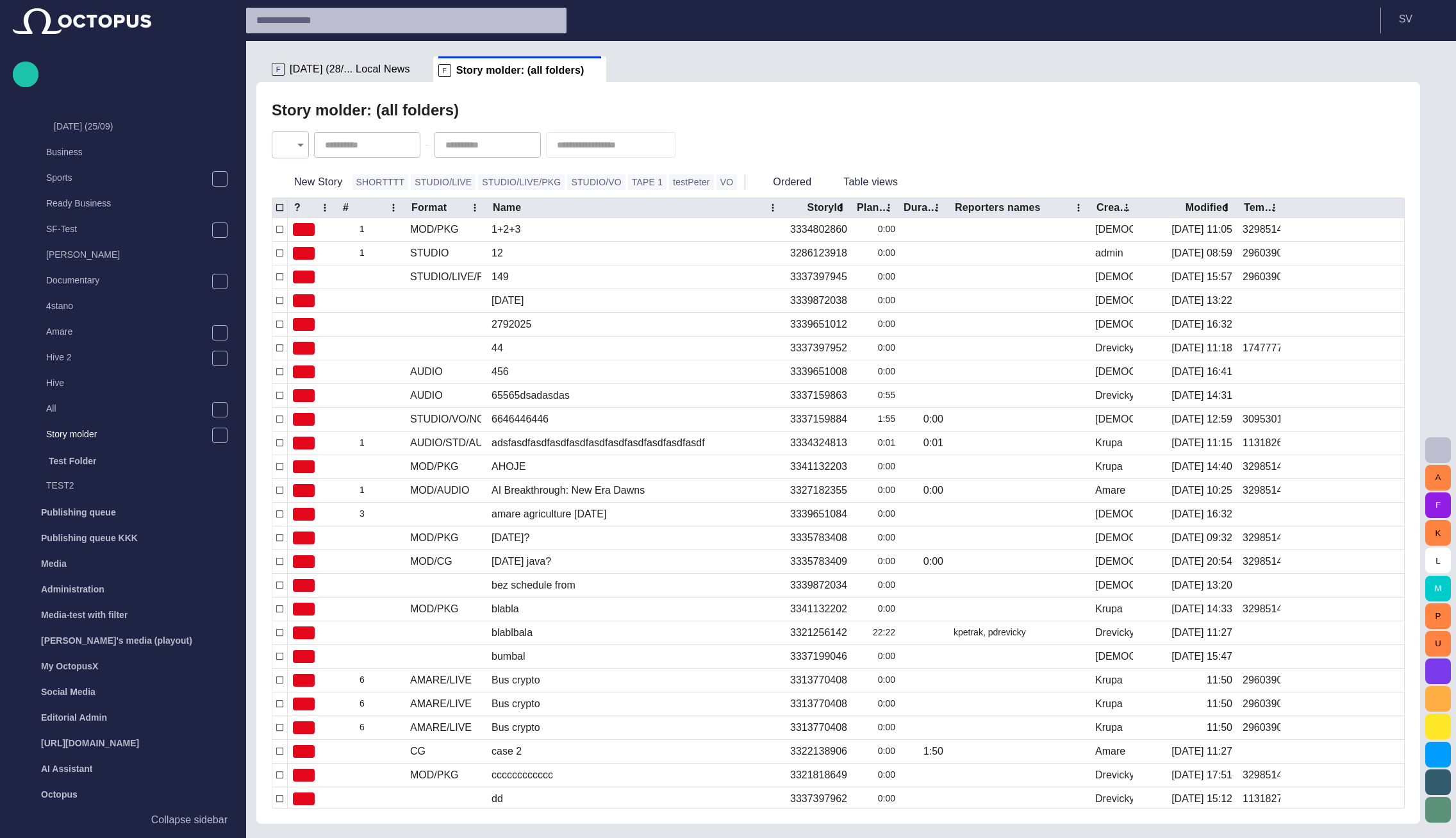
click at [284, 148] on body "Story Rundown Rundowns Story folders Local News [DATE] (28/09) [DATE] (27/09) […" at bounding box center [728, 419] width 1456 height 838
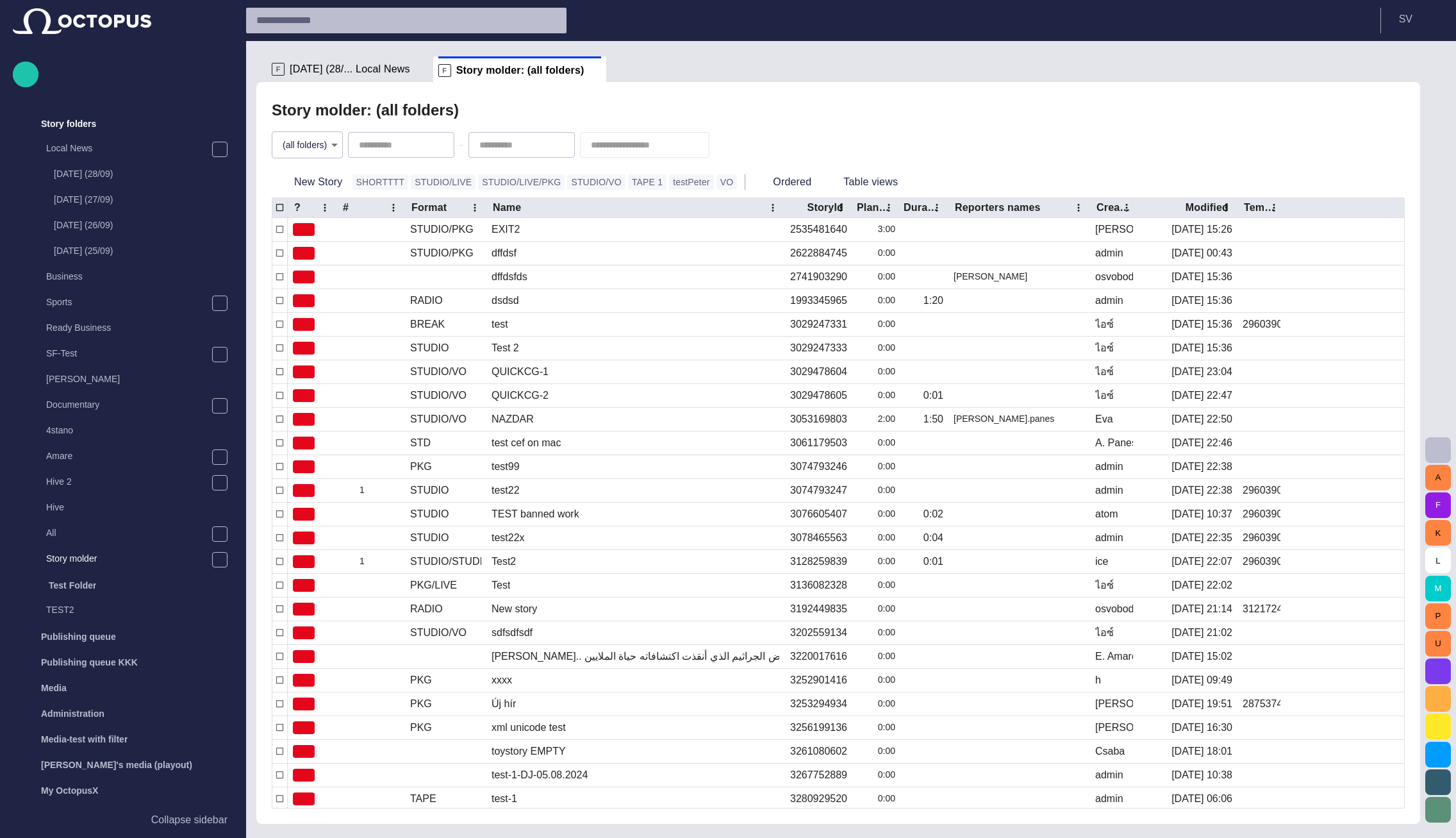
click at [335, 158] on body "Story Rundown Rundowns Story folders Local News [DATE] (28/09) [DATE] (27/09) […" at bounding box center [728, 419] width 1456 height 838
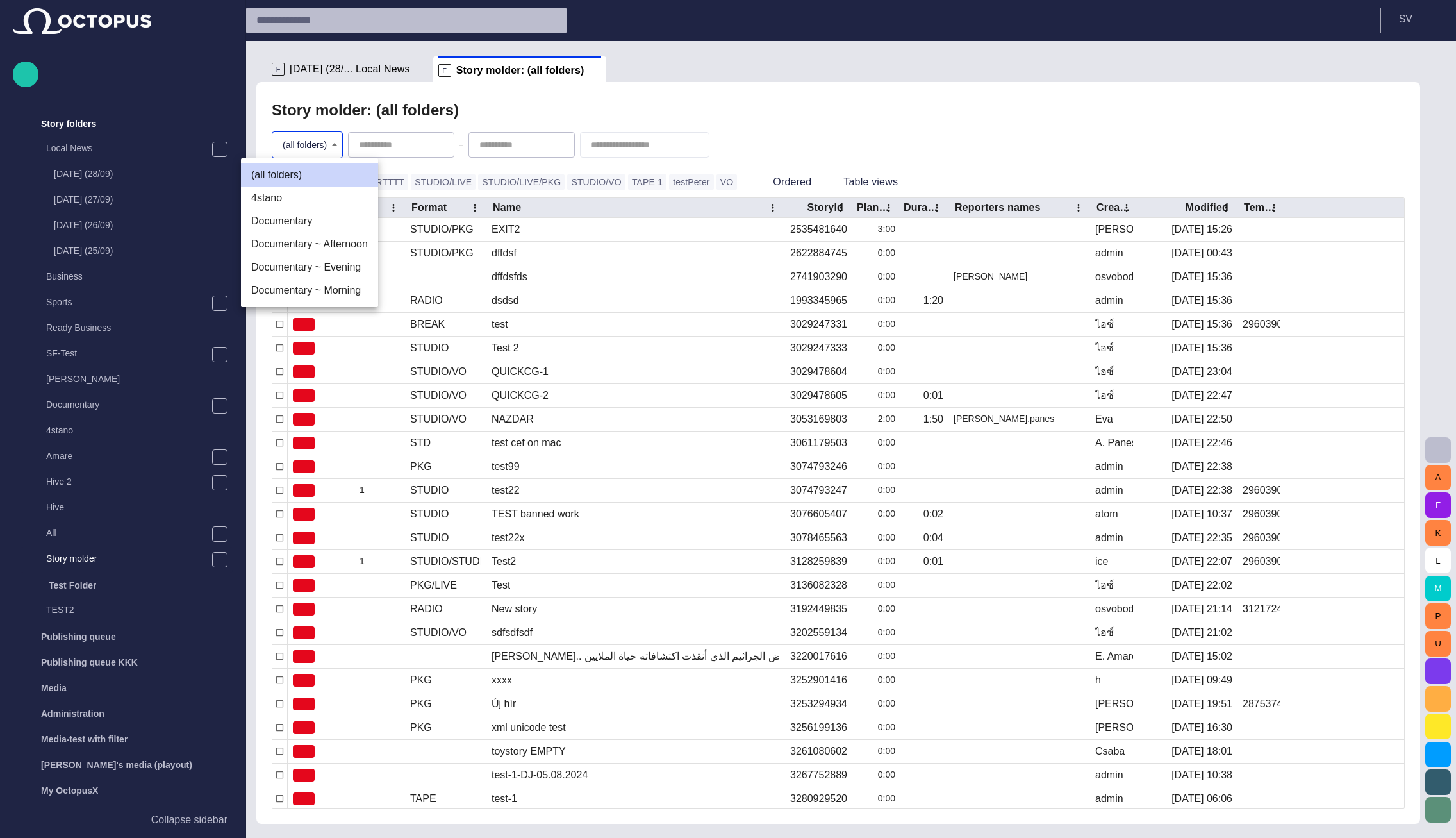
click at [324, 243] on li "Documentary ~ Afternoon" at bounding box center [309, 243] width 137 height 23
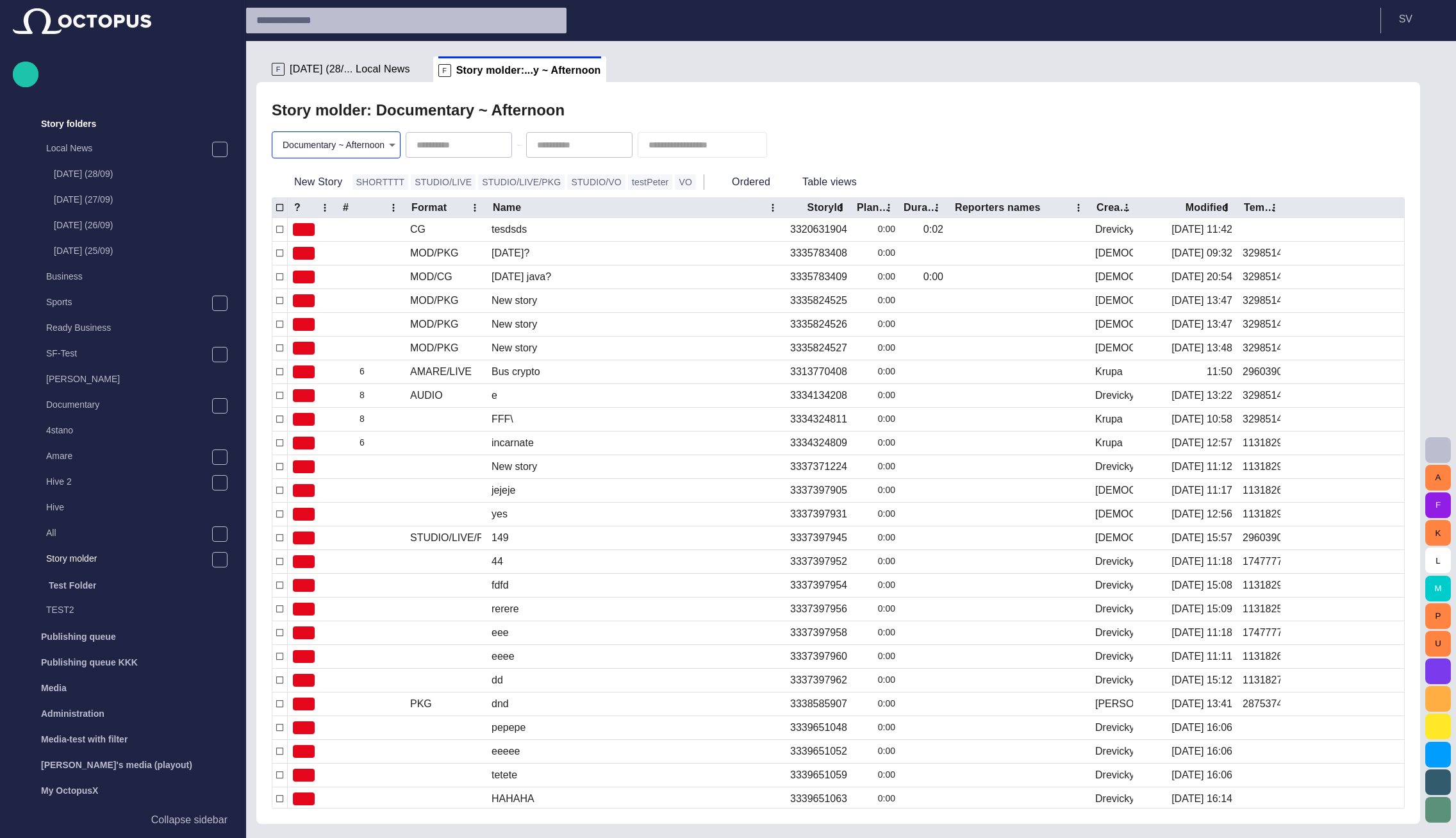
type input "********"
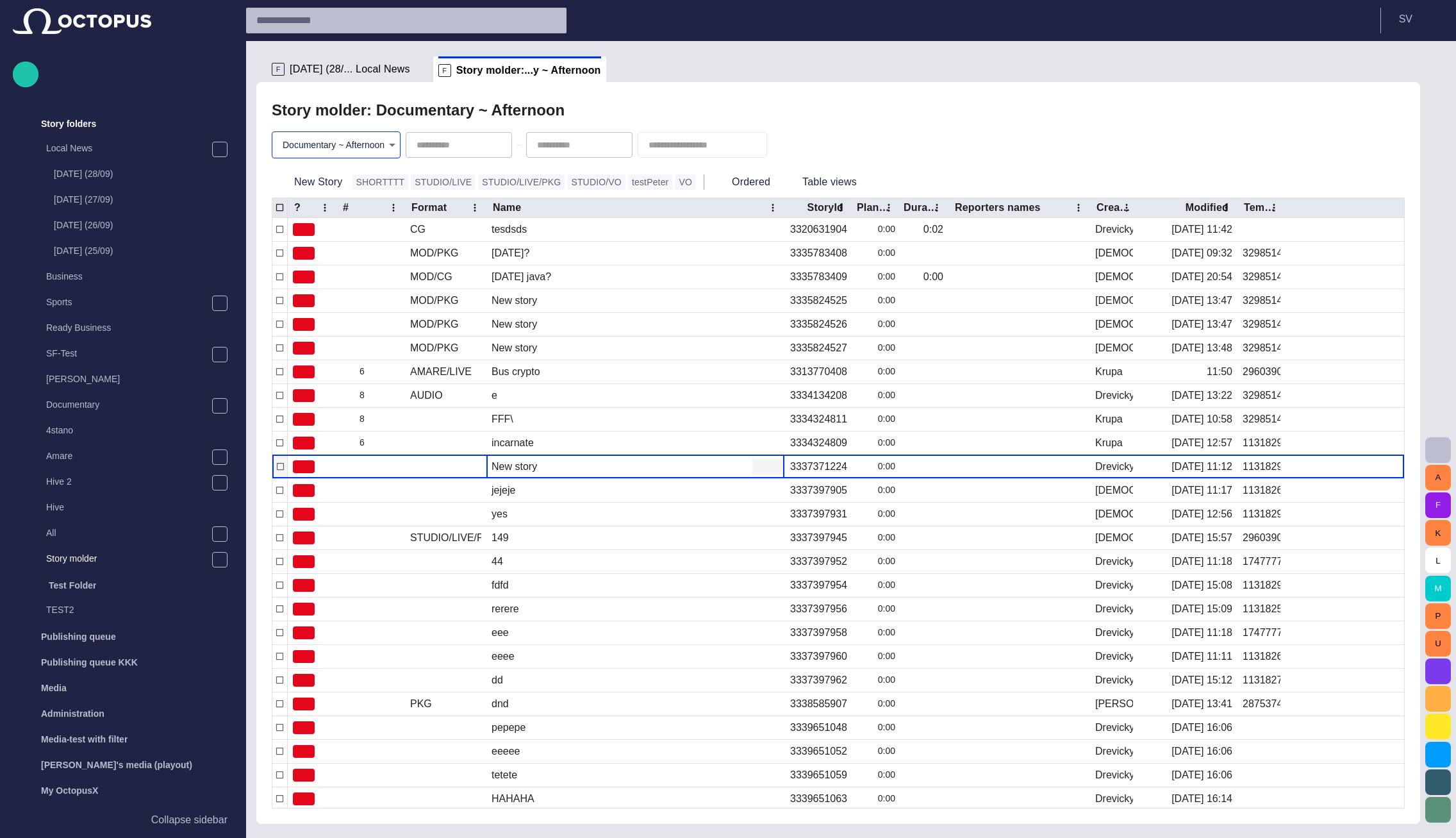
click at [523, 468] on div "New story" at bounding box center [514, 466] width 46 height 14
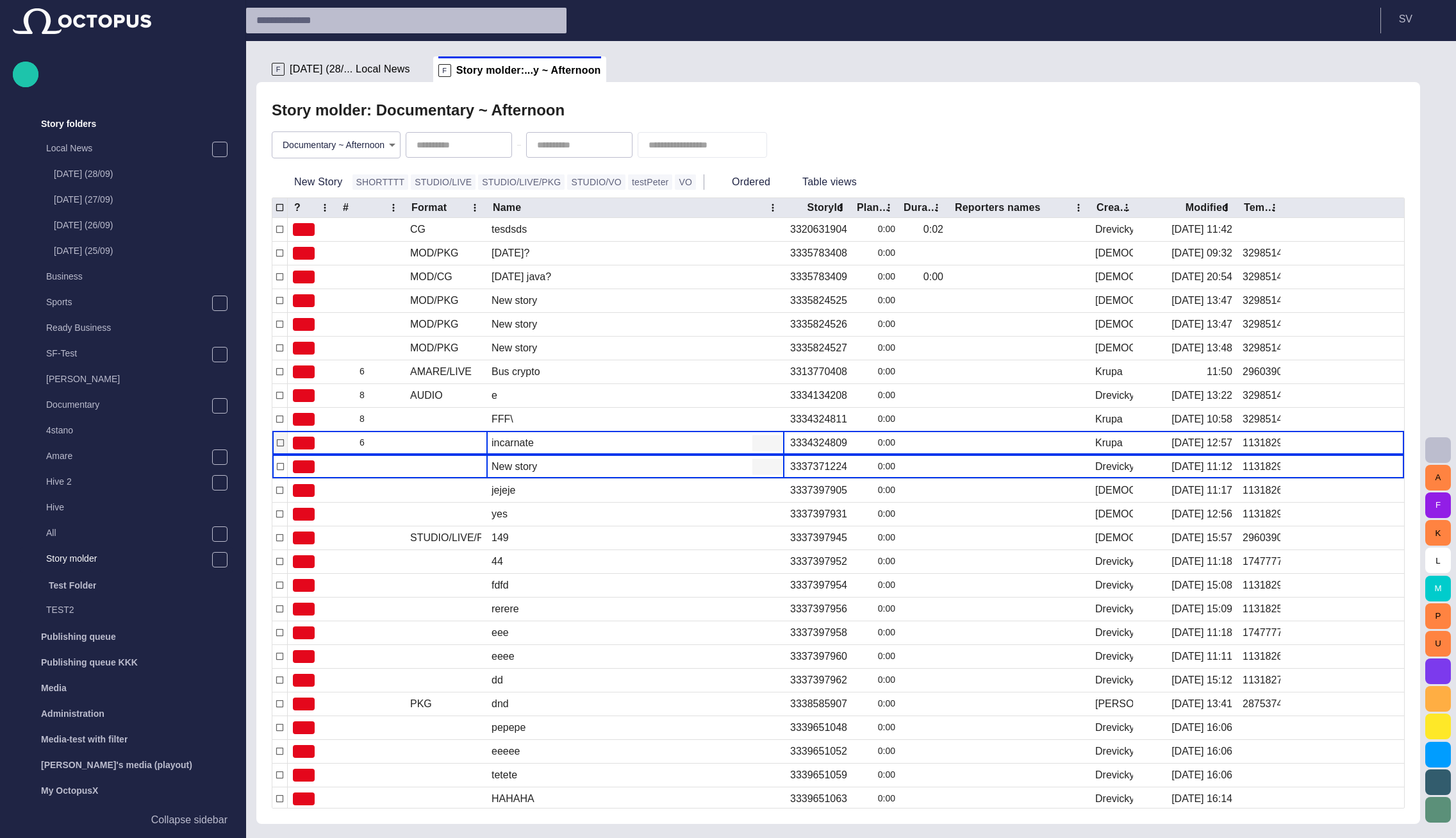
click at [523, 442] on div "incarnate" at bounding box center [512, 442] width 42 height 14
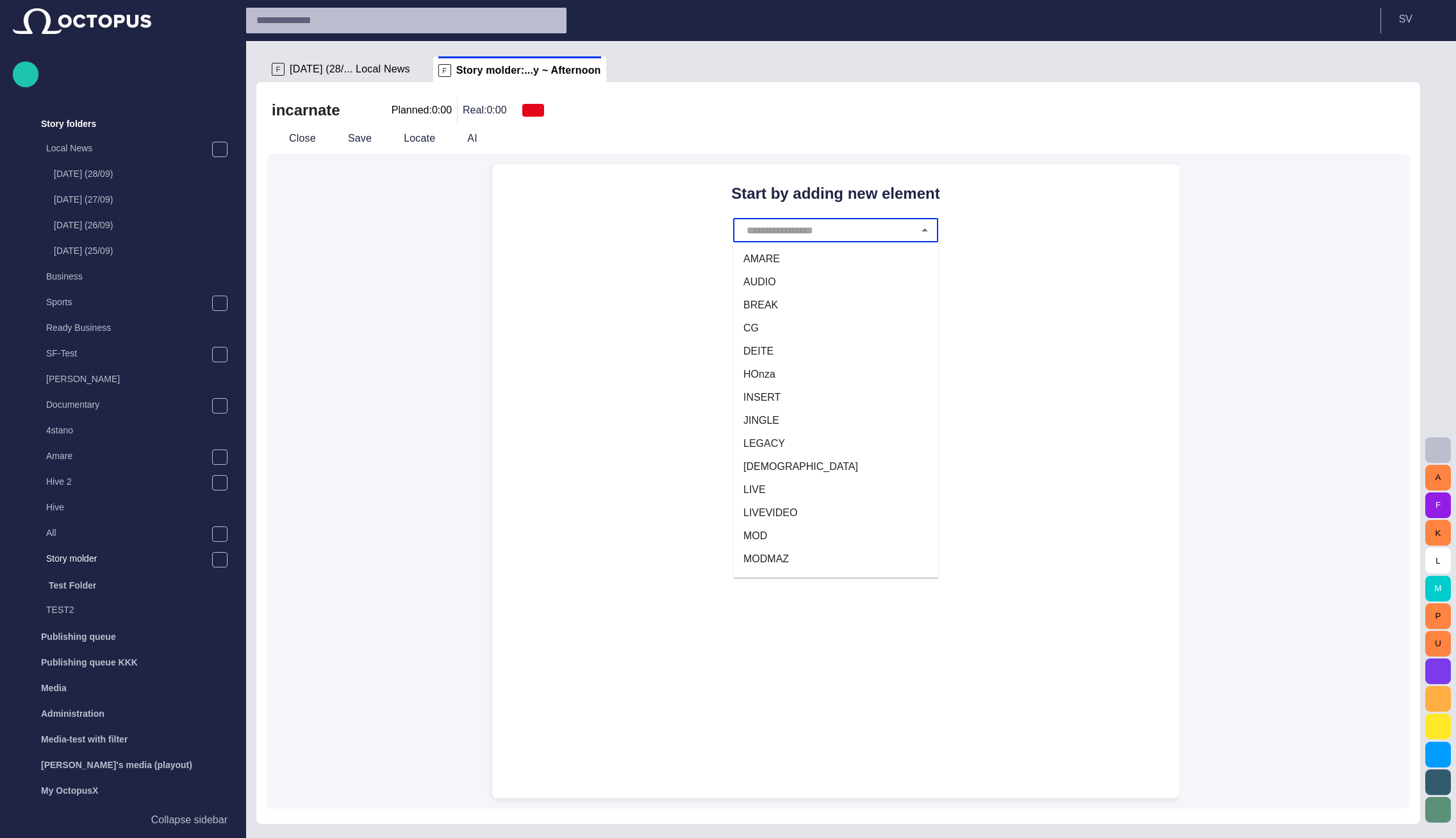
click at [808, 241] on input "text" at bounding box center [829, 230] width 170 height 25
click at [468, 319] on div "Start by adding new element ​" at bounding box center [838, 481] width 1143 height 655
click at [854, 388] on li "INSERT" at bounding box center [835, 397] width 205 height 23
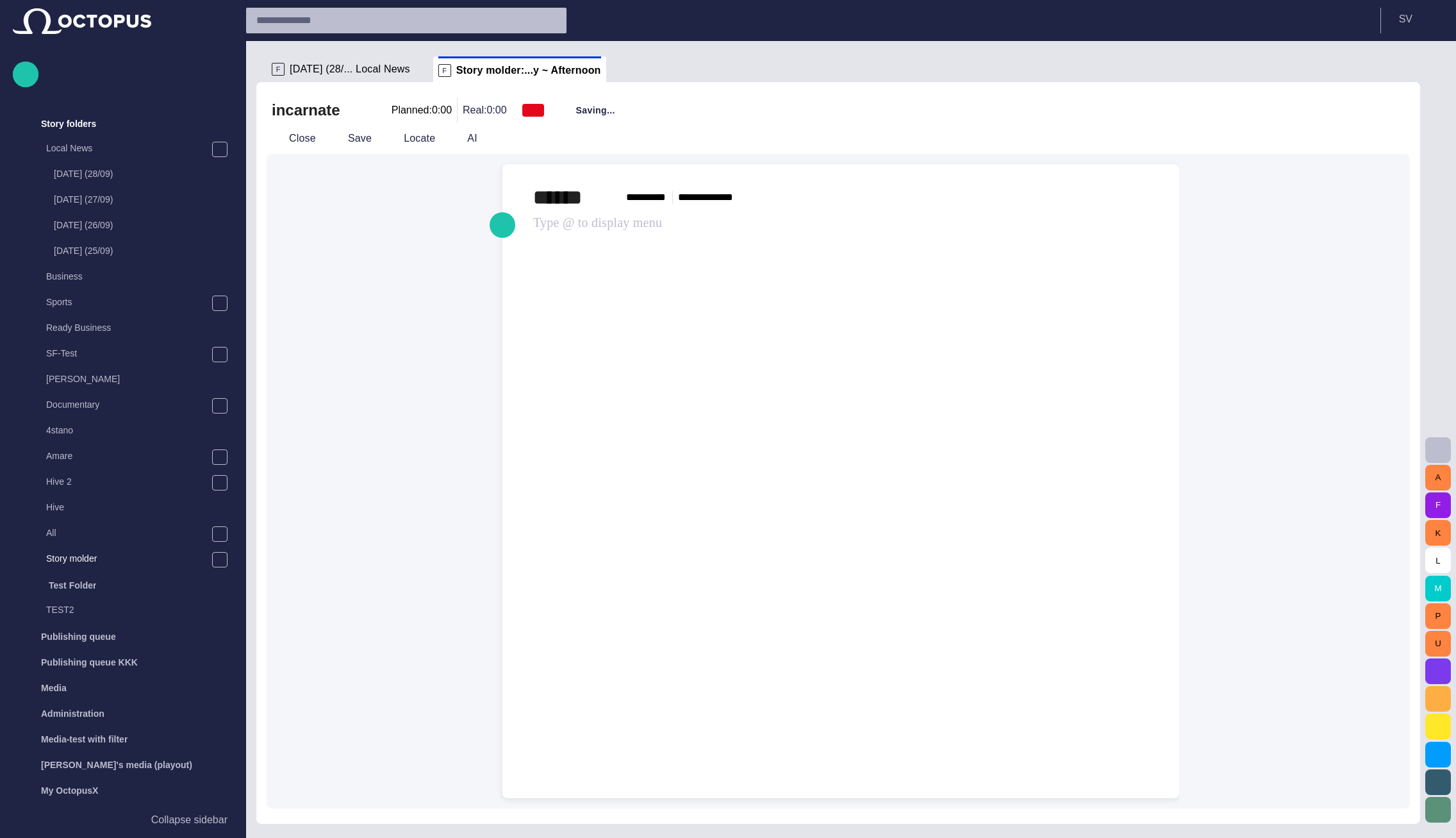
click at [627, 233] on div "****** ***** **** ********* **** ﻿ ﻿ ﻿" at bounding box center [841, 208] width 656 height 88
click at [304, 137] on button "Close" at bounding box center [293, 138] width 54 height 23
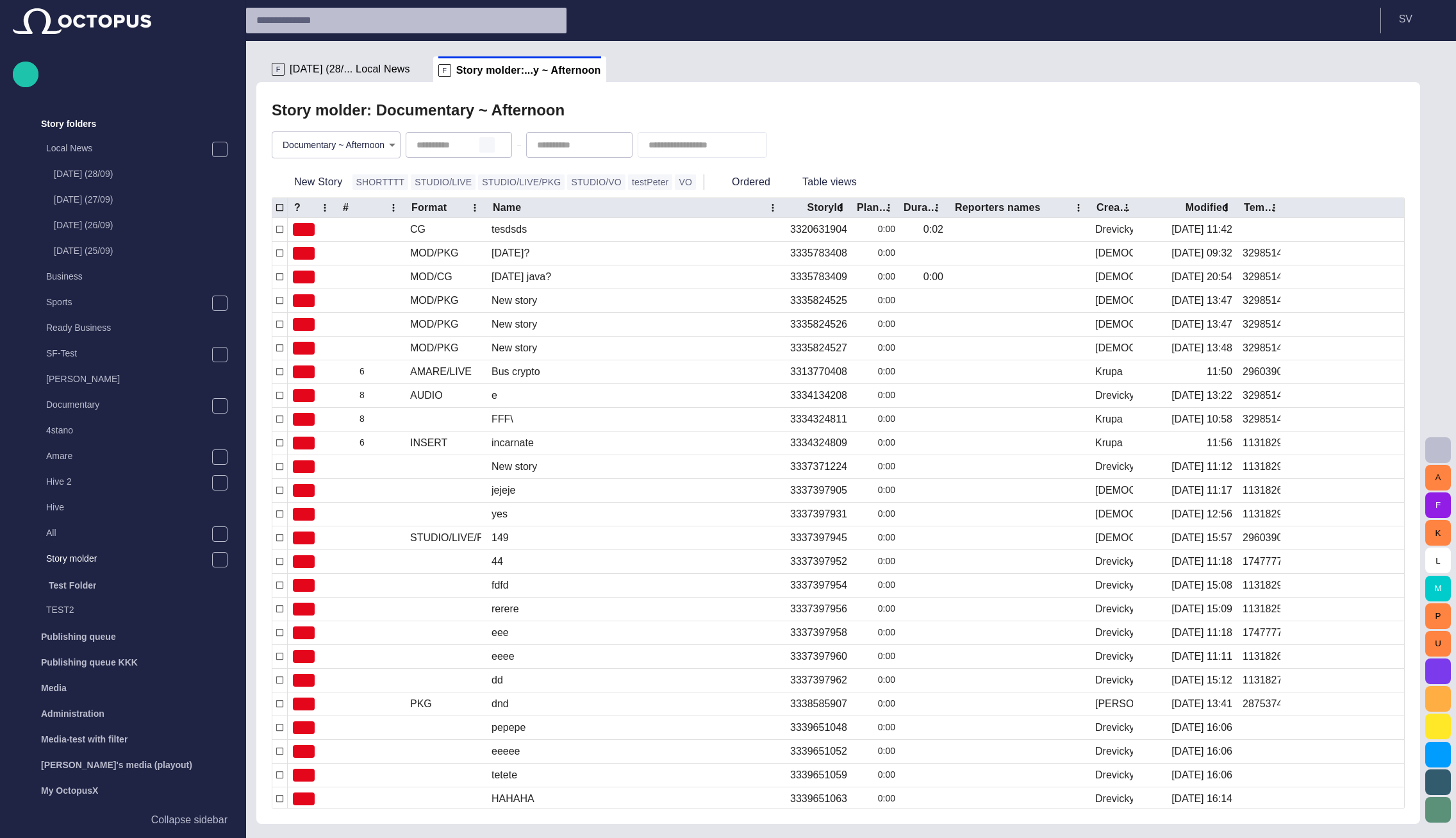
click at [490, 143] on span "button" at bounding box center [487, 144] width 10 height 10
type input "**********"
click at [613, 144] on span "button" at bounding box center [607, 144] width 10 height 10
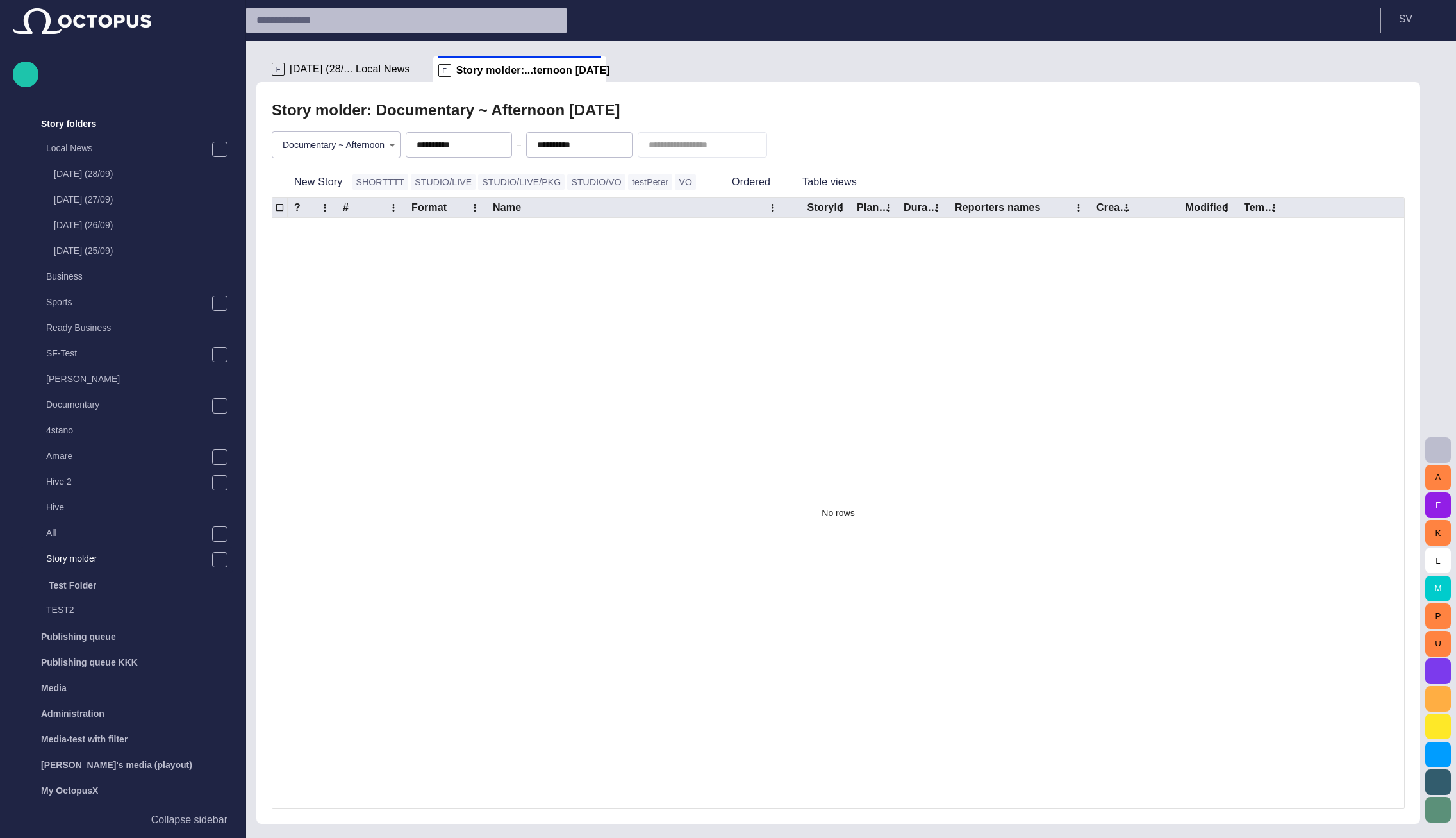
type input "**********"
click at [645, 101] on div "Story molder: Documentary ~ Afternoon [DATE]" at bounding box center [838, 110] width 1133 height 26
click at [439, 146] on input "**********" at bounding box center [461, 145] width 89 height 13
click at [428, 146] on input "**********" at bounding box center [461, 145] width 89 height 13
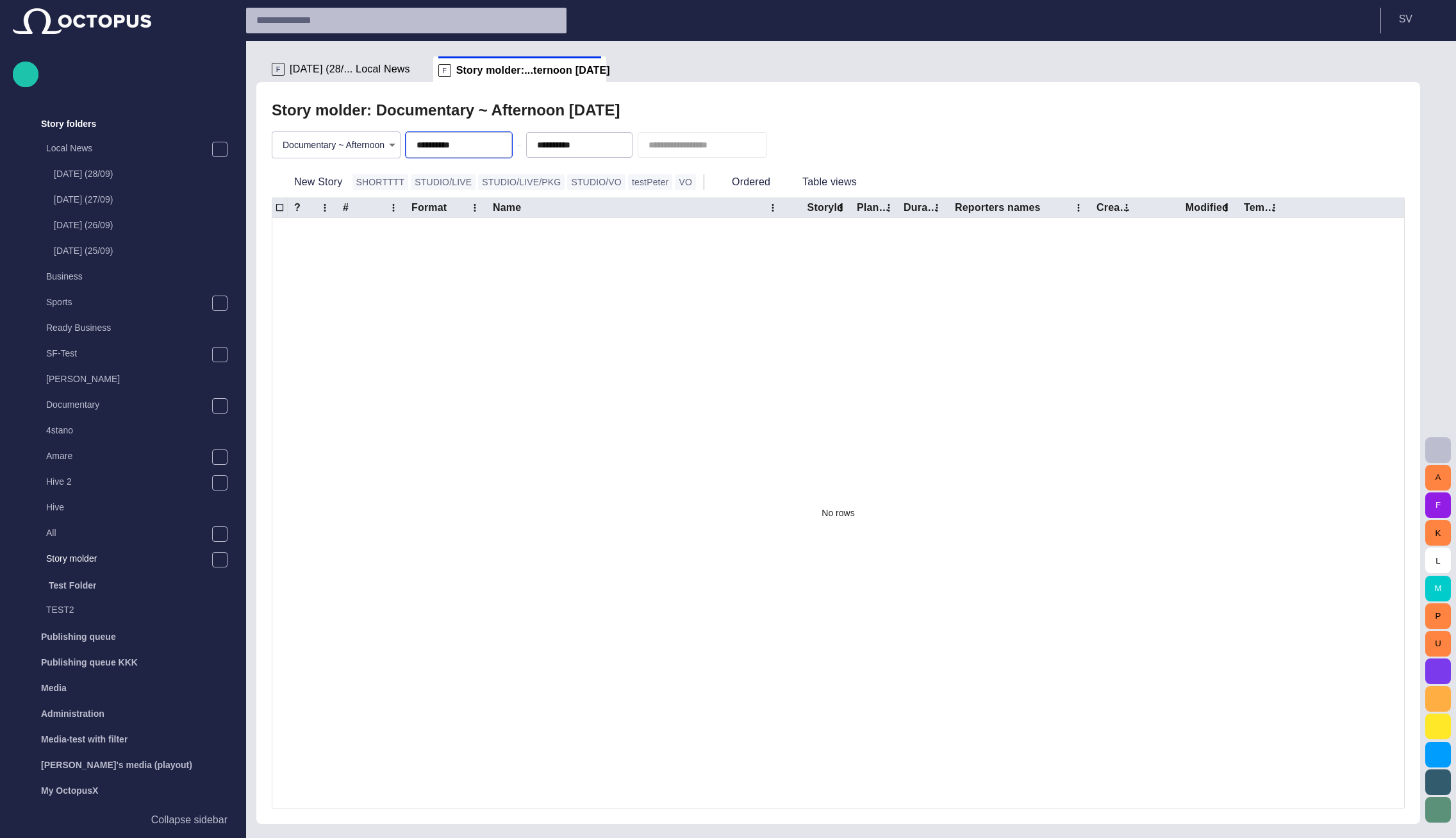
type input "**********"
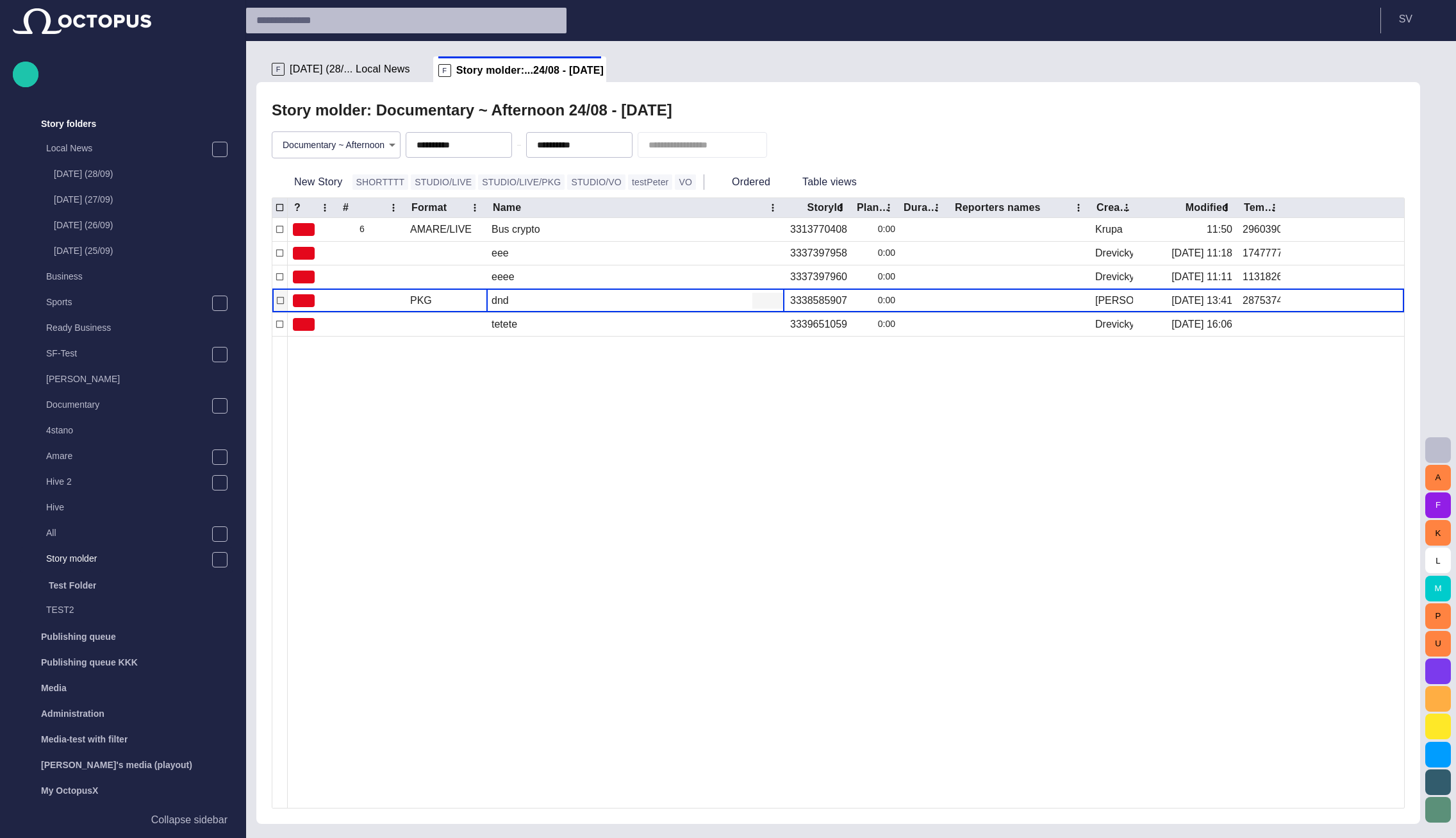
click at [514, 304] on div "dnd" at bounding box center [635, 300] width 298 height 23
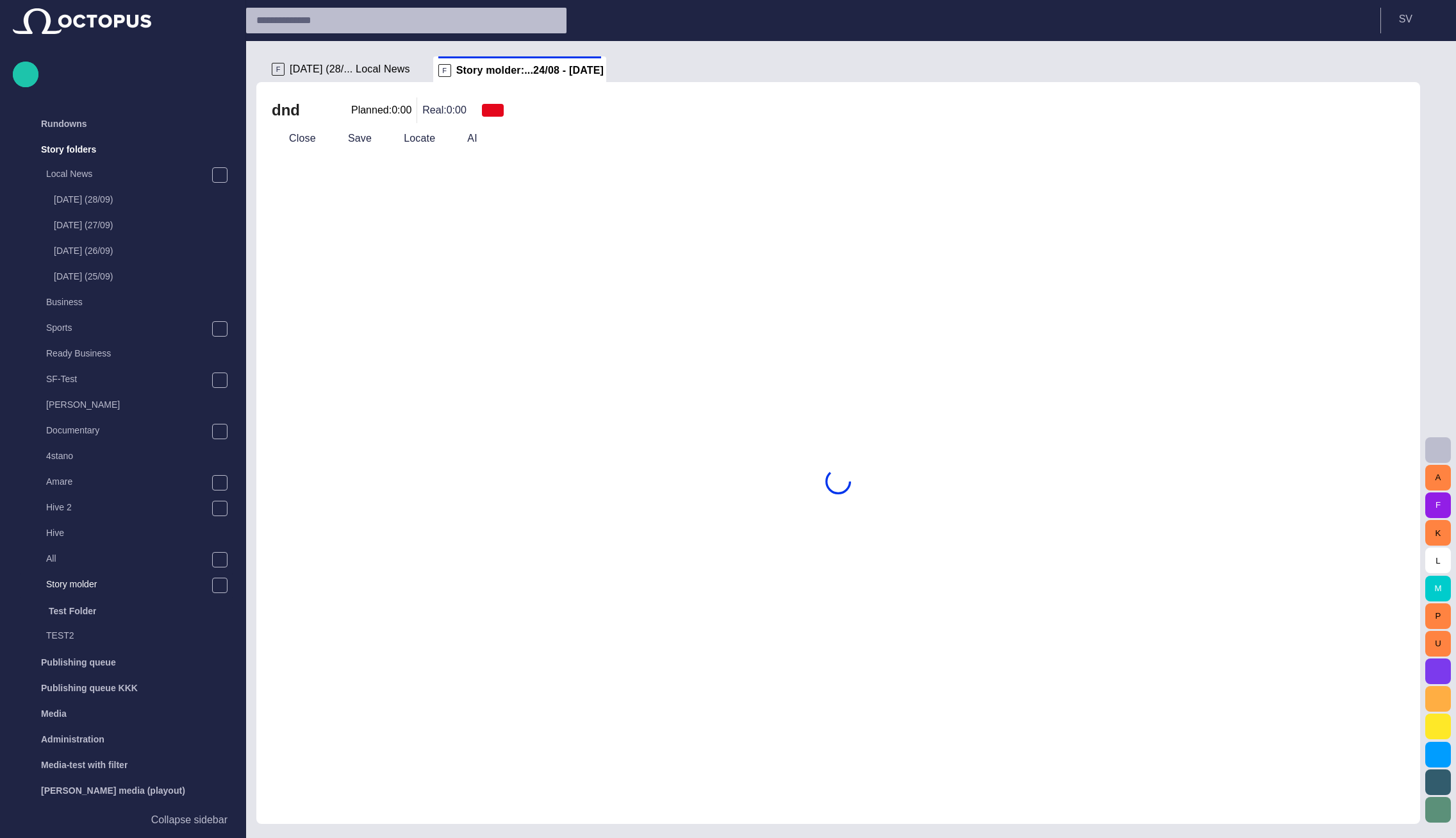
scroll to position [150, 0]
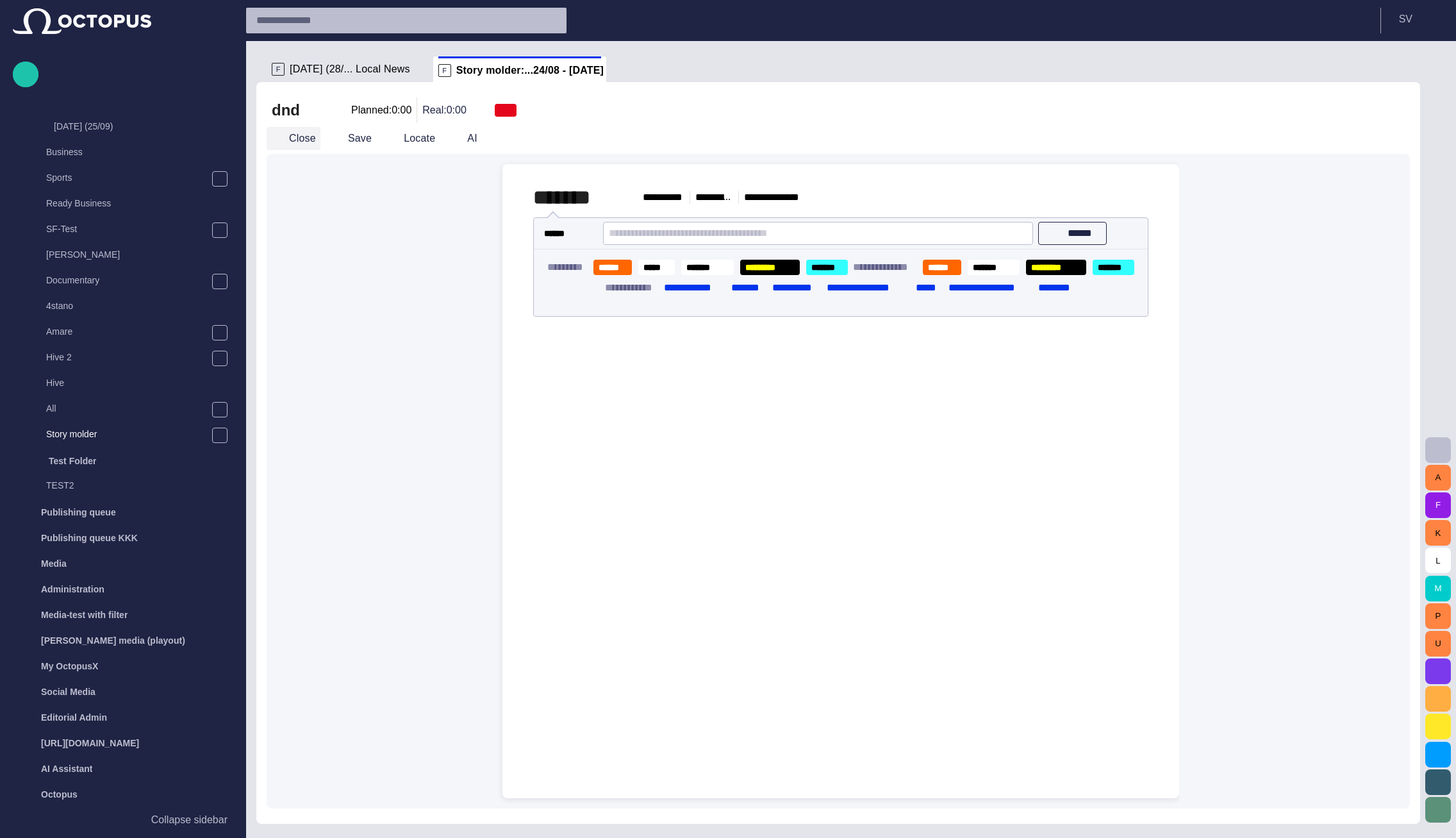
click at [305, 144] on button "Close" at bounding box center [293, 138] width 54 height 23
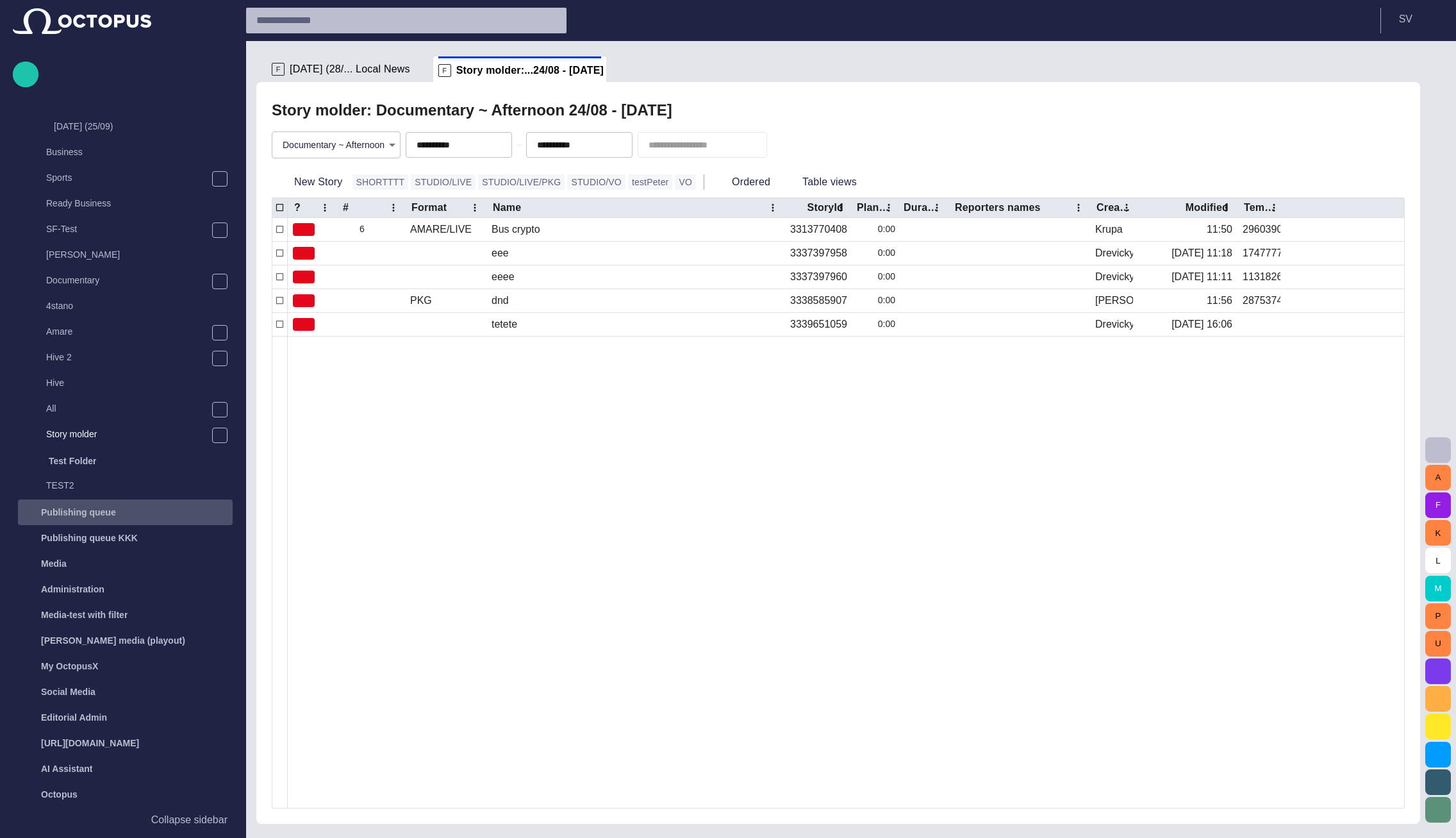
click at [100, 511] on p "Publishing queue" at bounding box center [78, 512] width 75 height 13
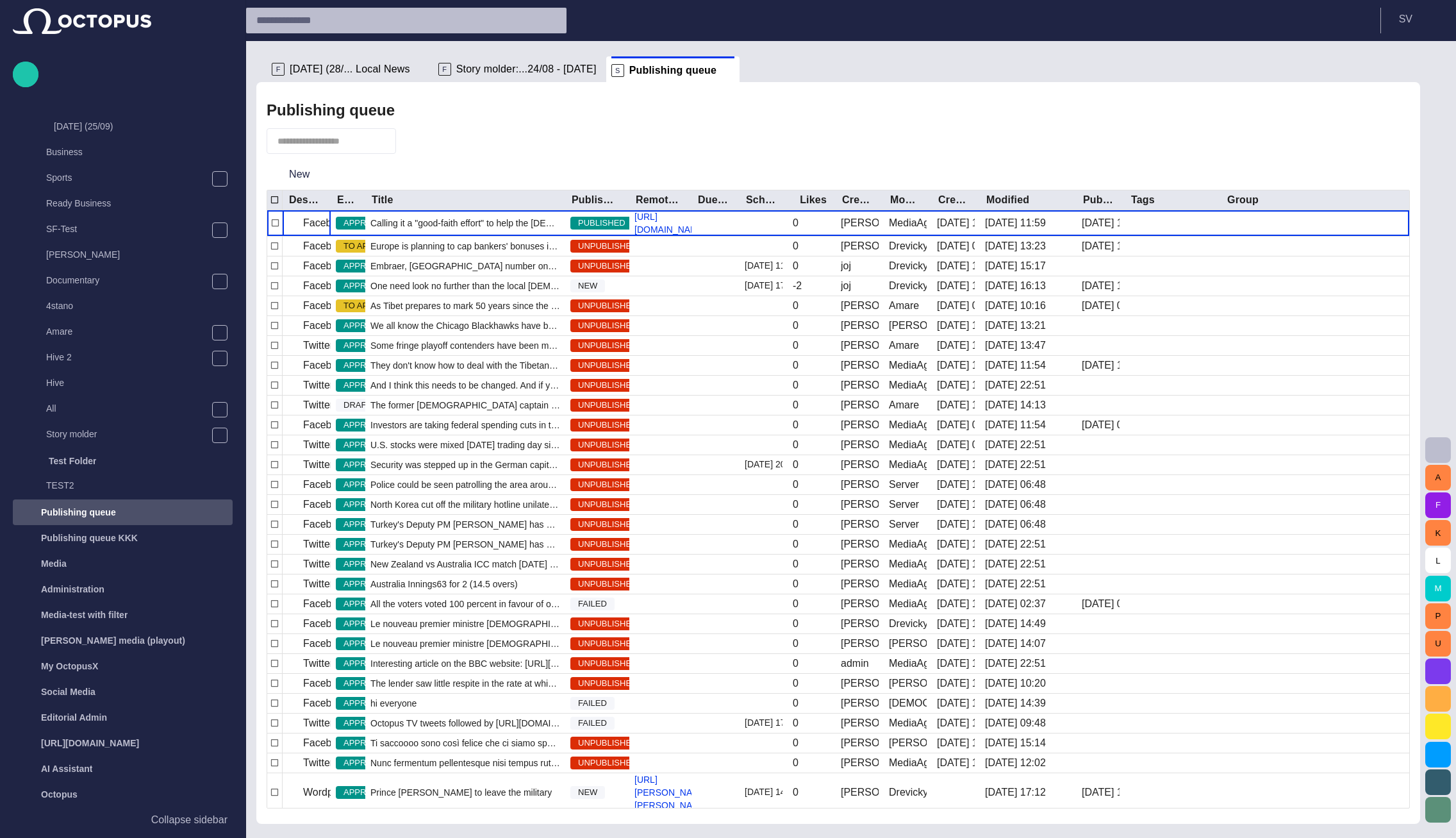
click at [420, 140] on span "button" at bounding box center [413, 141] width 13 height 13
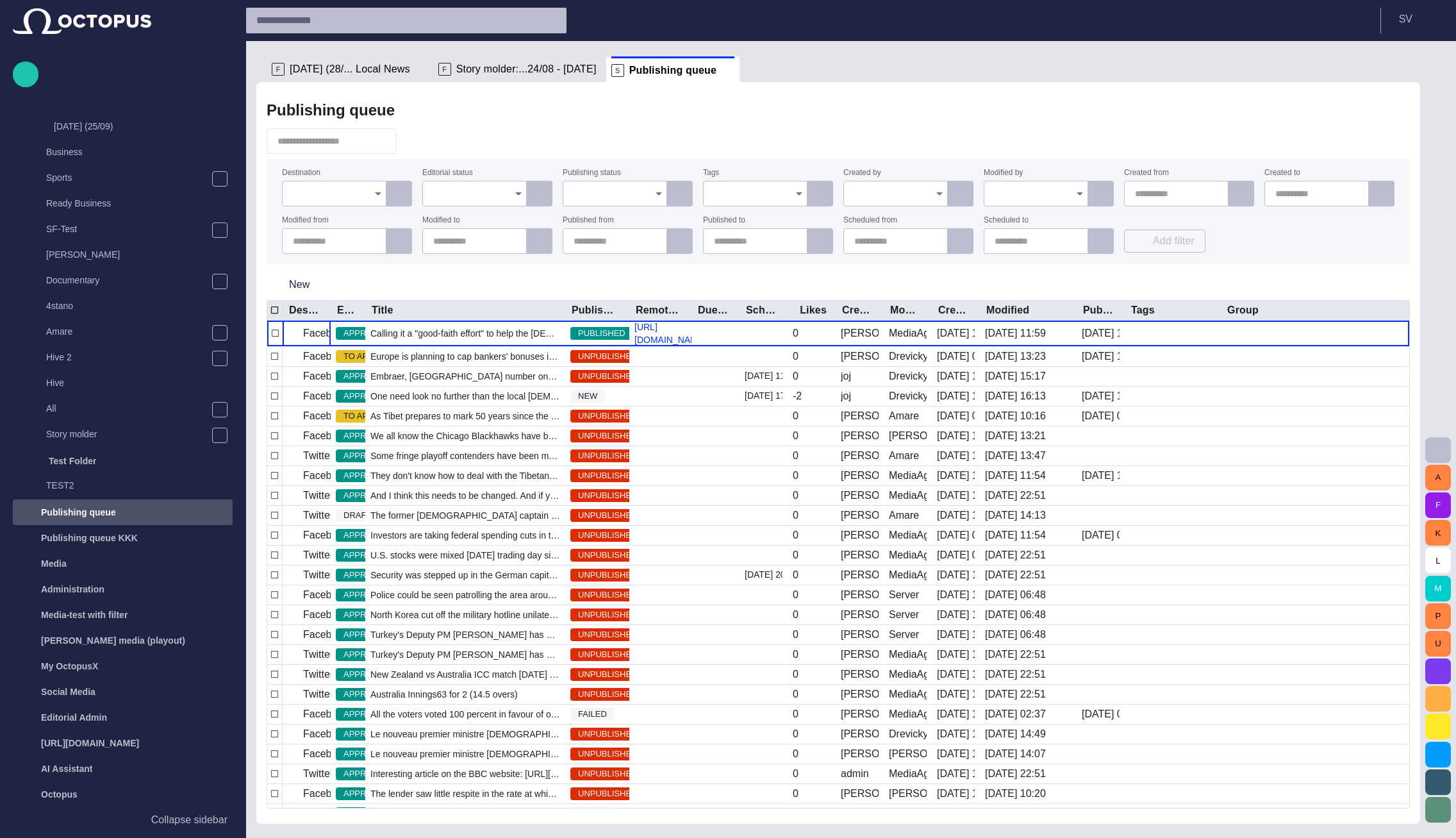
click at [340, 189] on input "Destination" at bounding box center [329, 193] width 74 height 13
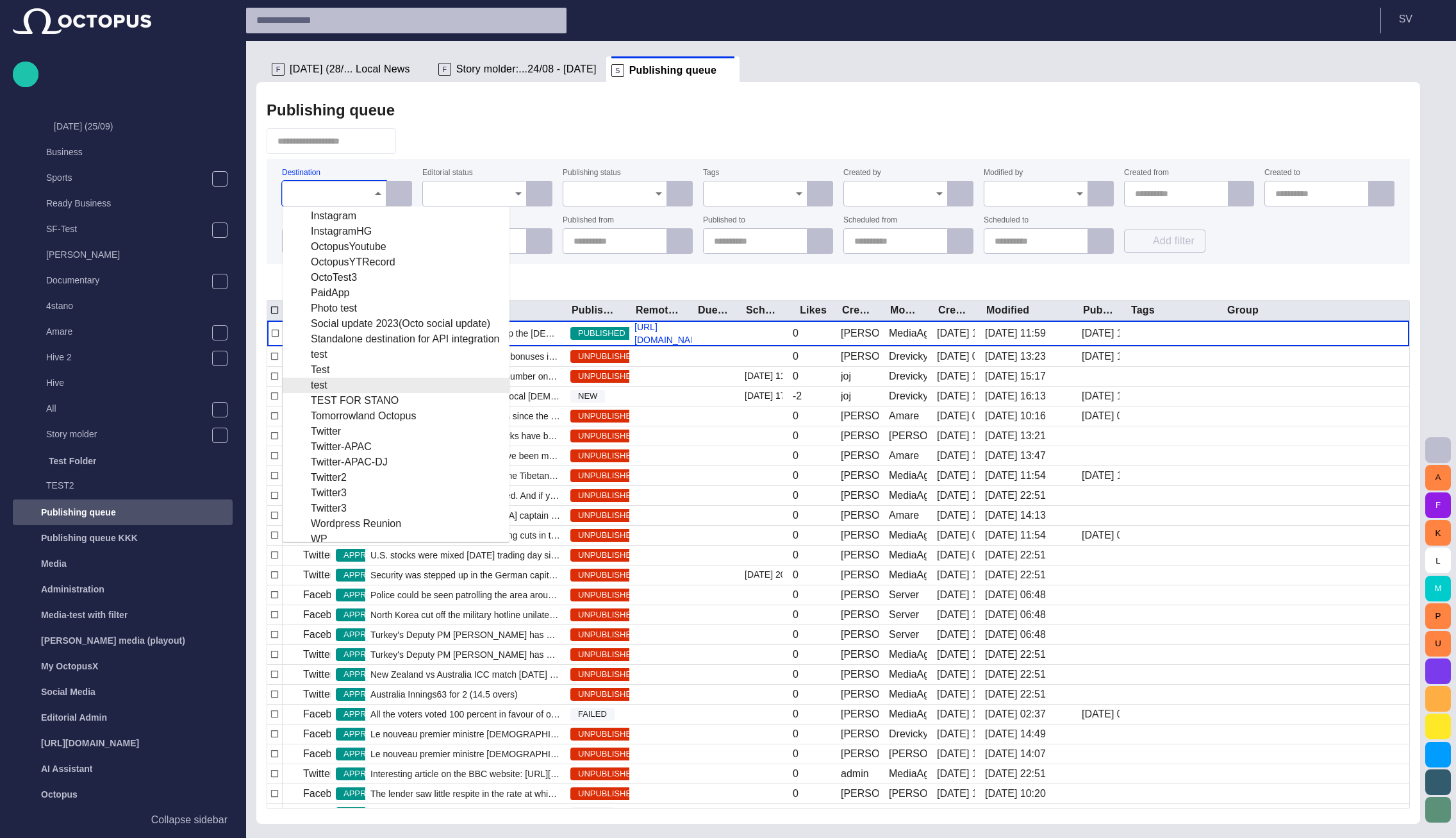
scroll to position [106, 0]
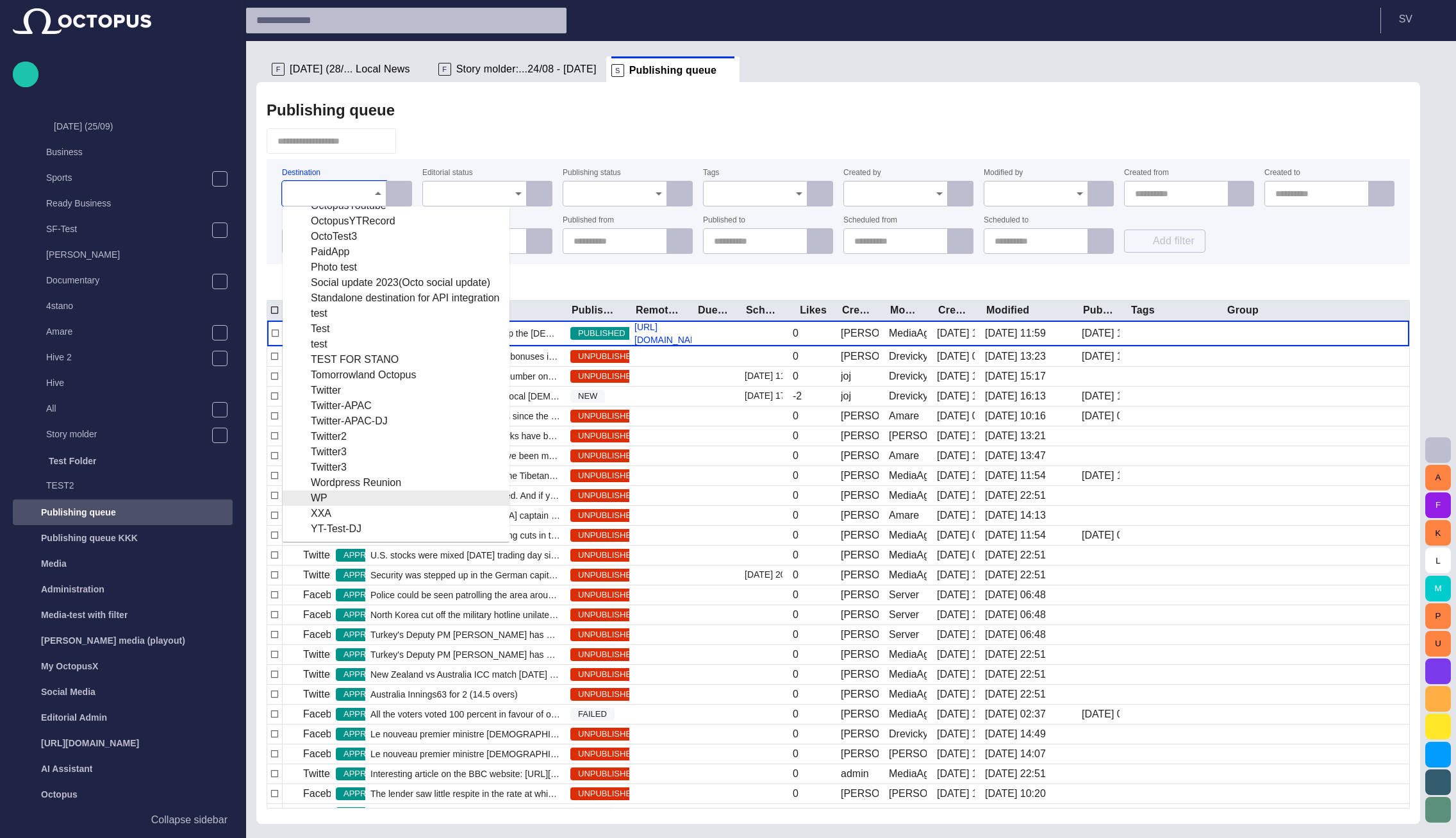
click at [338, 500] on div "WP" at bounding box center [396, 498] width 206 height 16
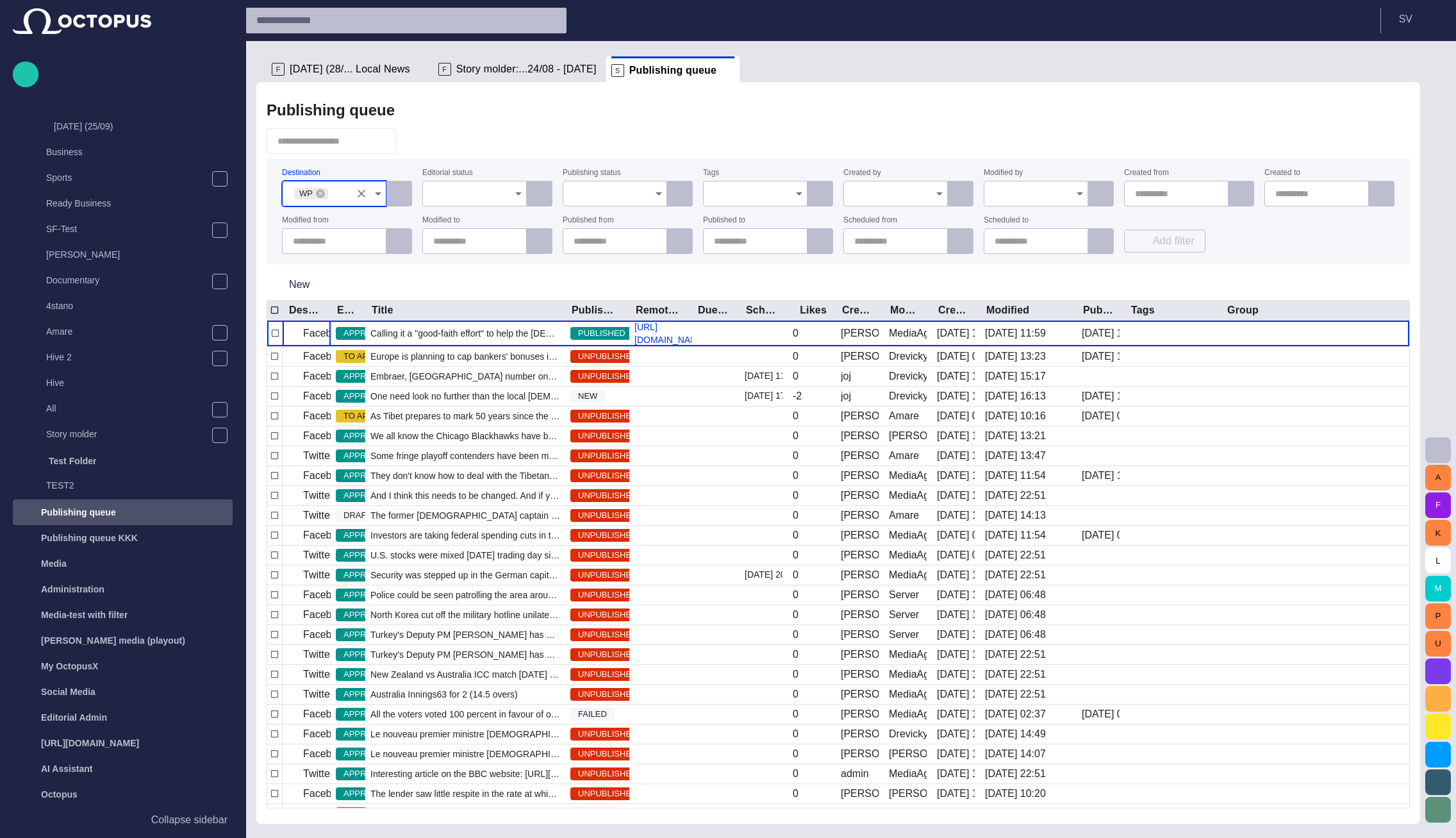
click at [512, 133] on div at bounding box center [838, 141] width 1143 height 26
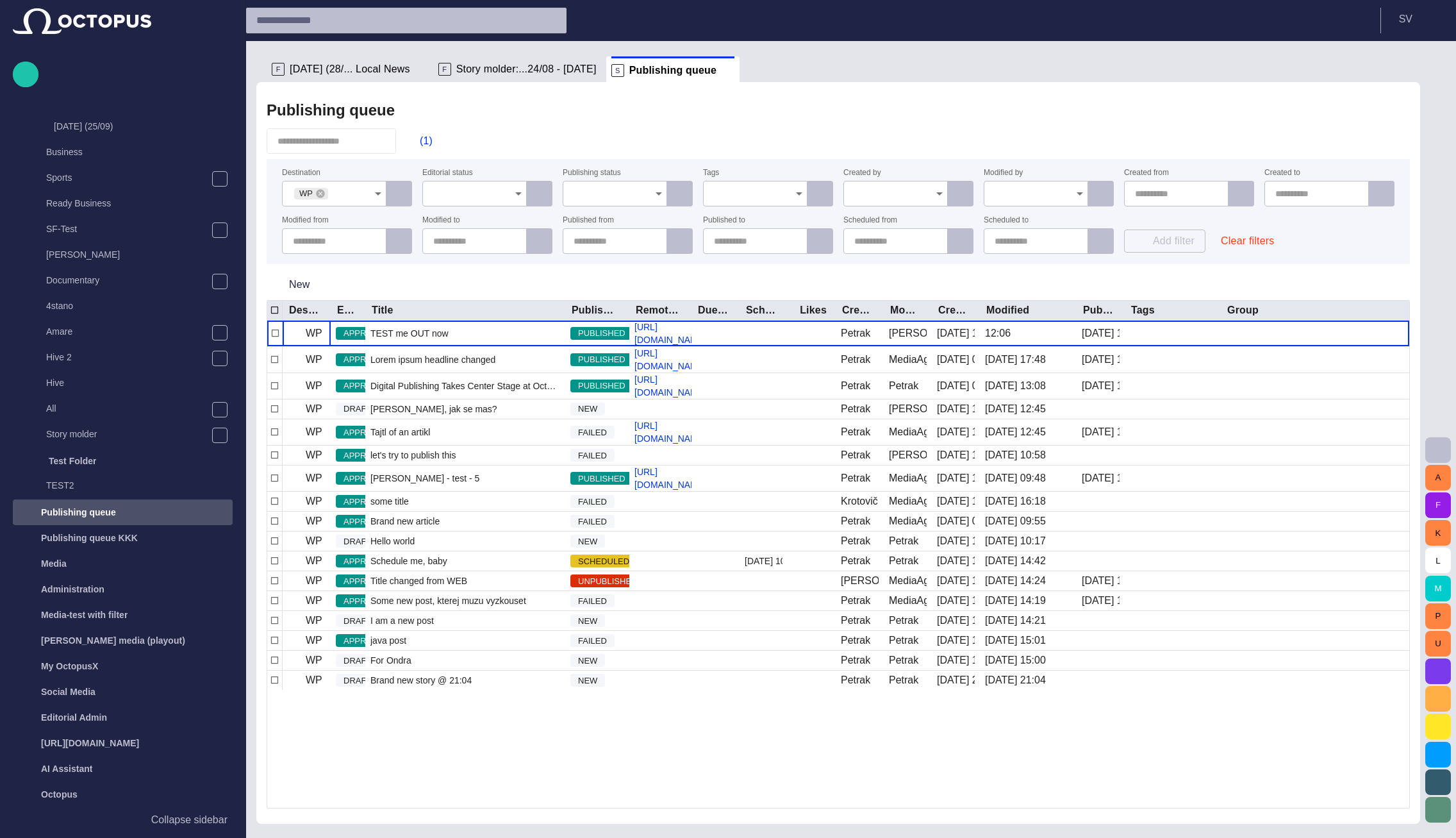
click at [828, 57] on ul "F [DATE] (28/... Local News F Story molder:...24/08 - [DATE] S Publishing queue" at bounding box center [830, 69] width 1128 height 26
click at [759, 122] on div "Publishing queue" at bounding box center [838, 110] width 1143 height 26
click at [450, 347] on div "TEST me OUT now" at bounding box center [465, 334] width 200 height 26
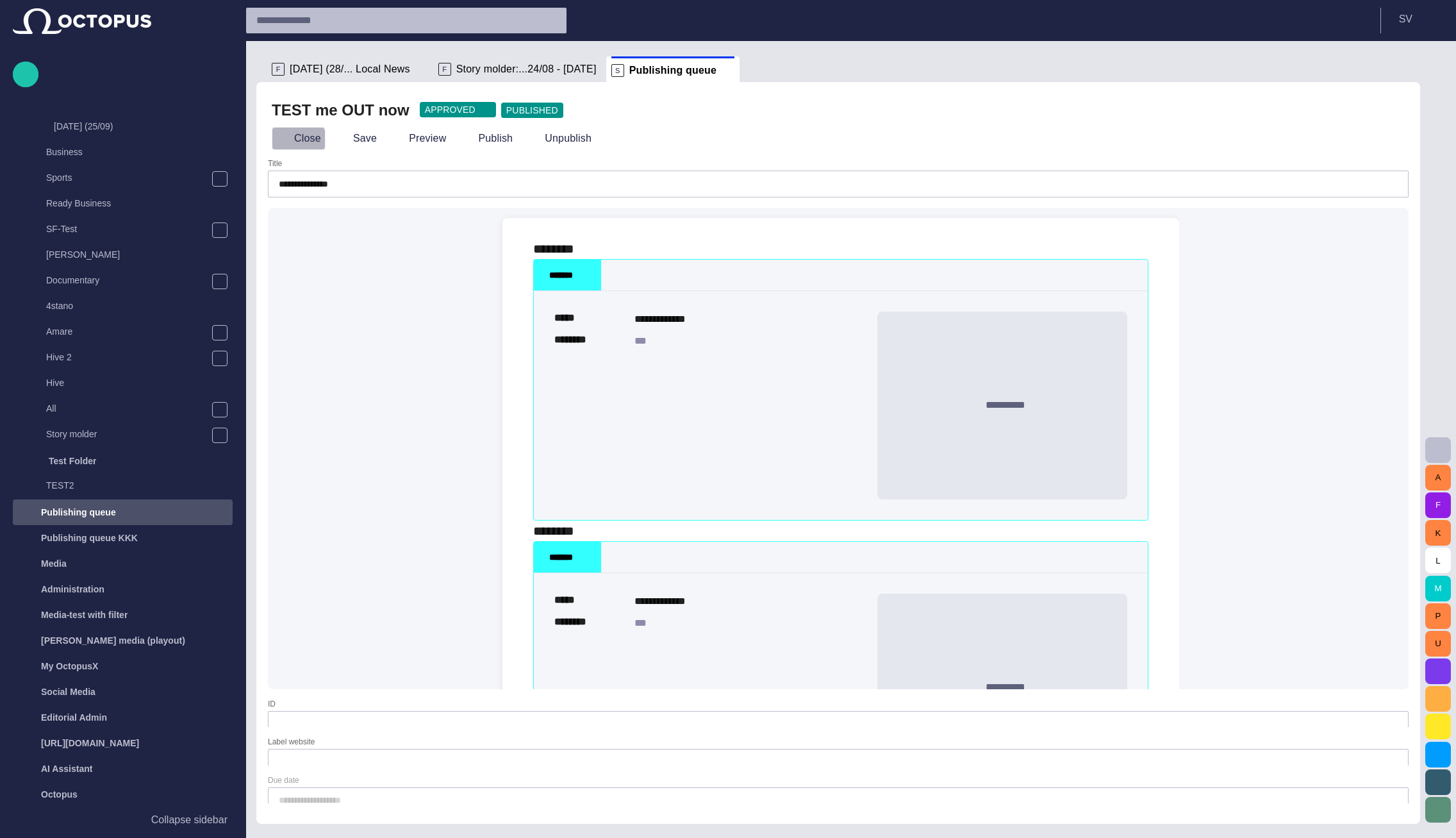
click at [296, 143] on button "Close" at bounding box center [298, 138] width 54 height 23
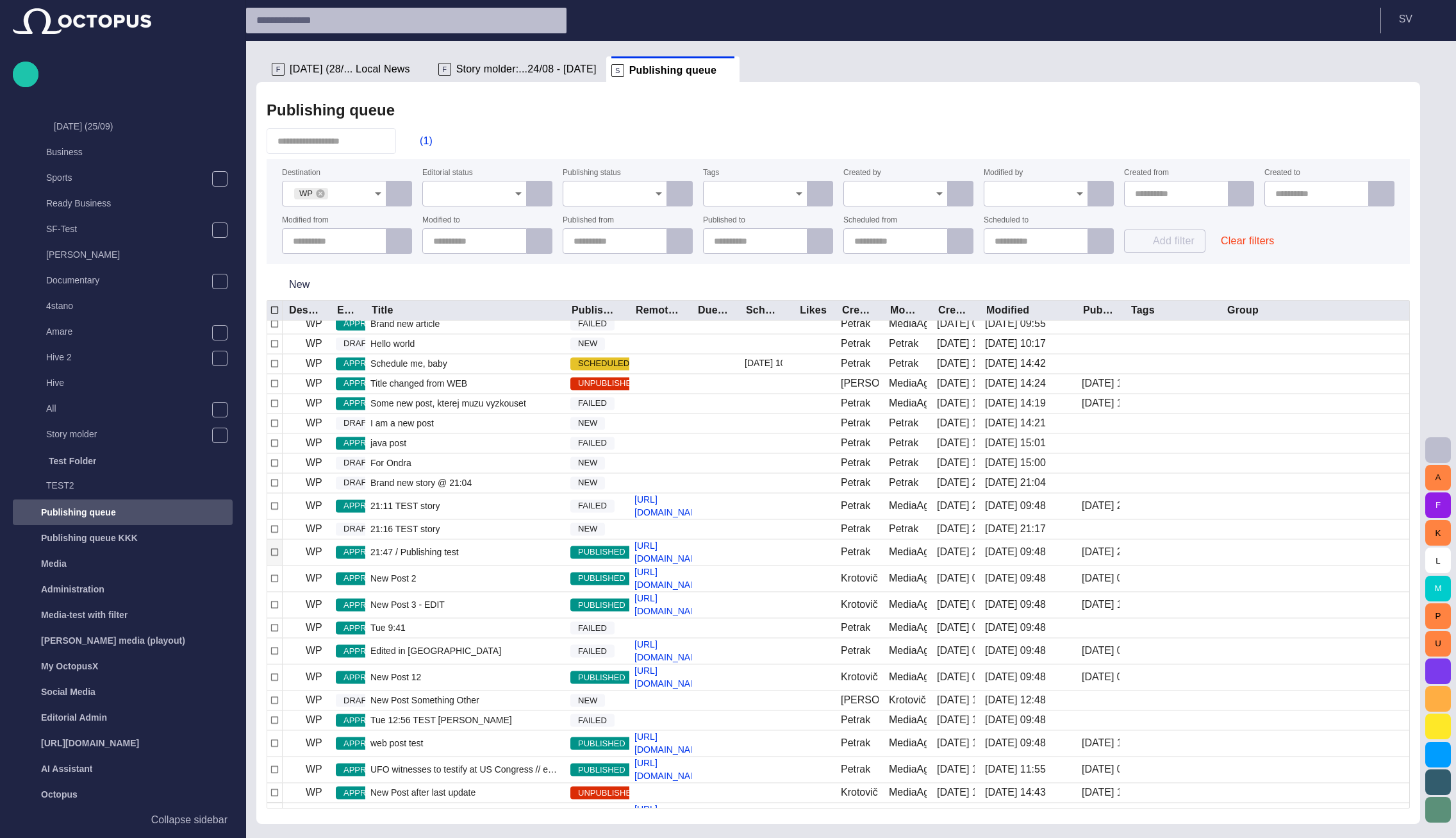
scroll to position [399, 0]
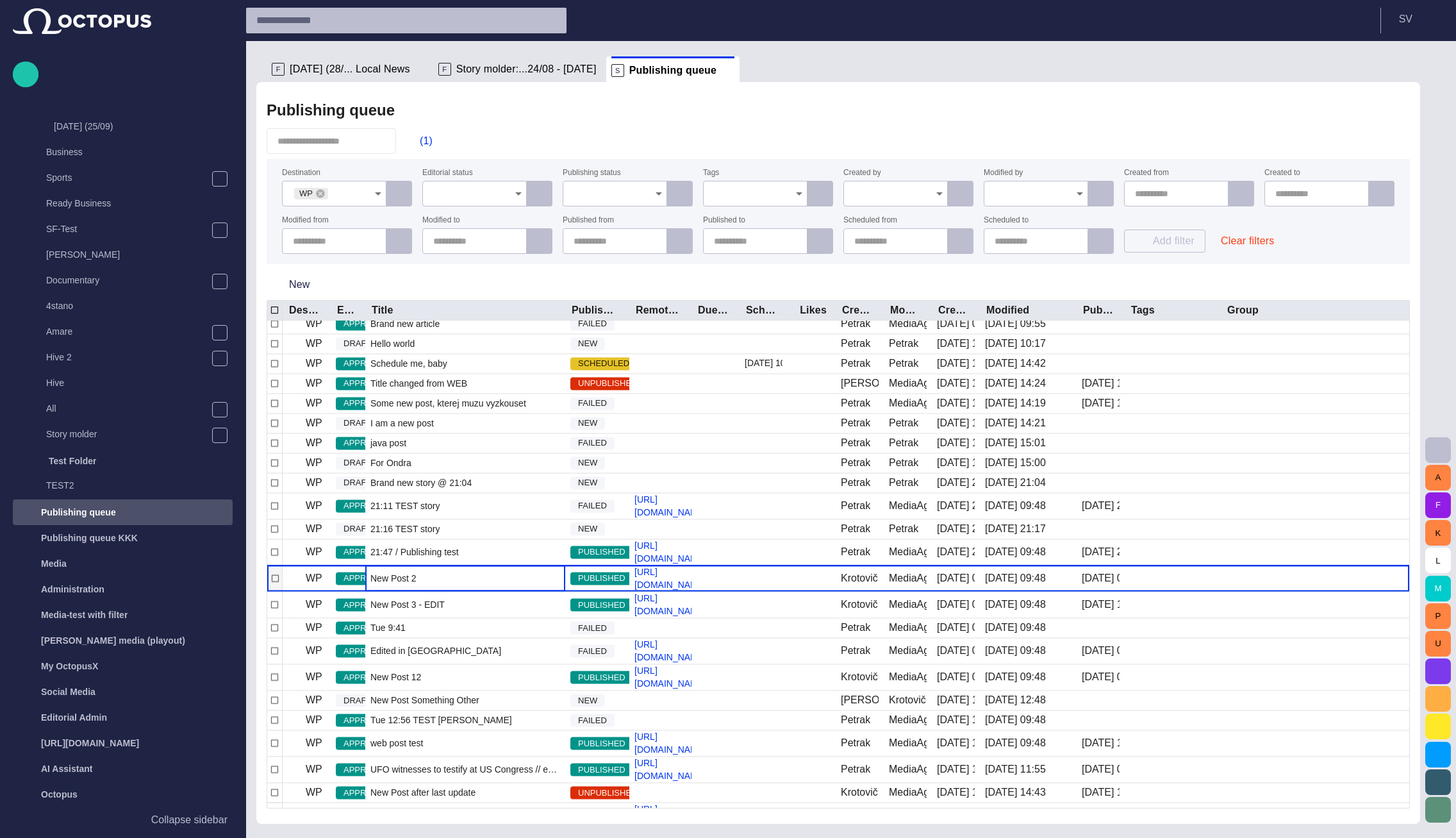
click at [458, 592] on div "New Post 2" at bounding box center [465, 579] width 200 height 26
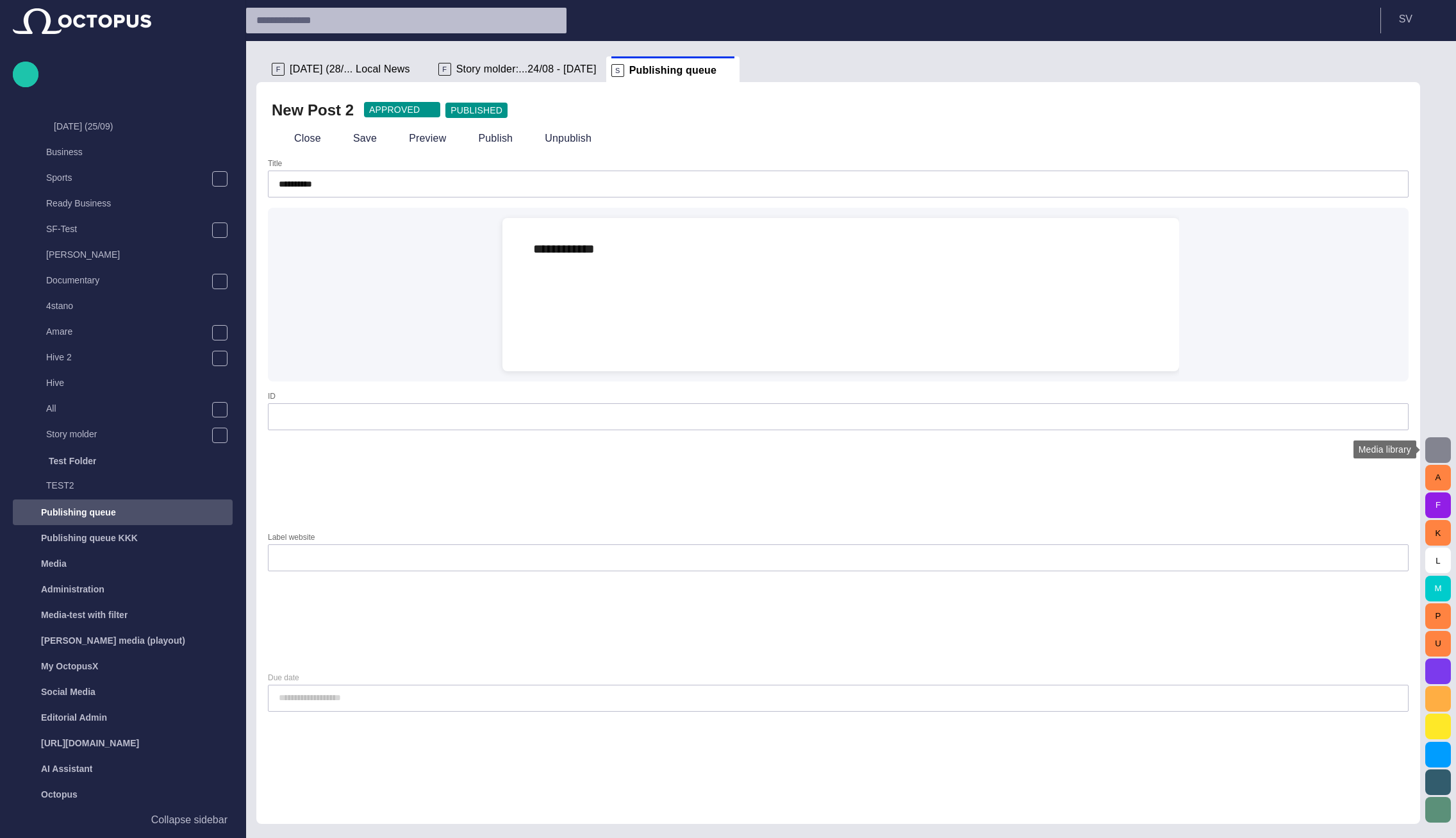
click at [1432, 450] on span "button" at bounding box center [1438, 450] width 15 height 16
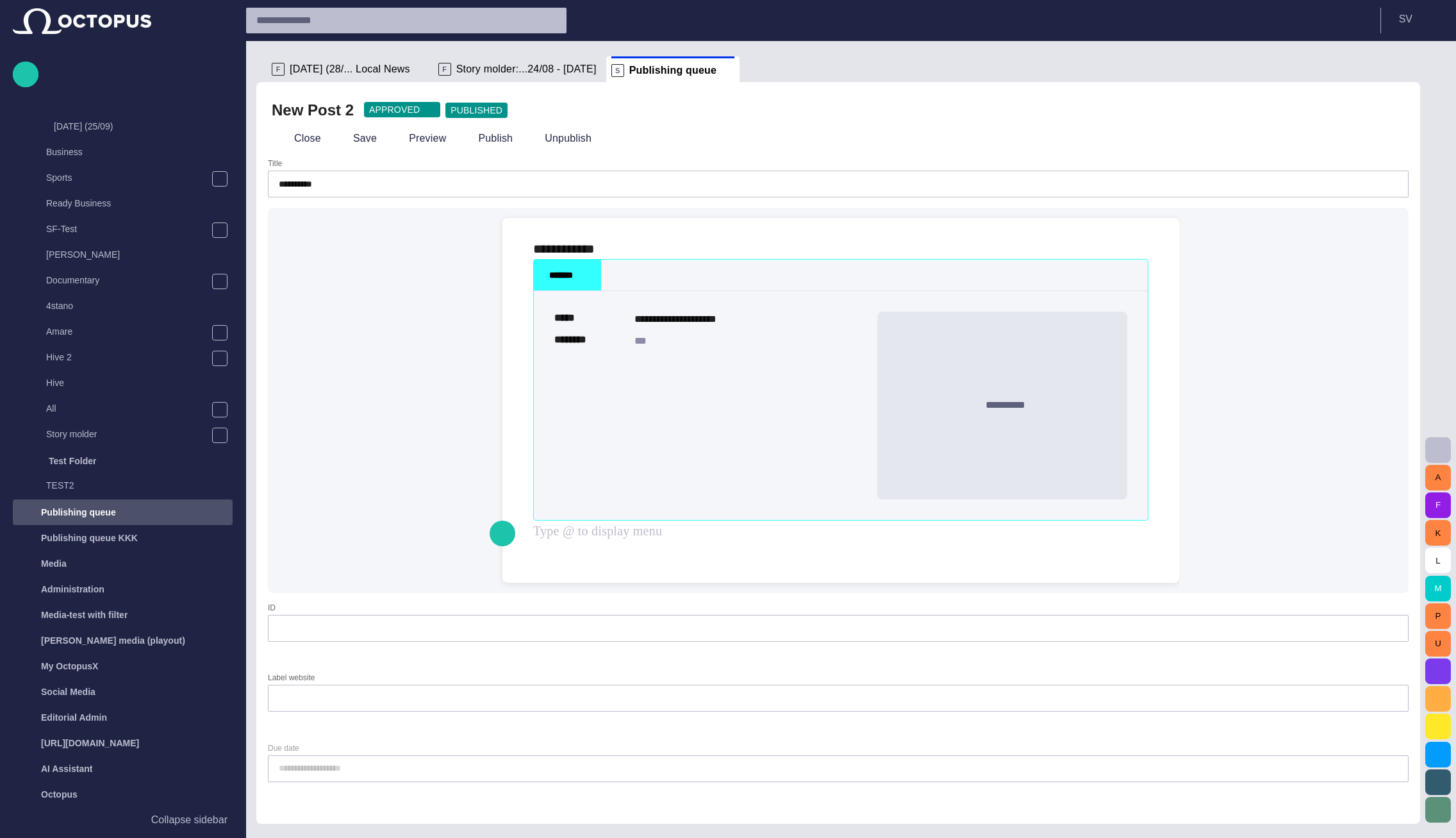
click at [449, 424] on div "**********" at bounding box center [839, 400] width 1141 height 386
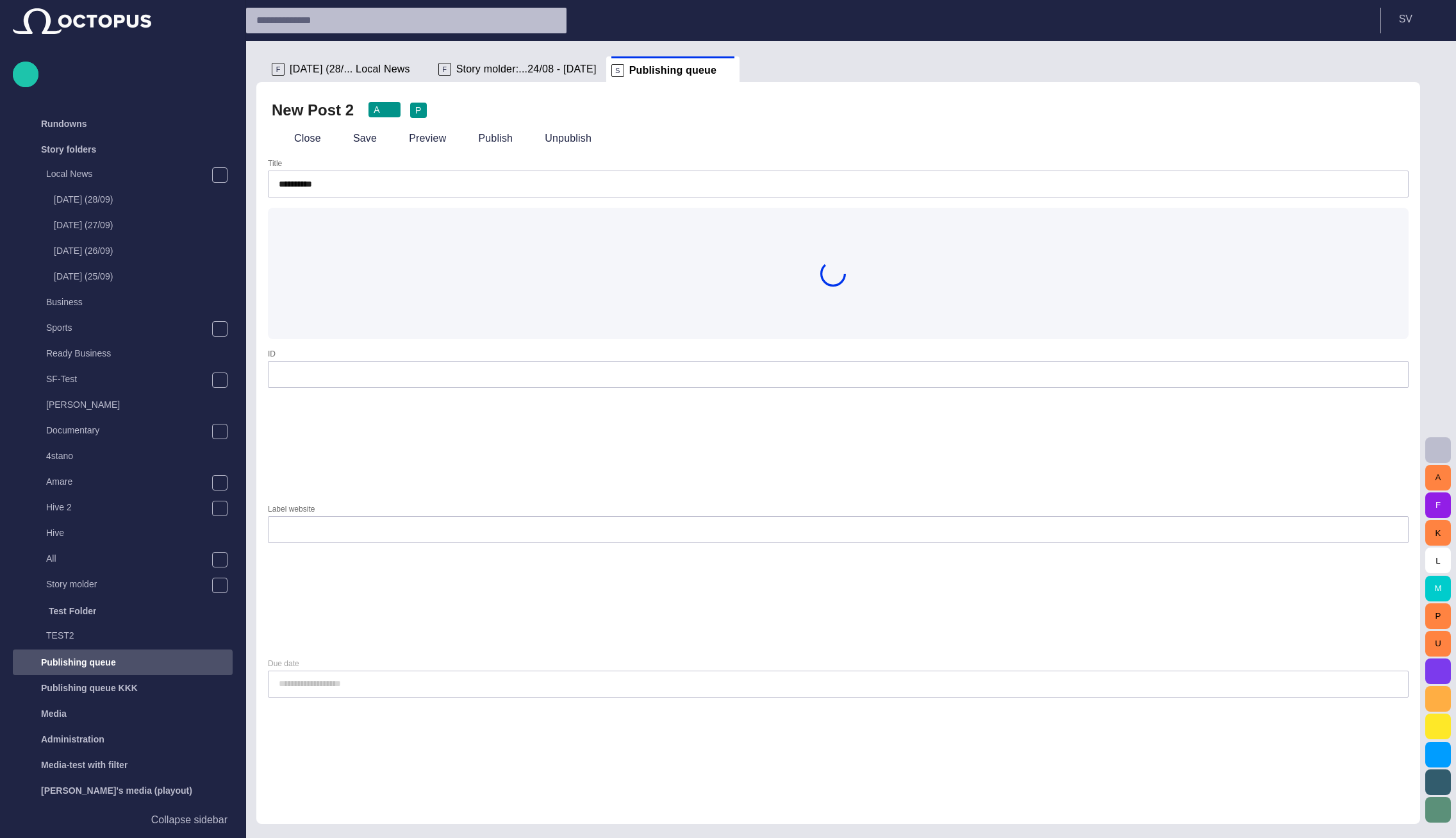
scroll to position [150, 0]
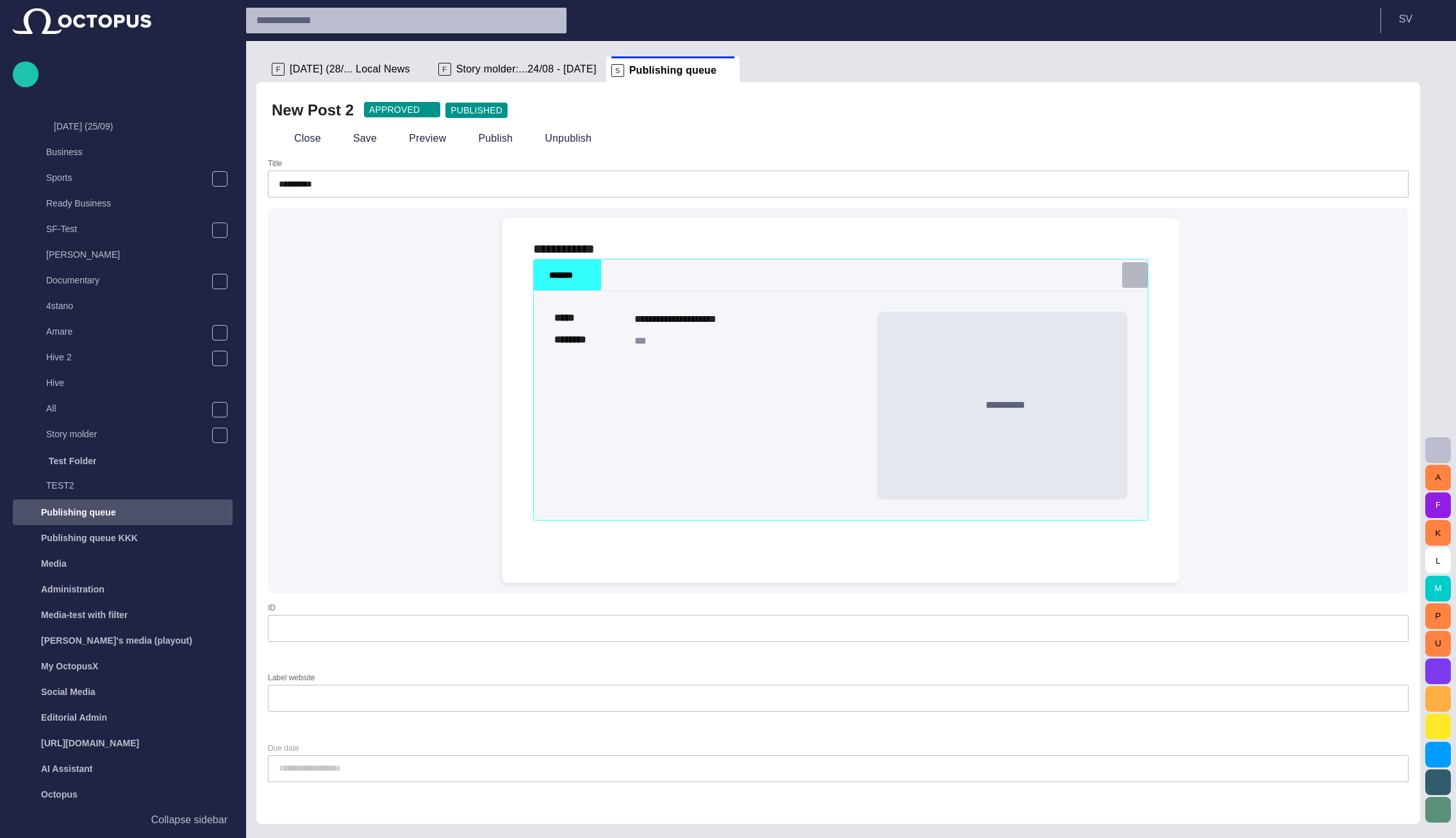
click at [1132, 275] on span "button" at bounding box center [1135, 275] width 13 height 13
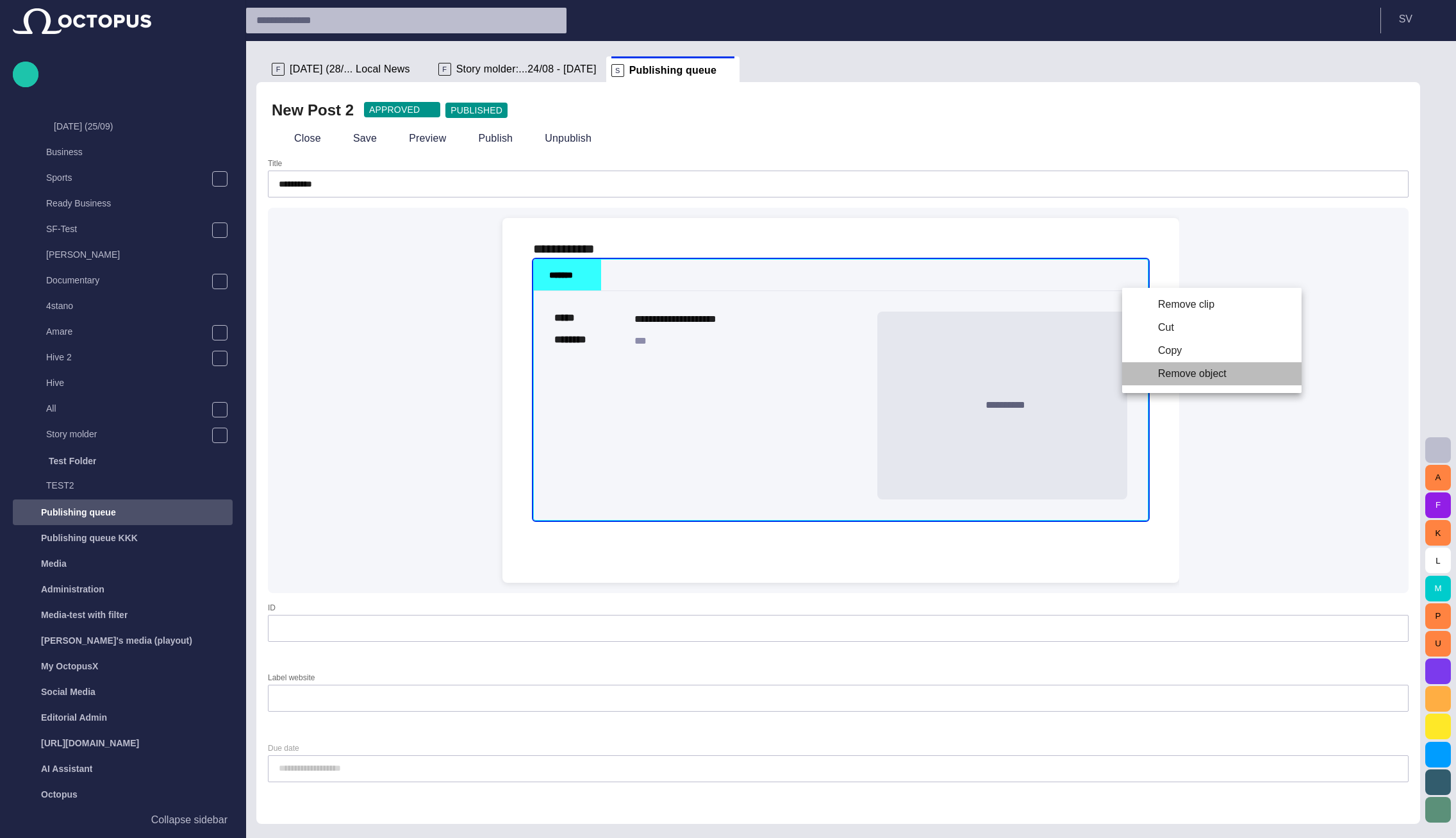
click at [1153, 367] on li "Remove object" at bounding box center [1212, 373] width 180 height 23
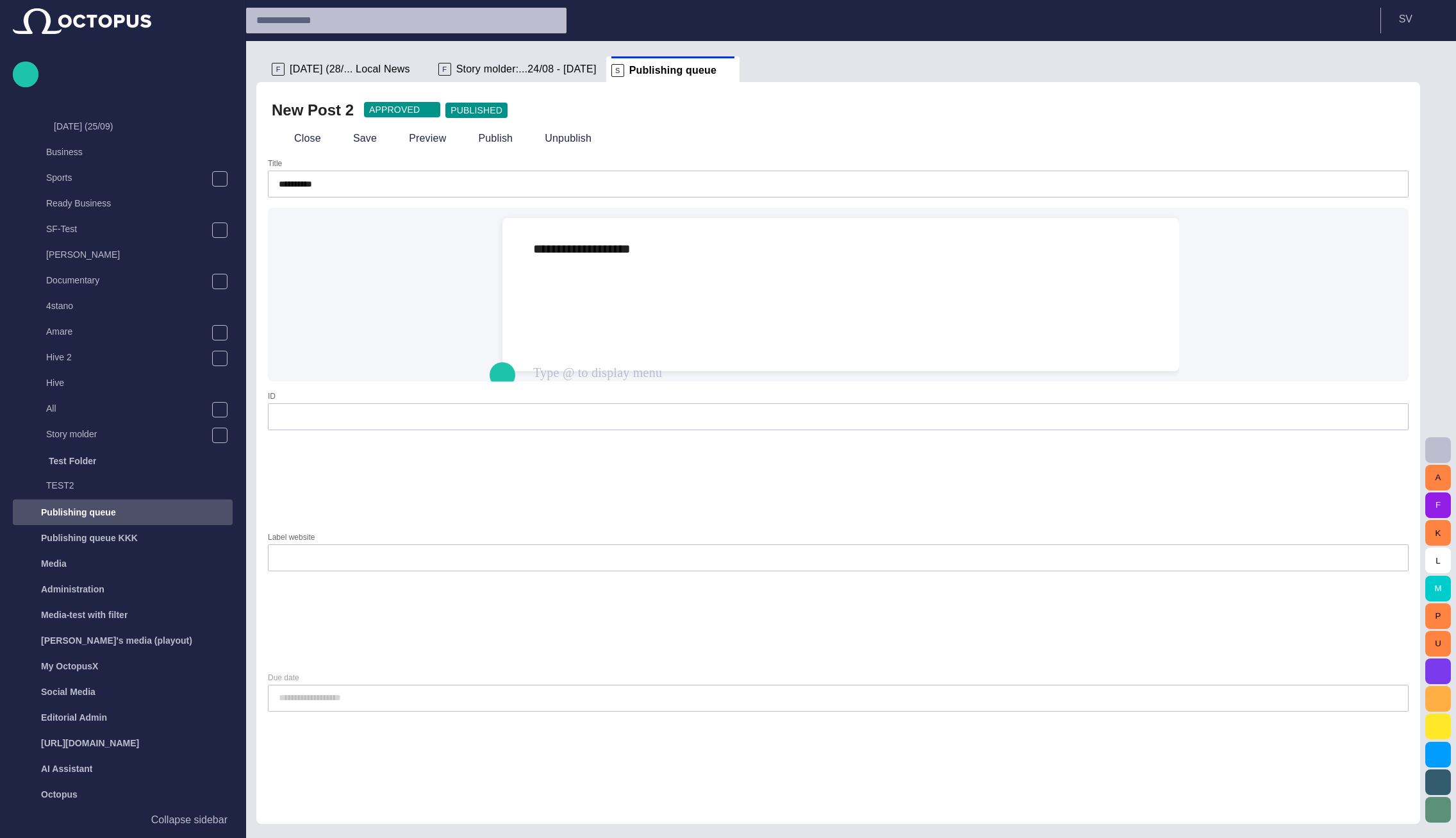
click at [1432, 441] on button "button" at bounding box center [1439, 450] width 26 height 26
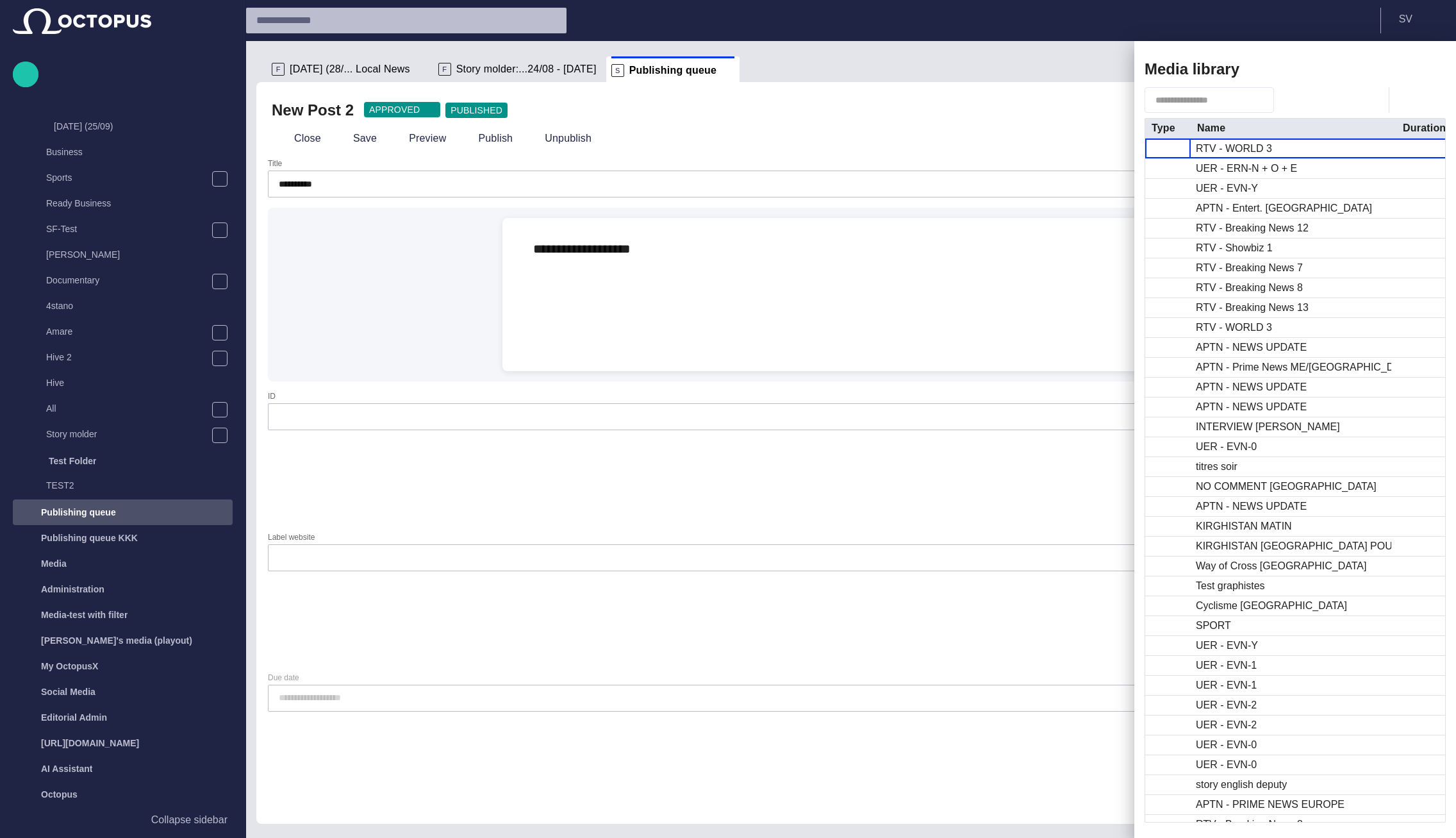
drag, startPoint x: 774, startPoint y: 461, endPoint x: 1137, endPoint y: 452, distance: 363.1
click at [1137, 452] on body "**********" at bounding box center [728, 419] width 1456 height 838
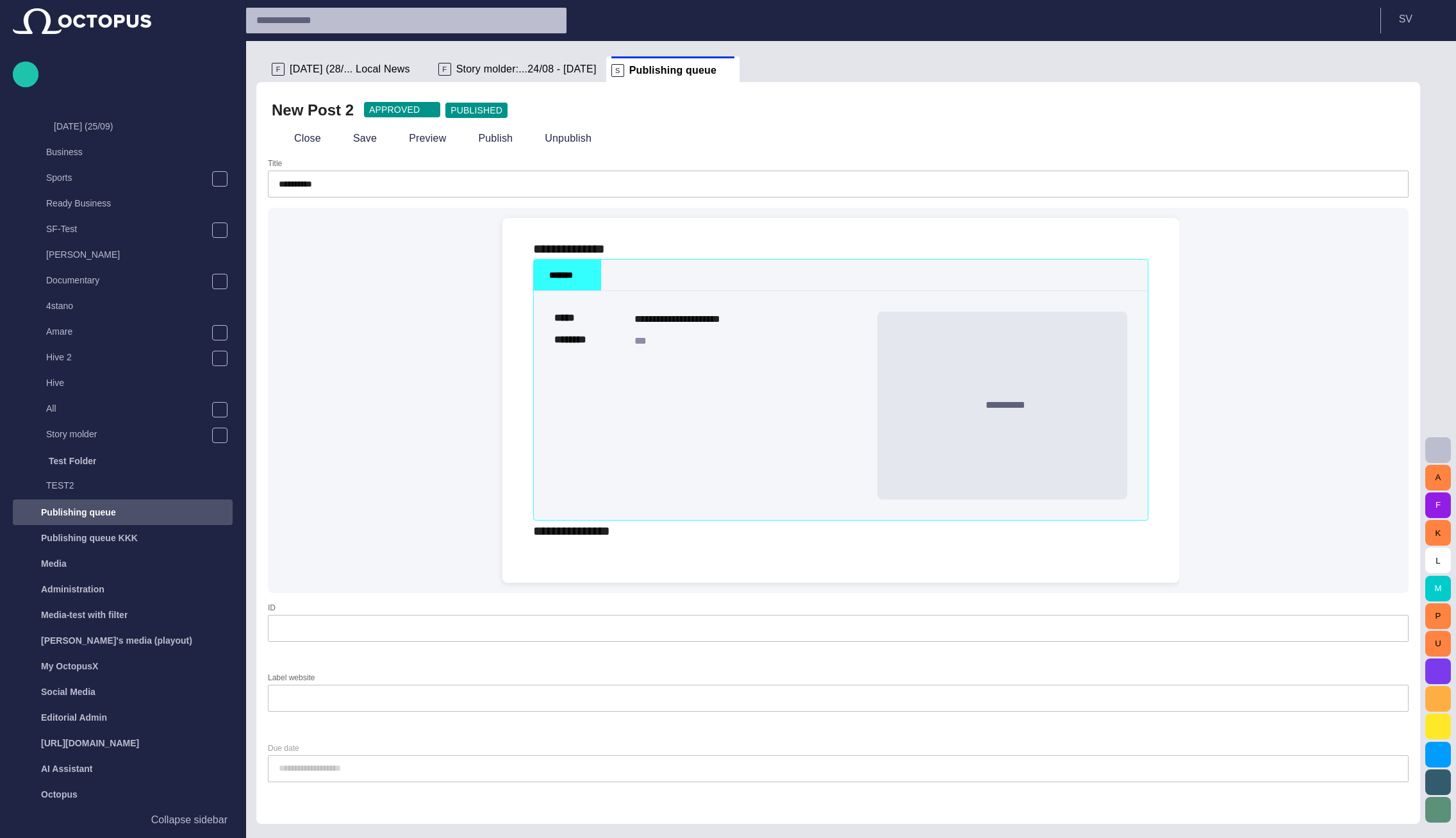
click at [460, 408] on div "**********" at bounding box center [839, 400] width 1141 height 386
click at [687, 541] on div "*********" at bounding box center [841, 531] width 615 height 20
click at [656, 541] on div "*********" at bounding box center [841, 531] width 615 height 20
click at [731, 148] on div "Close Save Preview Publish Unpublish" at bounding box center [838, 139] width 1133 height 31
click at [660, 541] on div "*********" at bounding box center [841, 531] width 615 height 20
